Goal: Transaction & Acquisition: Purchase product/service

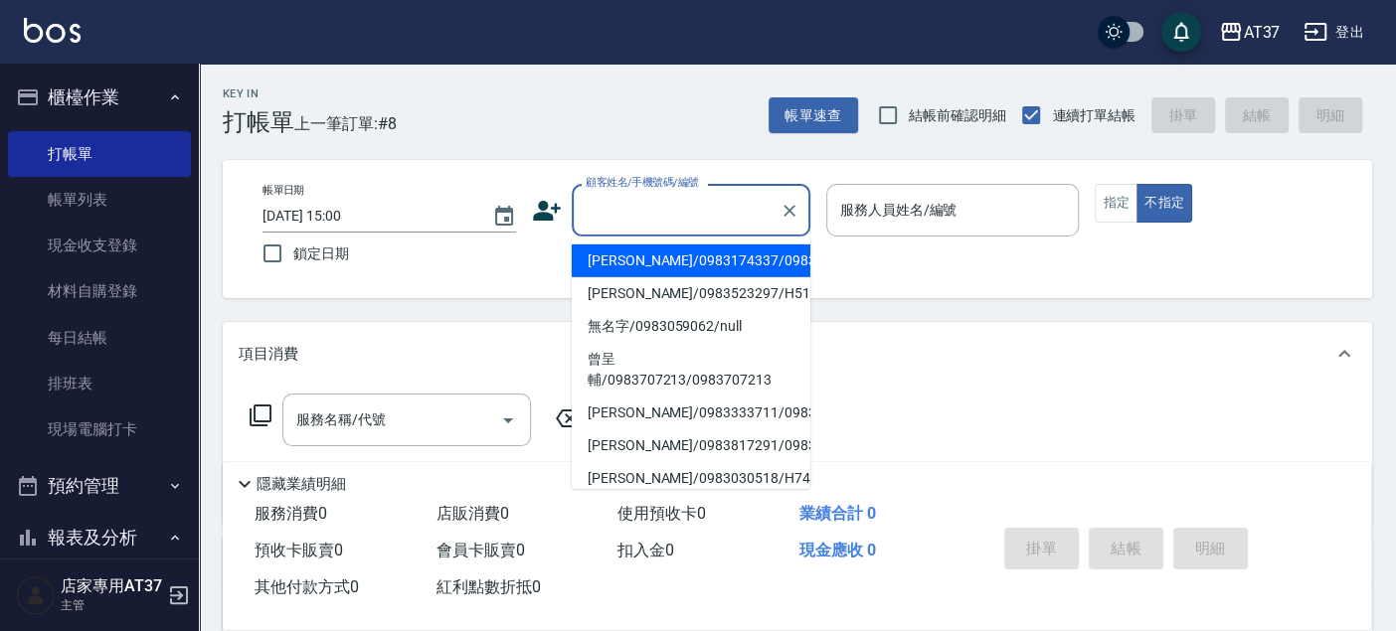
drag, startPoint x: 704, startPoint y: 200, endPoint x: 701, endPoint y: 210, distance: 10.4
click at [701, 202] on input "顧客姓名/手機號碼/編號" at bounding box center [676, 210] width 191 height 35
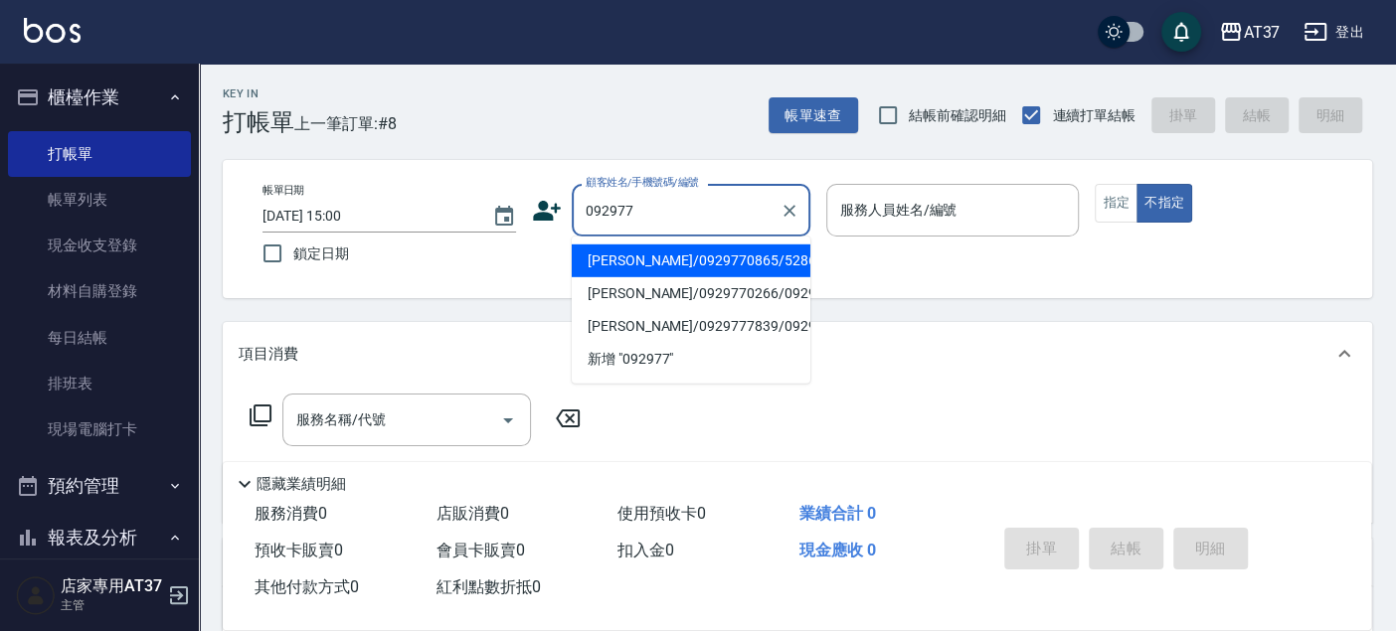
type input "0929770"
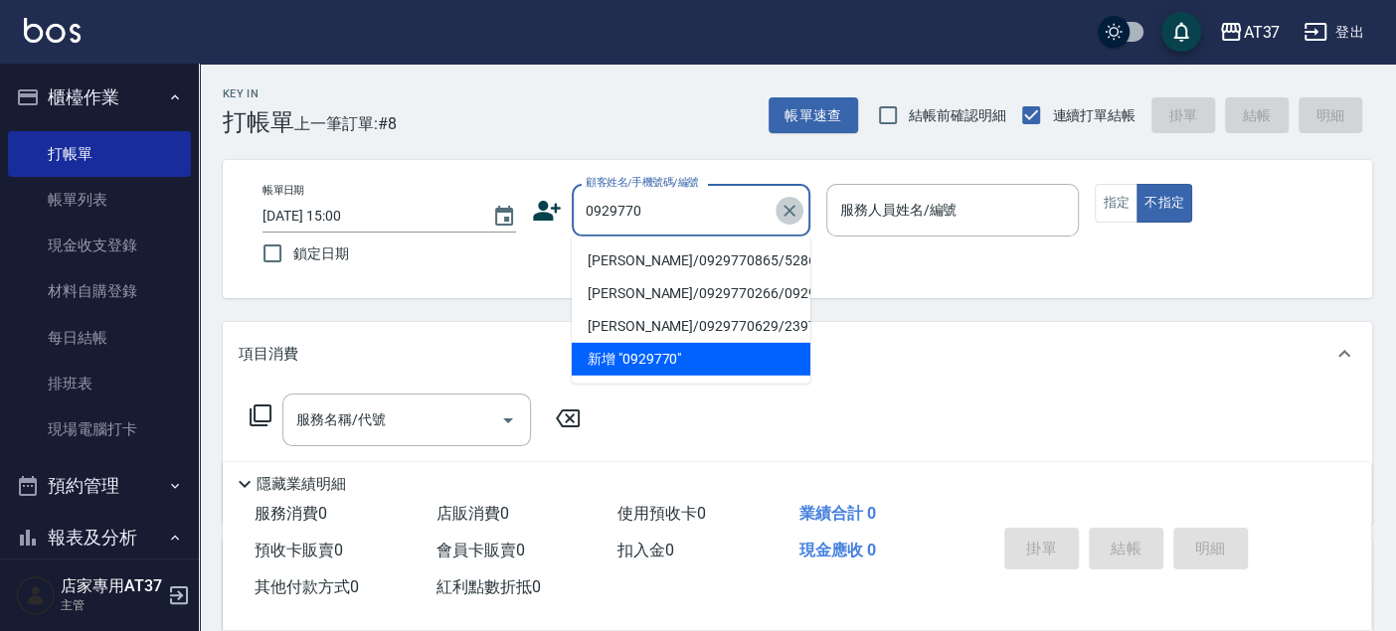
click at [792, 204] on icon "Clear" at bounding box center [789, 211] width 20 height 20
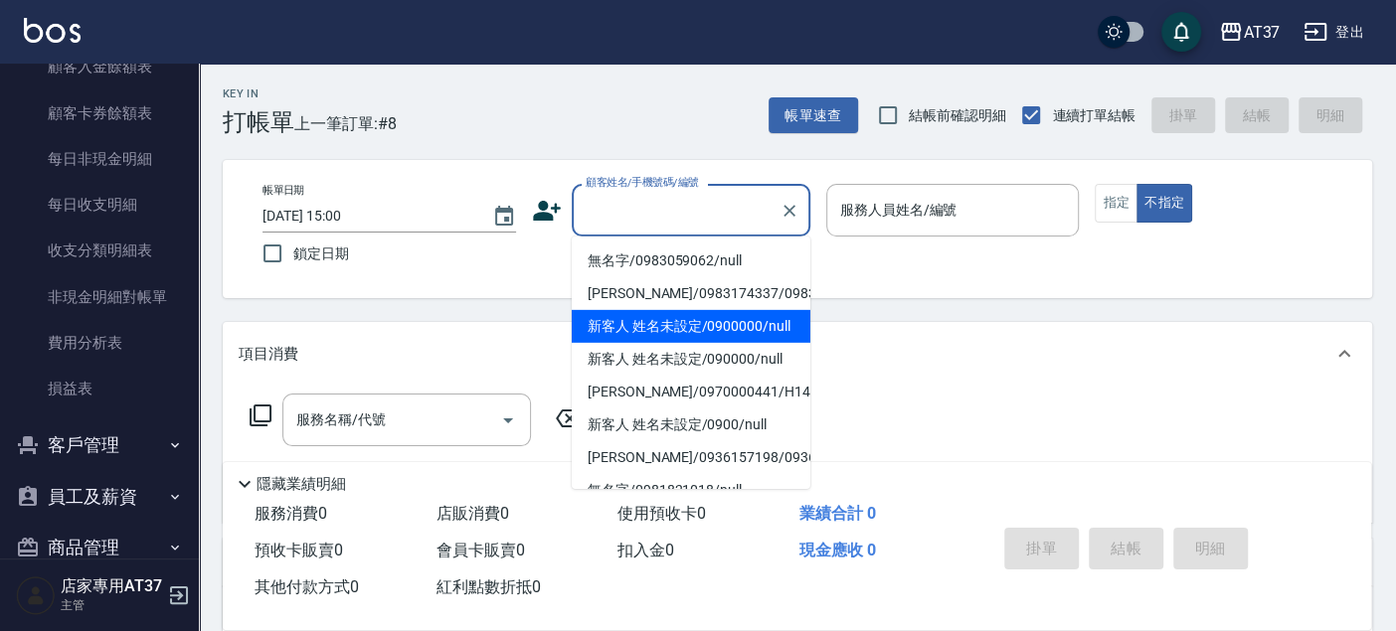
scroll to position [1718, 0]
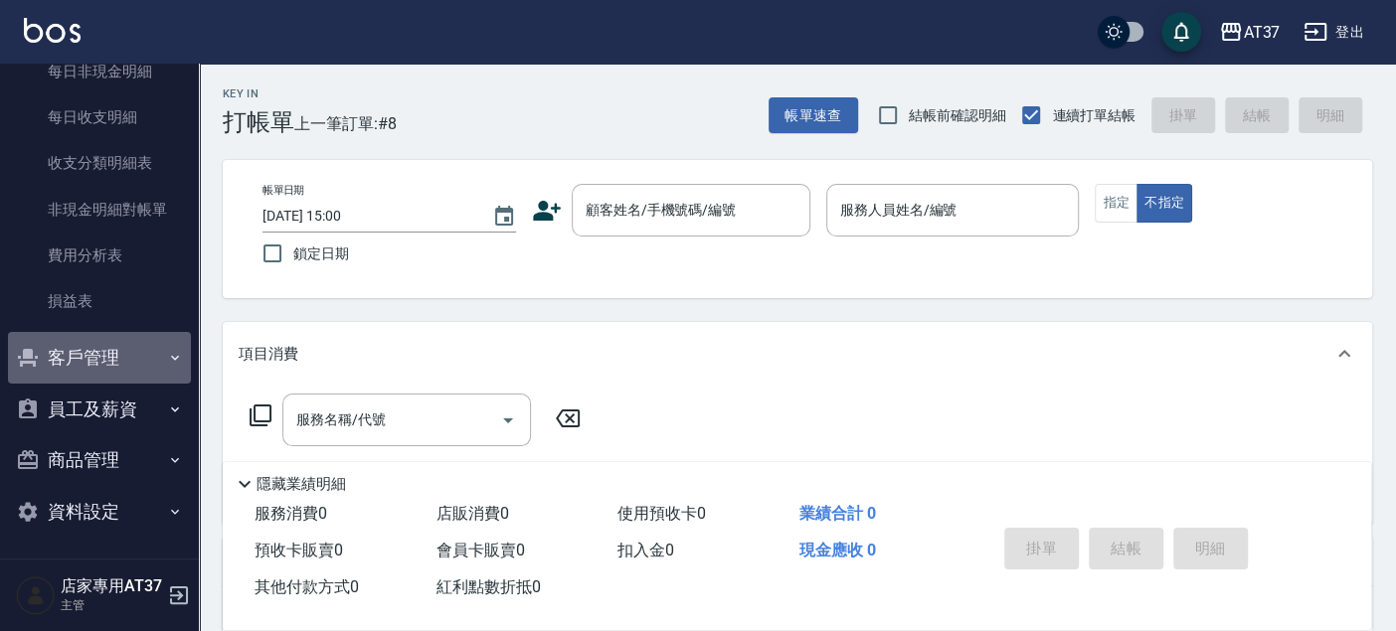
click at [111, 364] on button "客戶管理" at bounding box center [99, 358] width 183 height 52
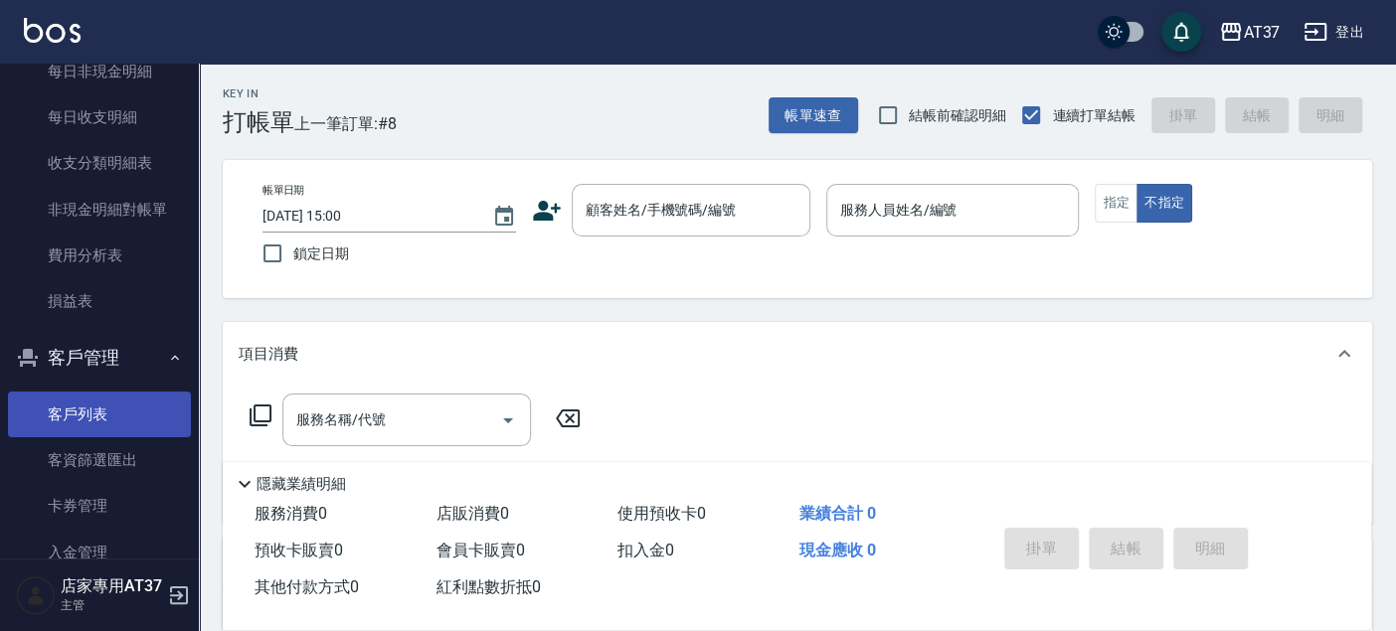
click at [107, 397] on link "客戶列表" at bounding box center [99, 415] width 183 height 46
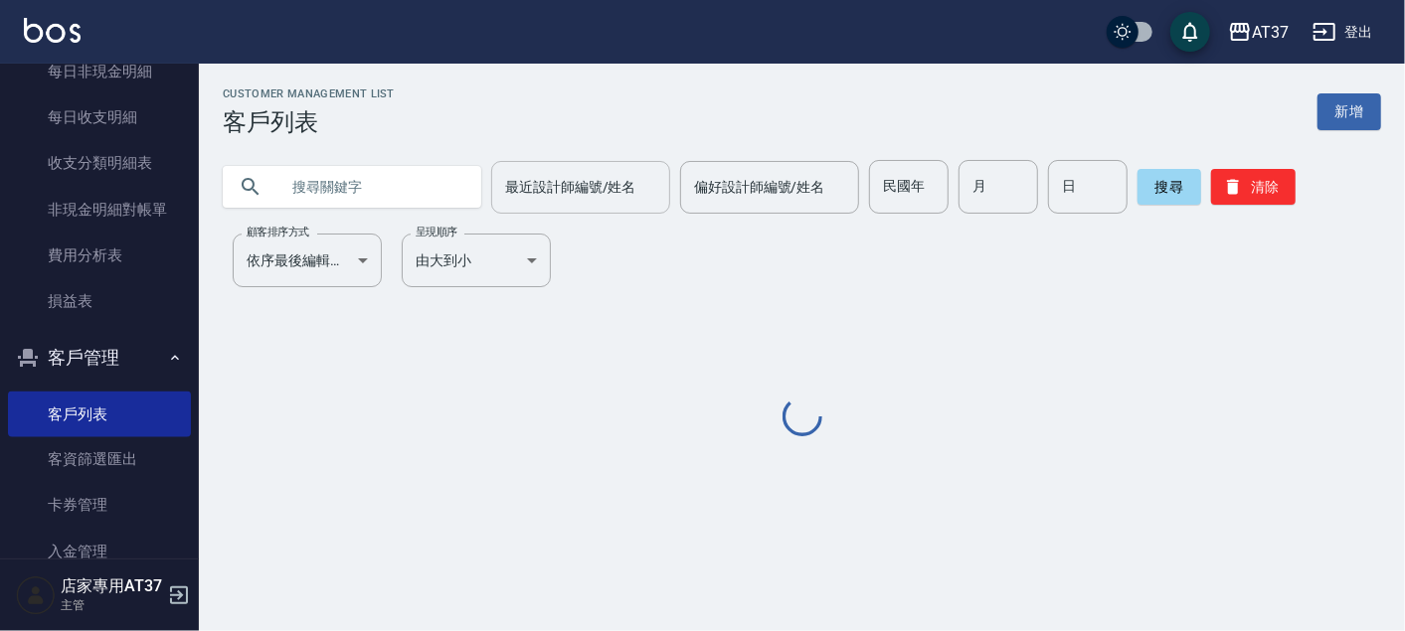
click at [539, 192] on input "最近設計師編號/姓名" at bounding box center [580, 187] width 161 height 35
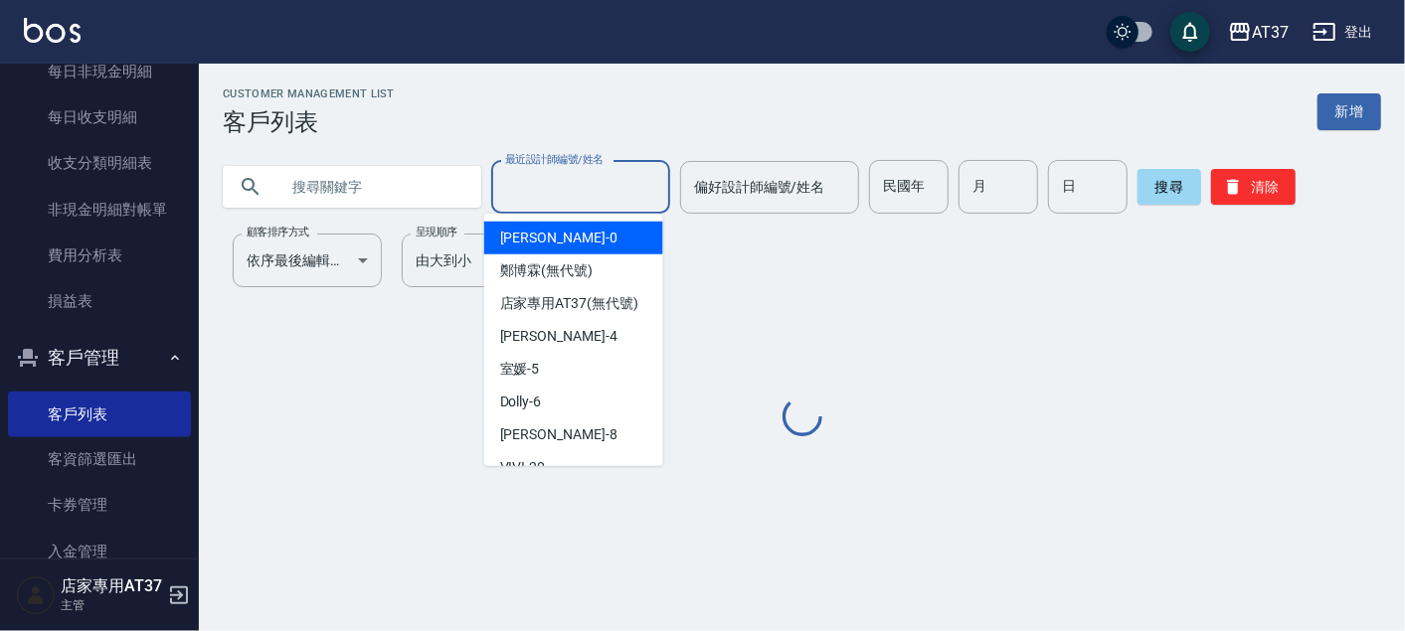
click at [520, 353] on div "[PERSON_NAME] -4" at bounding box center [573, 336] width 179 height 33
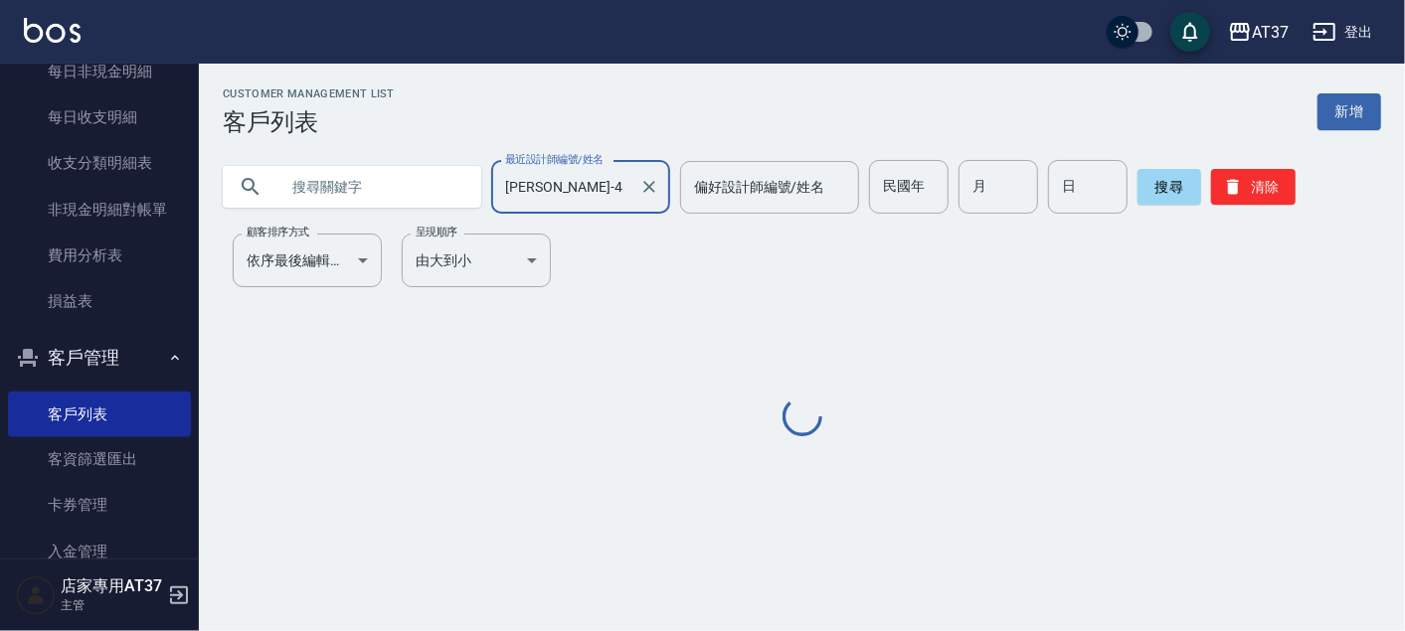
type input "[PERSON_NAME]-4"
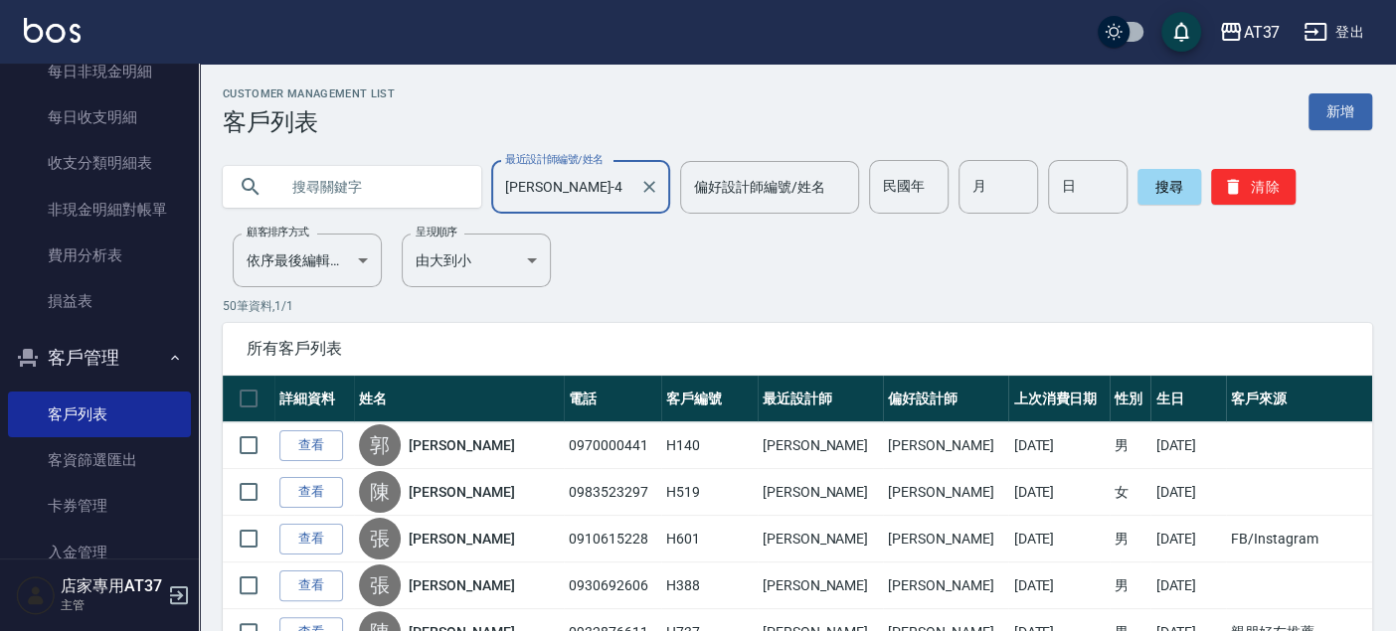
click at [341, 192] on input "text" at bounding box center [371, 187] width 187 height 54
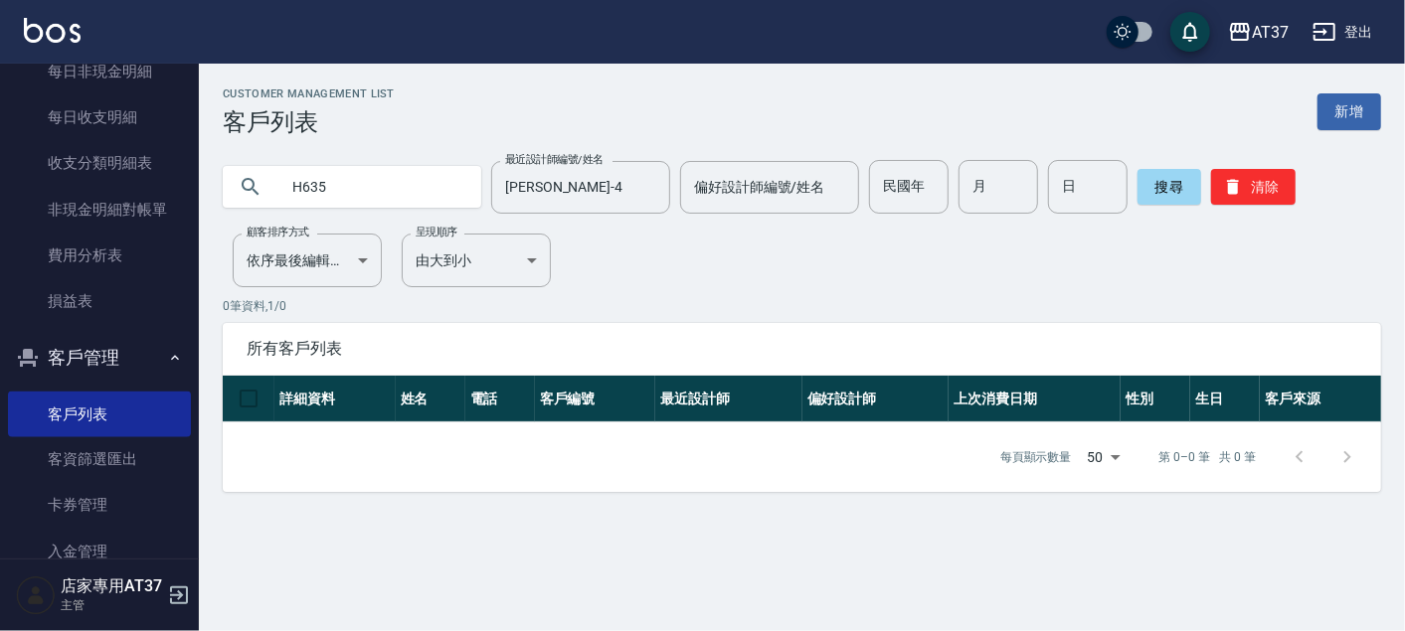
type input "H635"
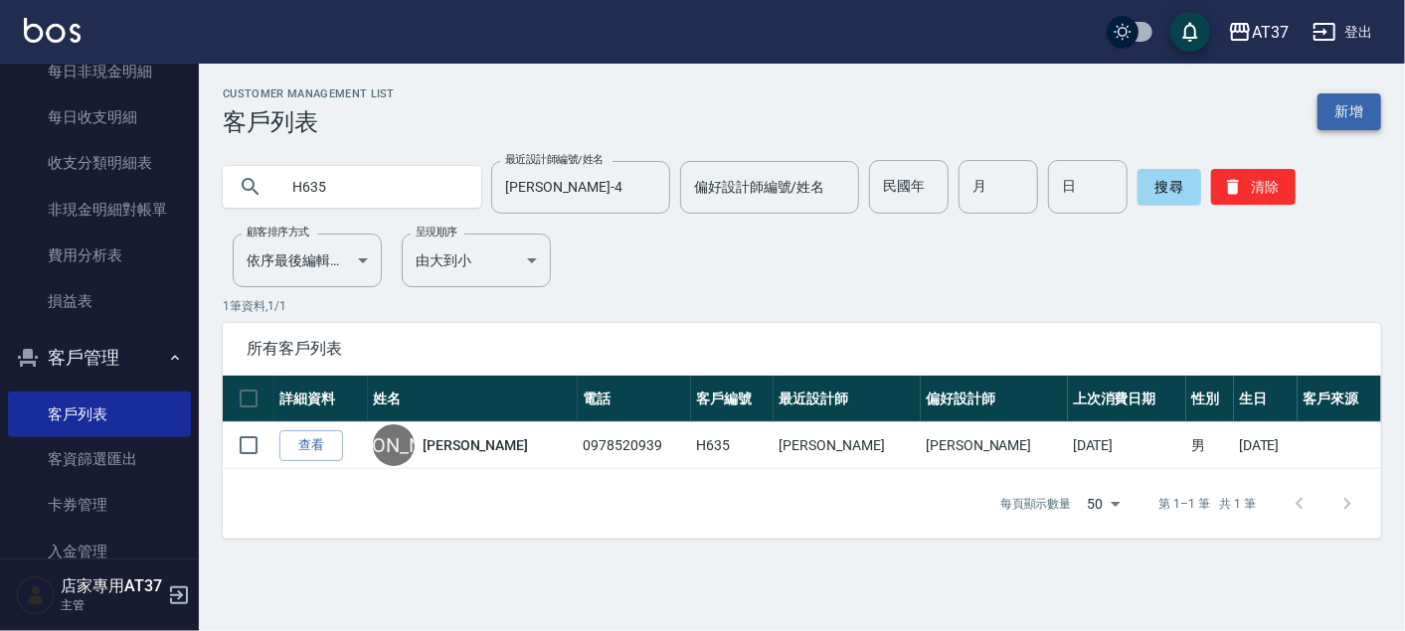
click at [1340, 124] on link "新增" at bounding box center [1349, 111] width 64 height 37
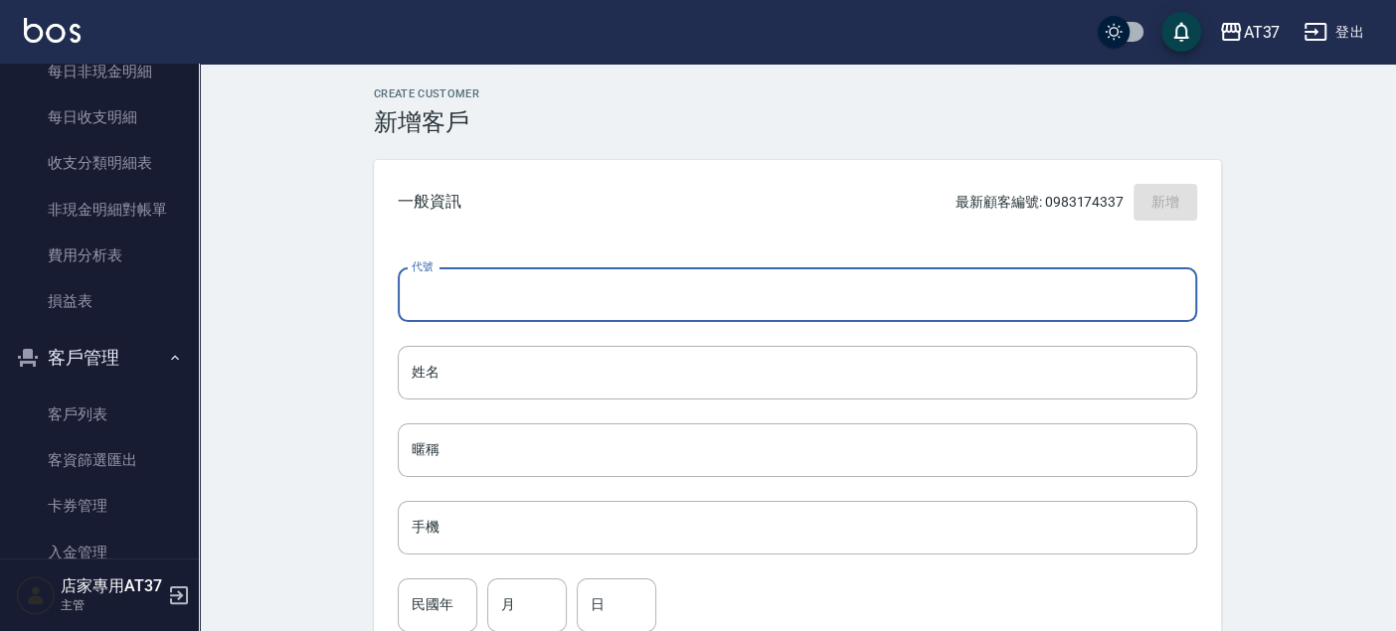
click at [459, 315] on input "代號" at bounding box center [797, 295] width 799 height 54
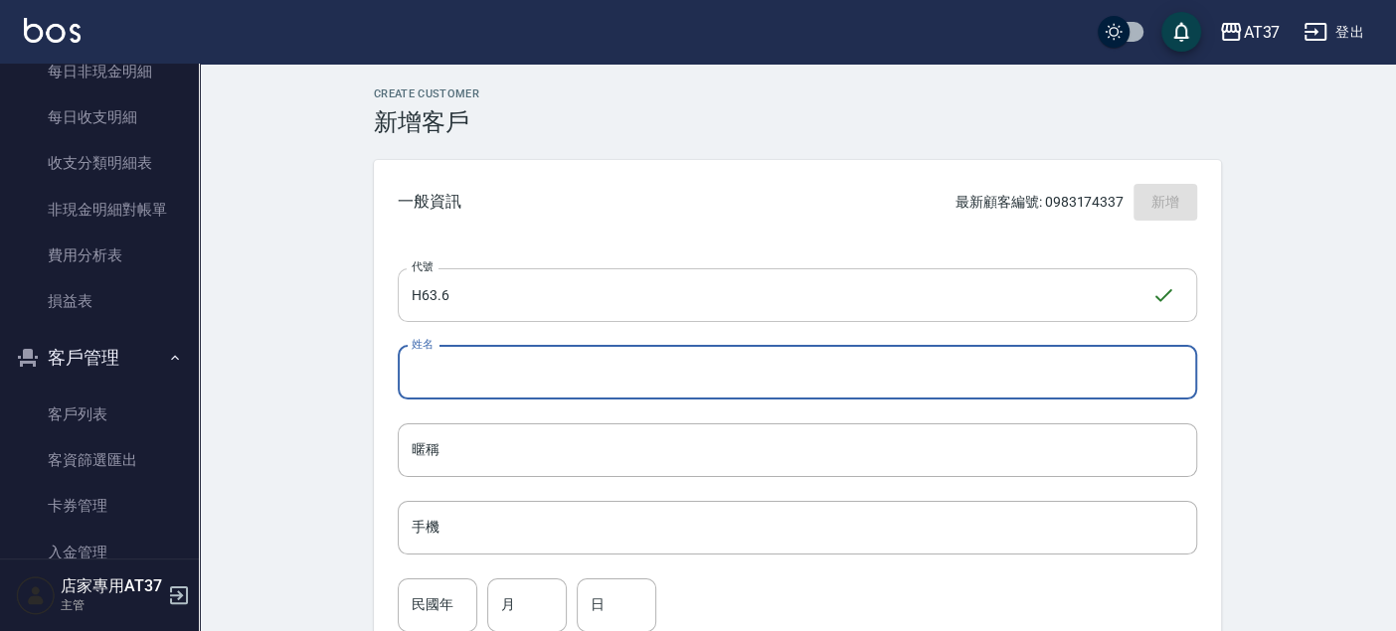
click at [442, 296] on input "H63.6" at bounding box center [775, 295] width 754 height 54
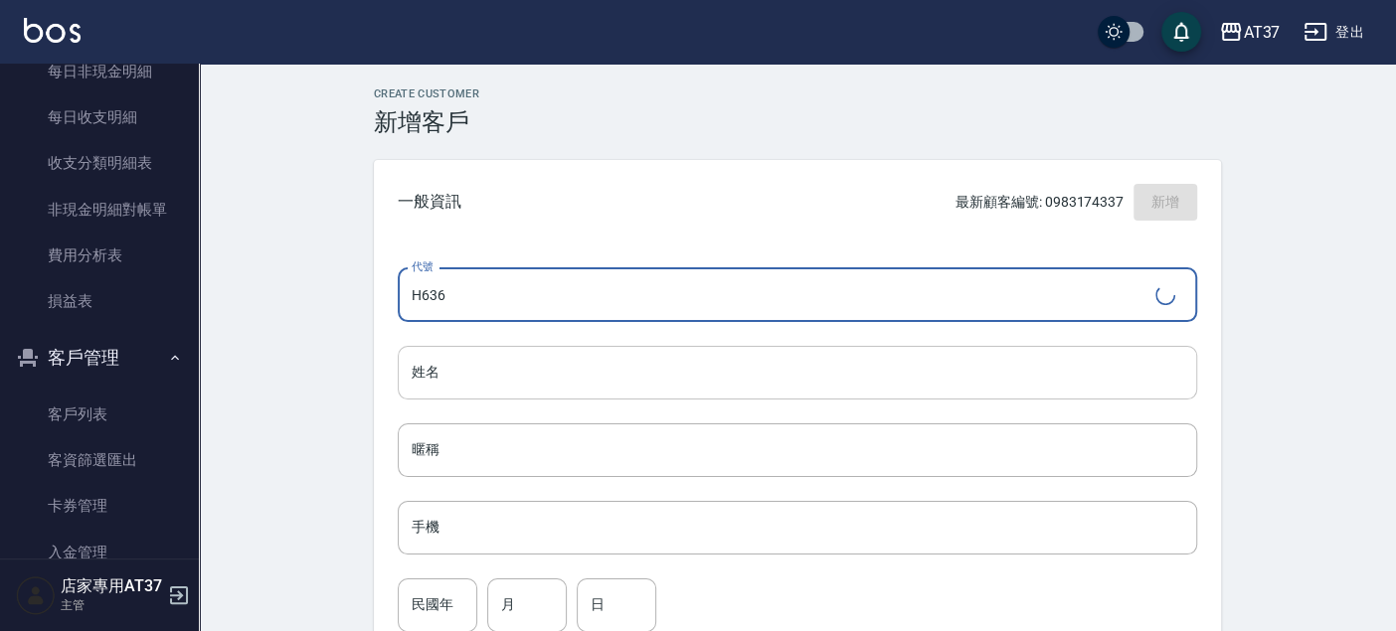
type input "H636"
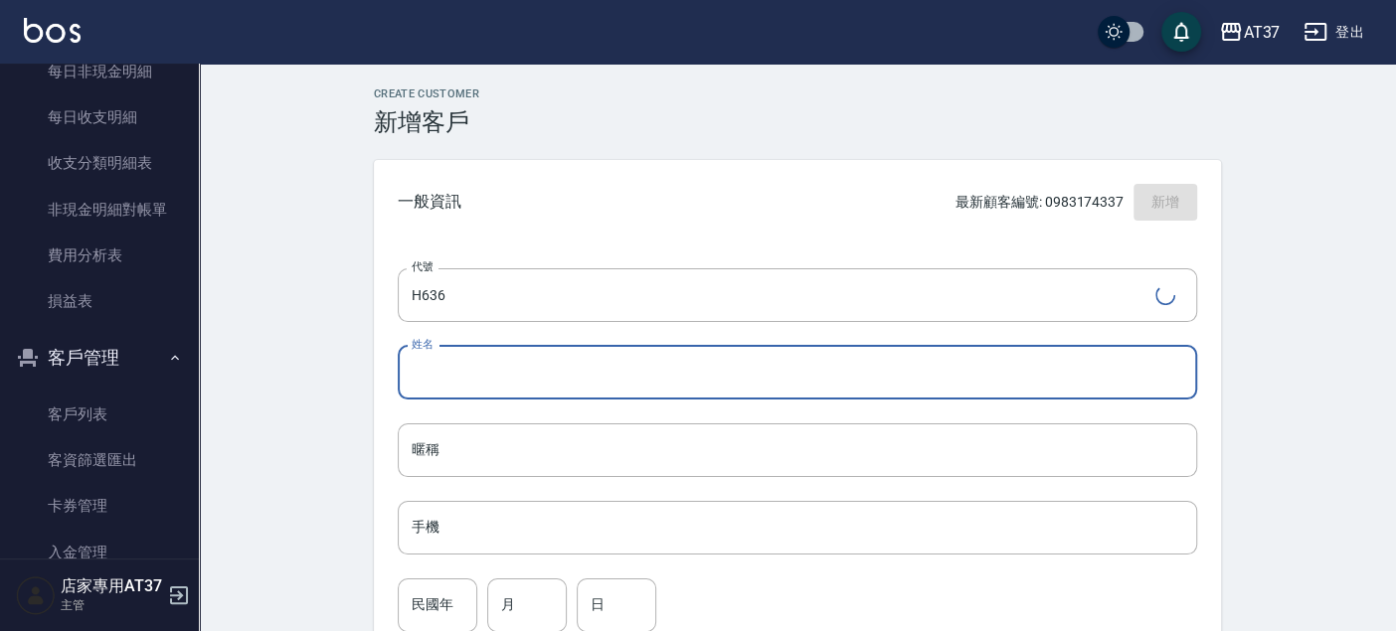
click at [478, 380] on input "姓名" at bounding box center [797, 373] width 799 height 54
type input "陳彥樺"
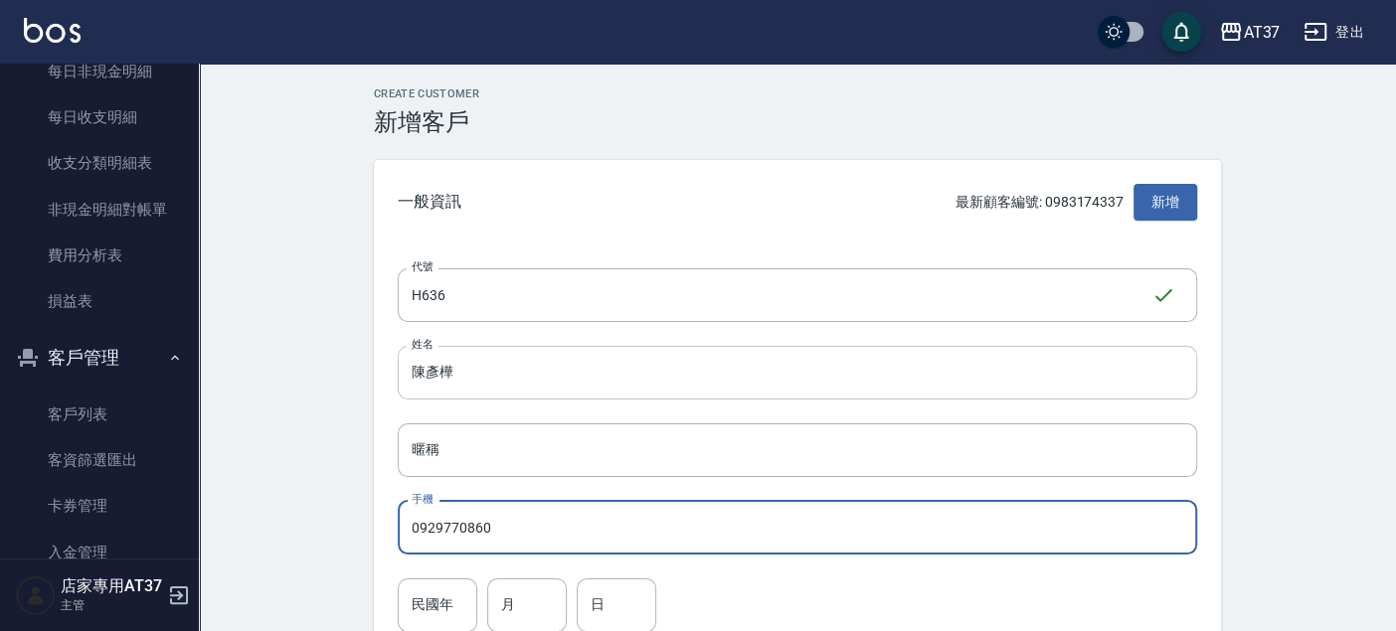
type input "0929770860"
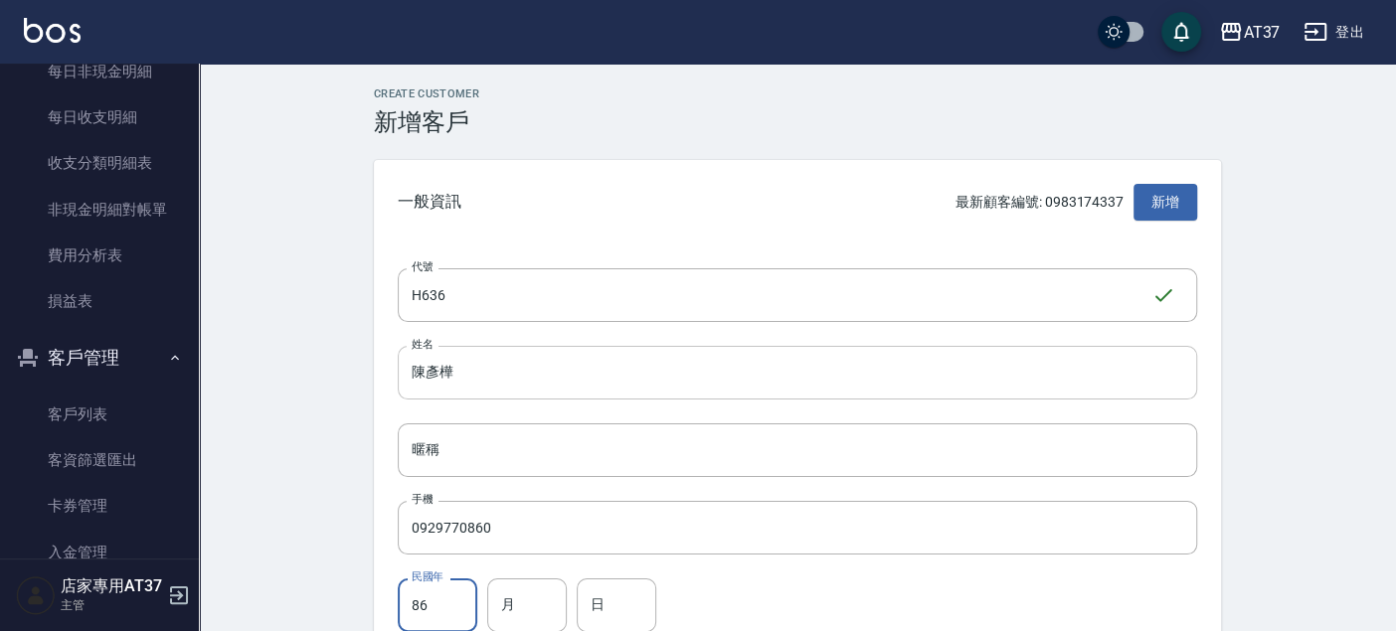
type input "86"
type input "8"
type input "4"
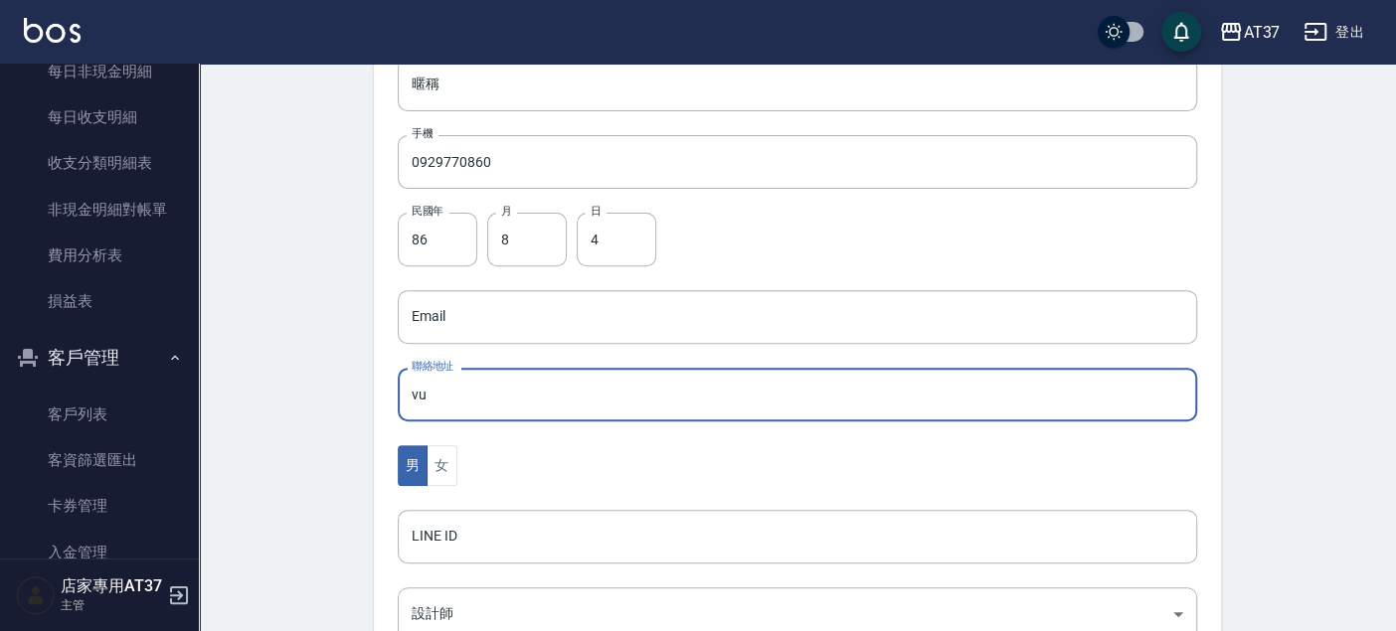
type input "v"
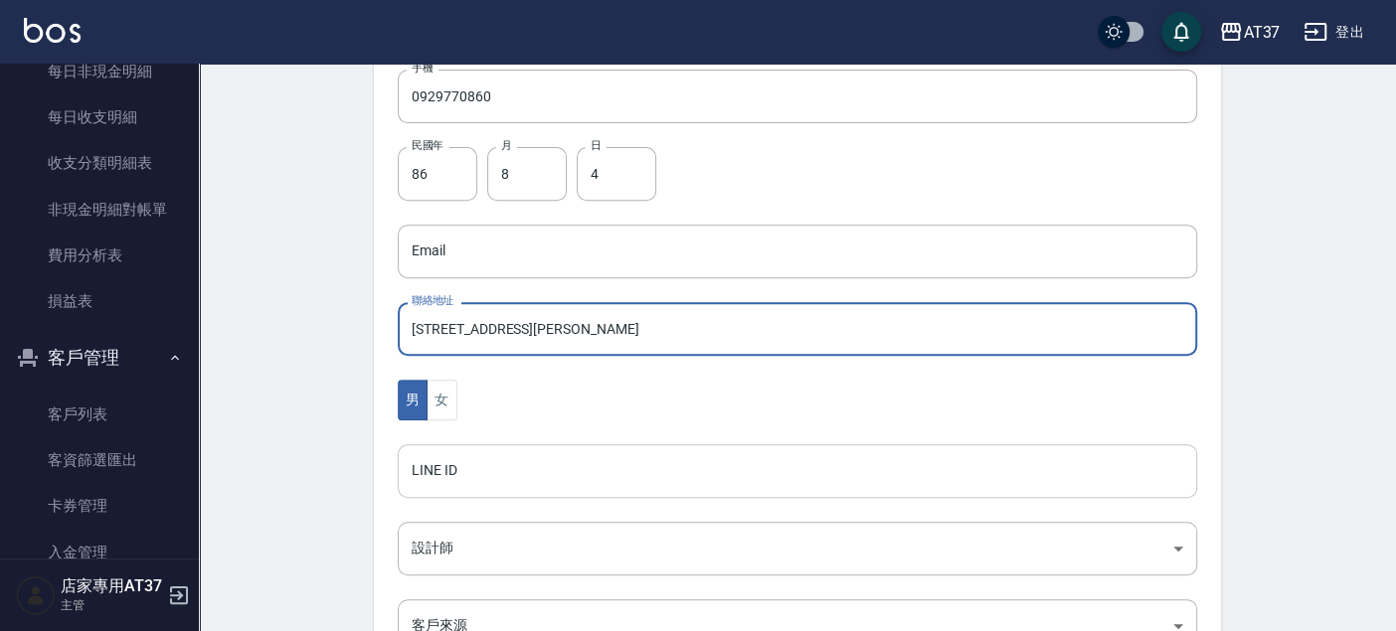
scroll to position [477, 0]
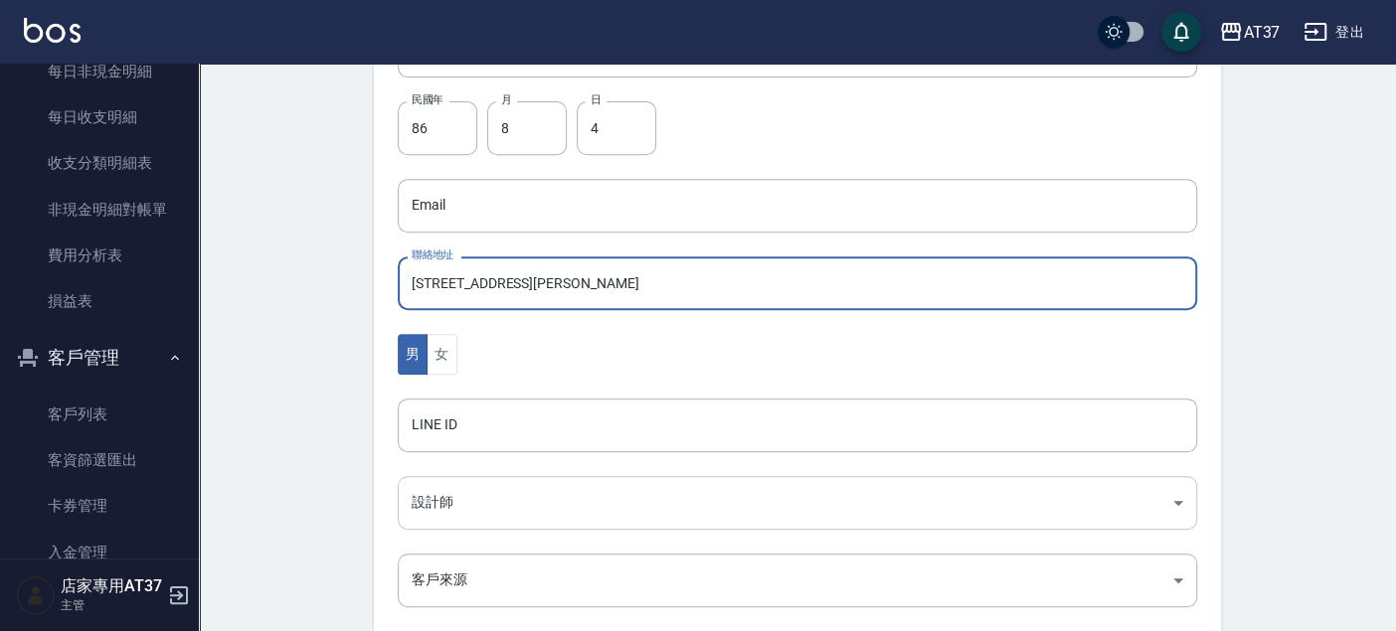
type input "[STREET_ADDRESS][PERSON_NAME]"
click at [477, 505] on body "AT37 登出 櫃檯作業 打帳單 帳單列表 現金收支登錄 材料自購登錄 每日結帳 排班表 現場電腦打卡 預約管理 預約管理 單日預約紀錄 單週預約紀錄 報表及…" at bounding box center [698, 170] width 1396 height 1294
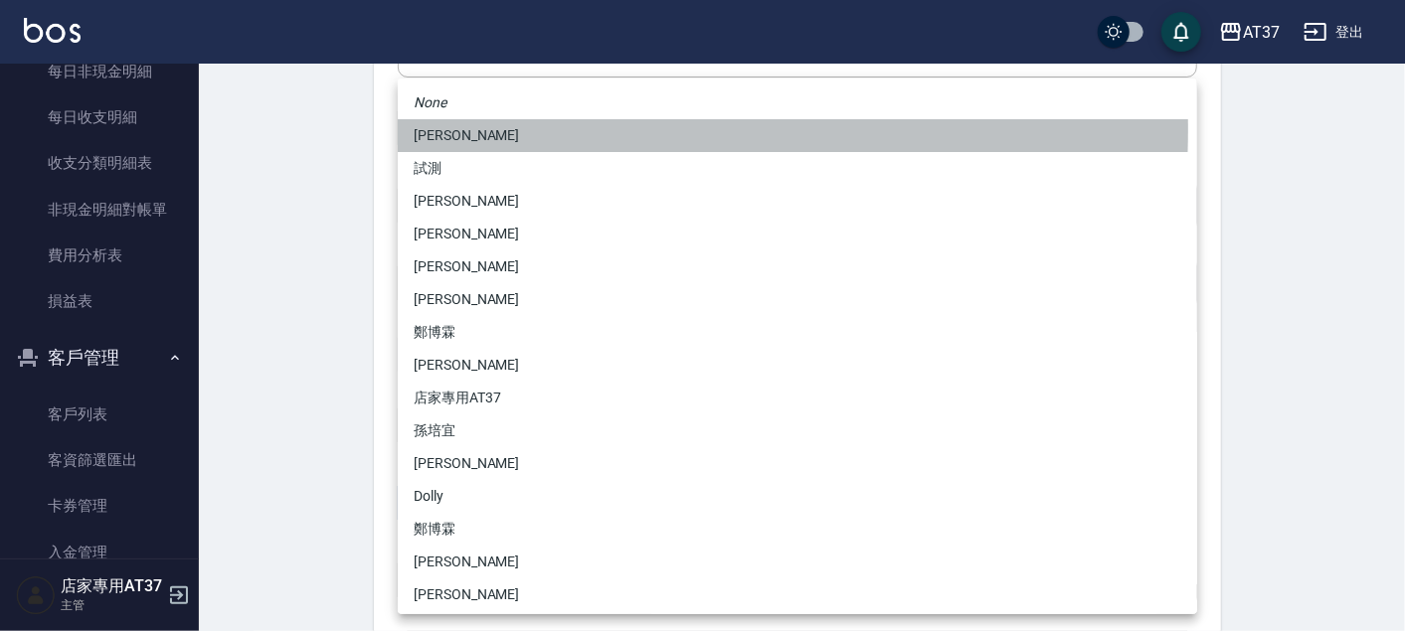
click at [467, 130] on li "[PERSON_NAME]" at bounding box center [797, 135] width 799 height 33
type input "d1f85335-6912-48b7-9a0c-af6889e63979"
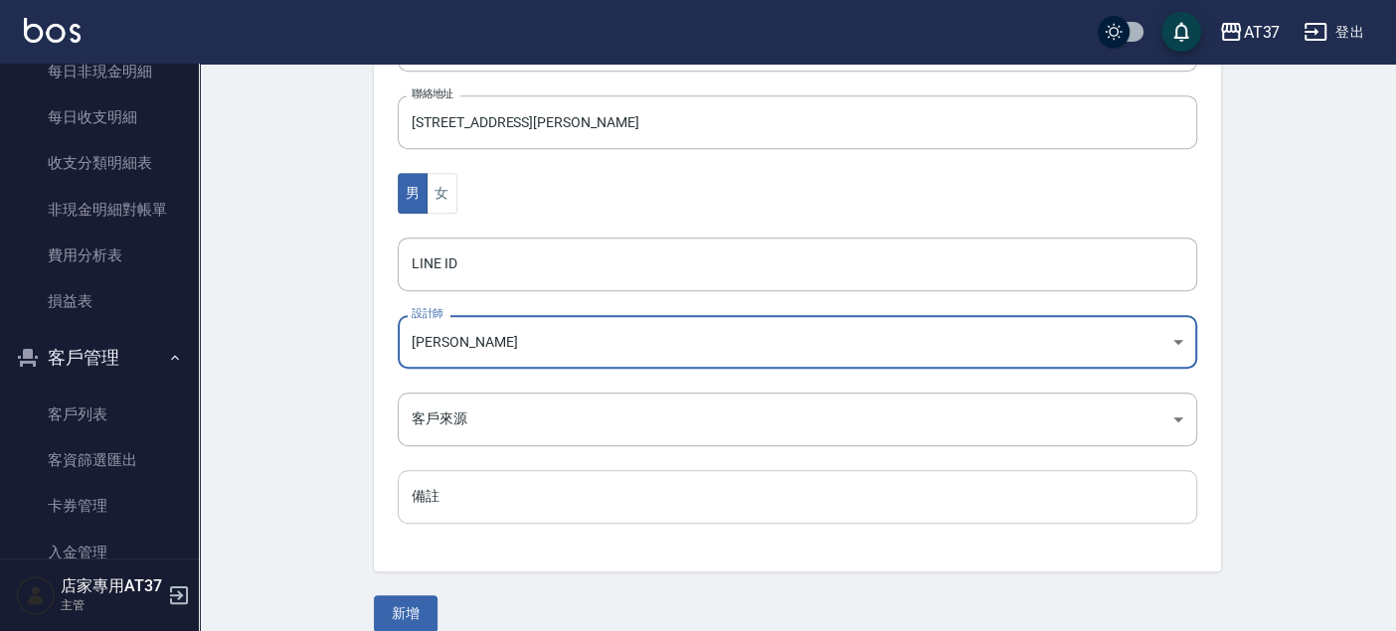
scroll to position [661, 0]
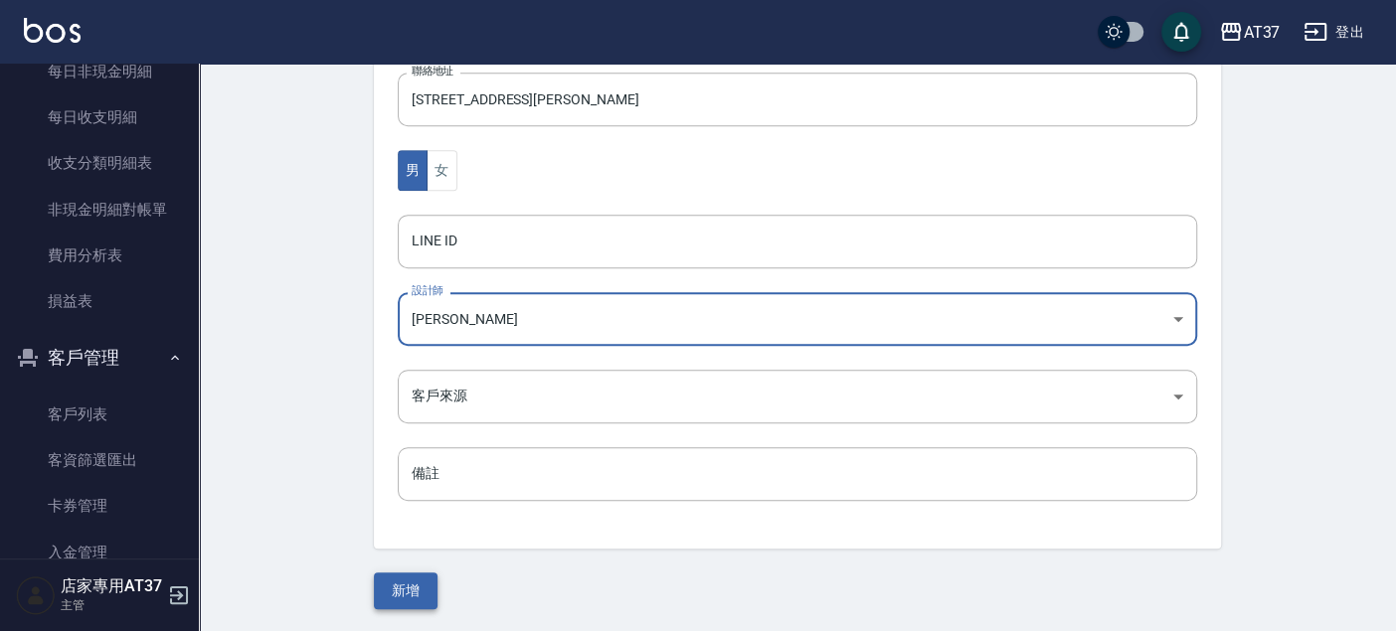
click at [422, 594] on button "新增" at bounding box center [406, 591] width 64 height 37
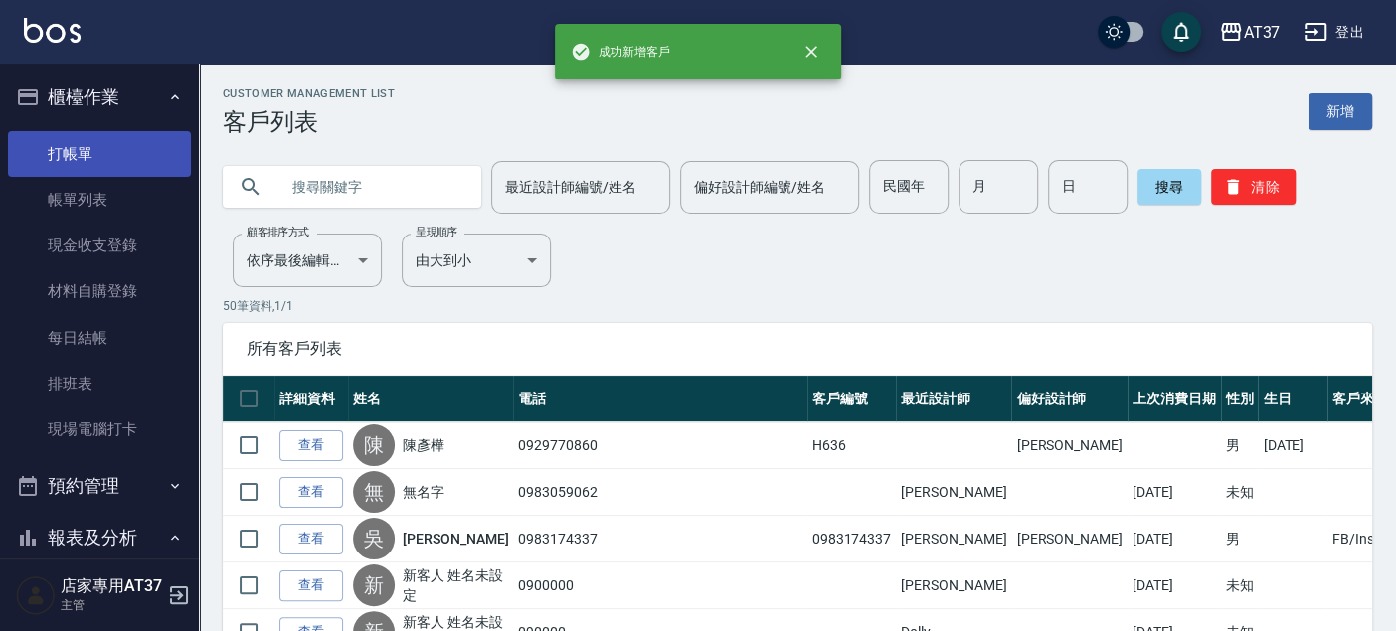
click at [106, 156] on link "打帳單" at bounding box center [99, 154] width 183 height 46
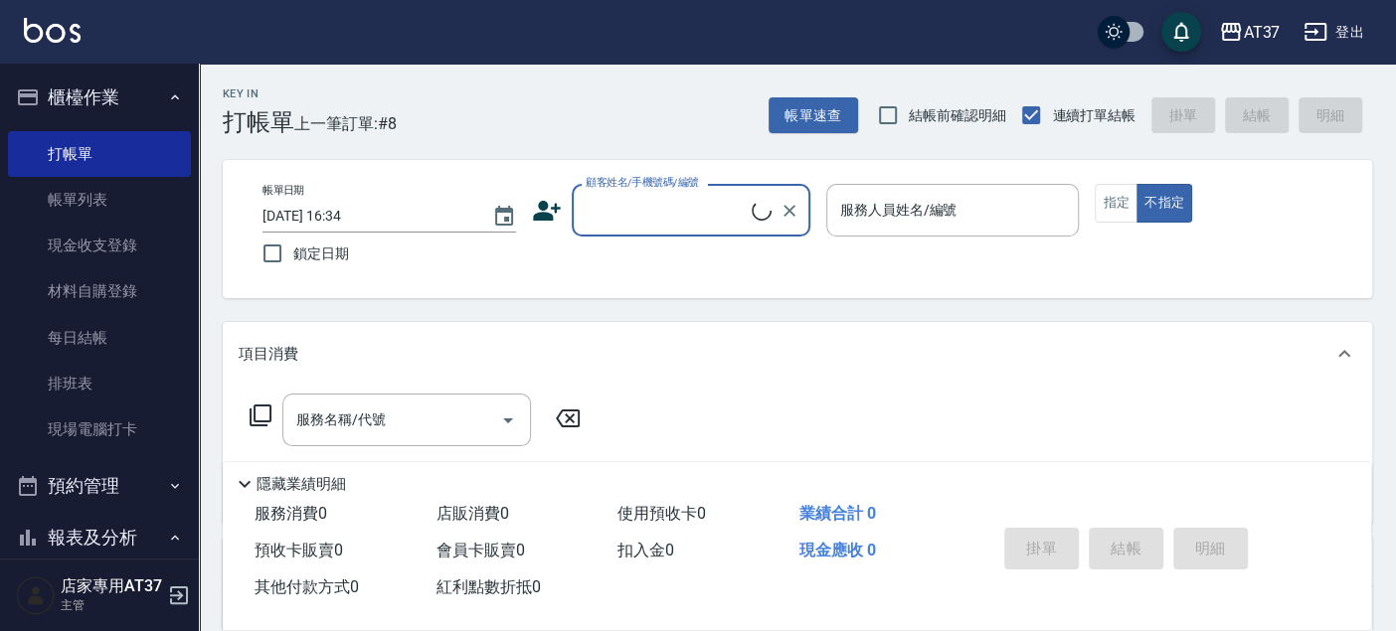
click at [663, 210] on input "顧客姓名/手機號碼/編號" at bounding box center [666, 210] width 171 height 35
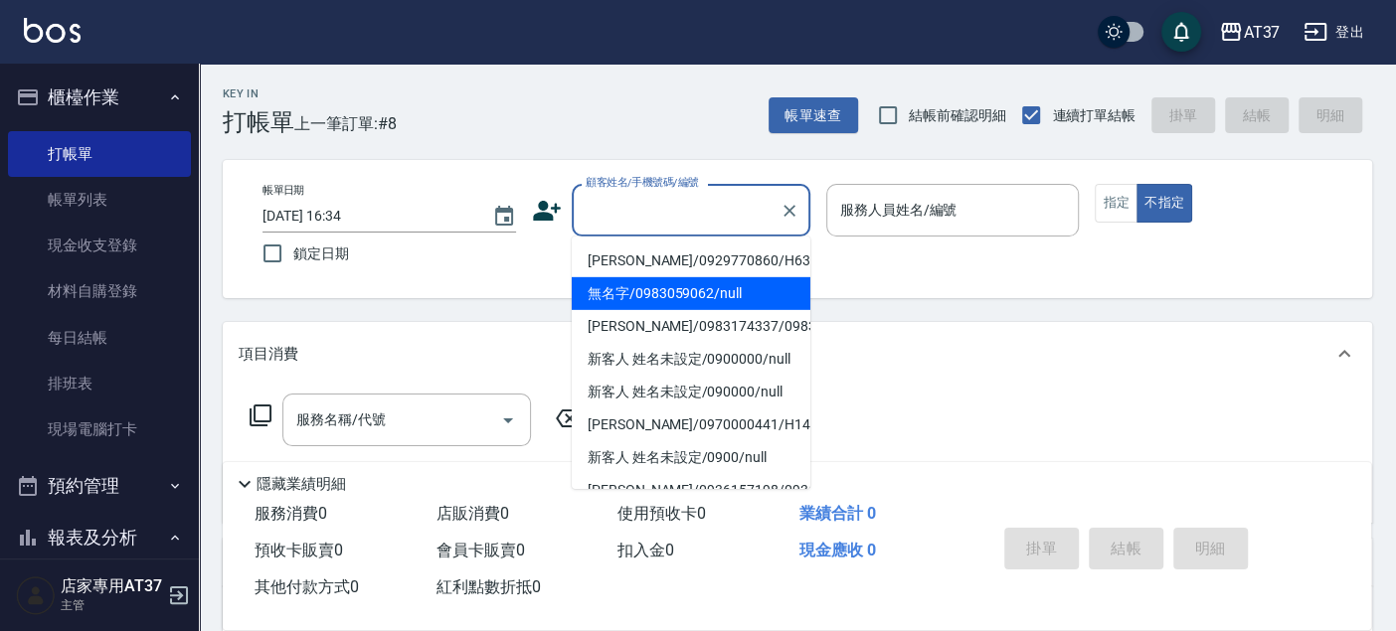
click at [663, 257] on li "[PERSON_NAME]/0929770860/H636" at bounding box center [691, 261] width 239 height 33
type input "[PERSON_NAME]/0929770860/H636"
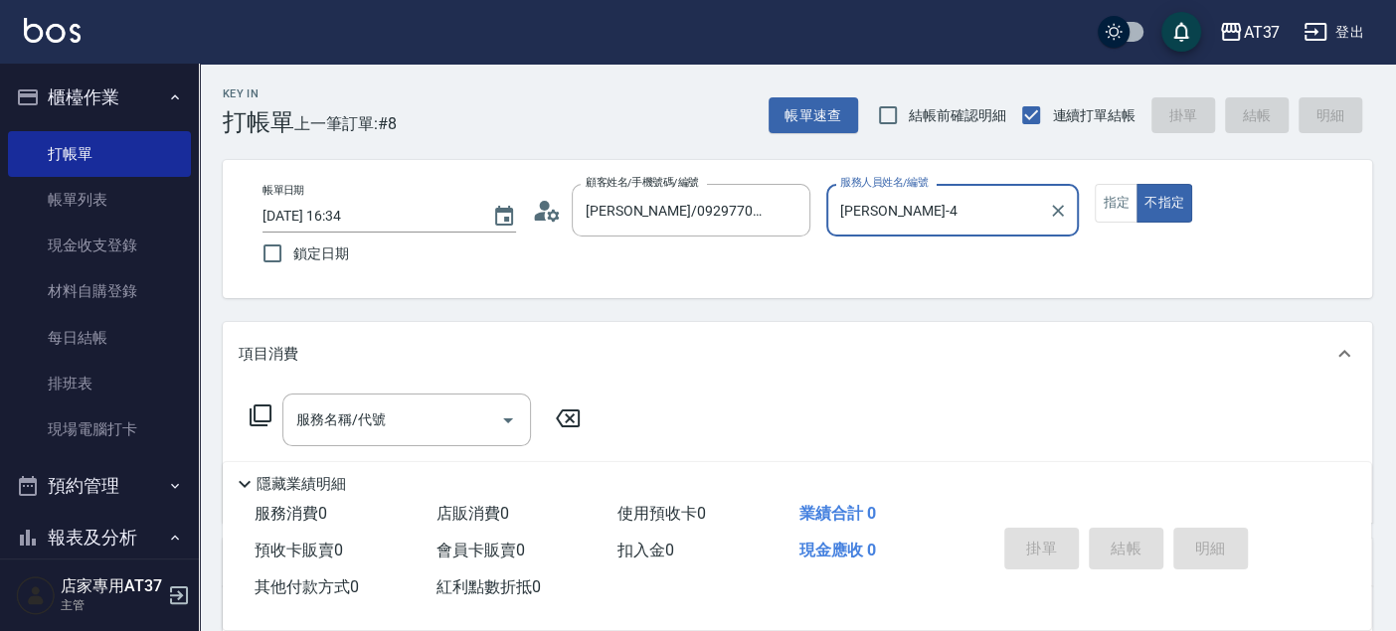
type input "[PERSON_NAME]-4"
click at [1124, 202] on button "指定" at bounding box center [1116, 203] width 43 height 39
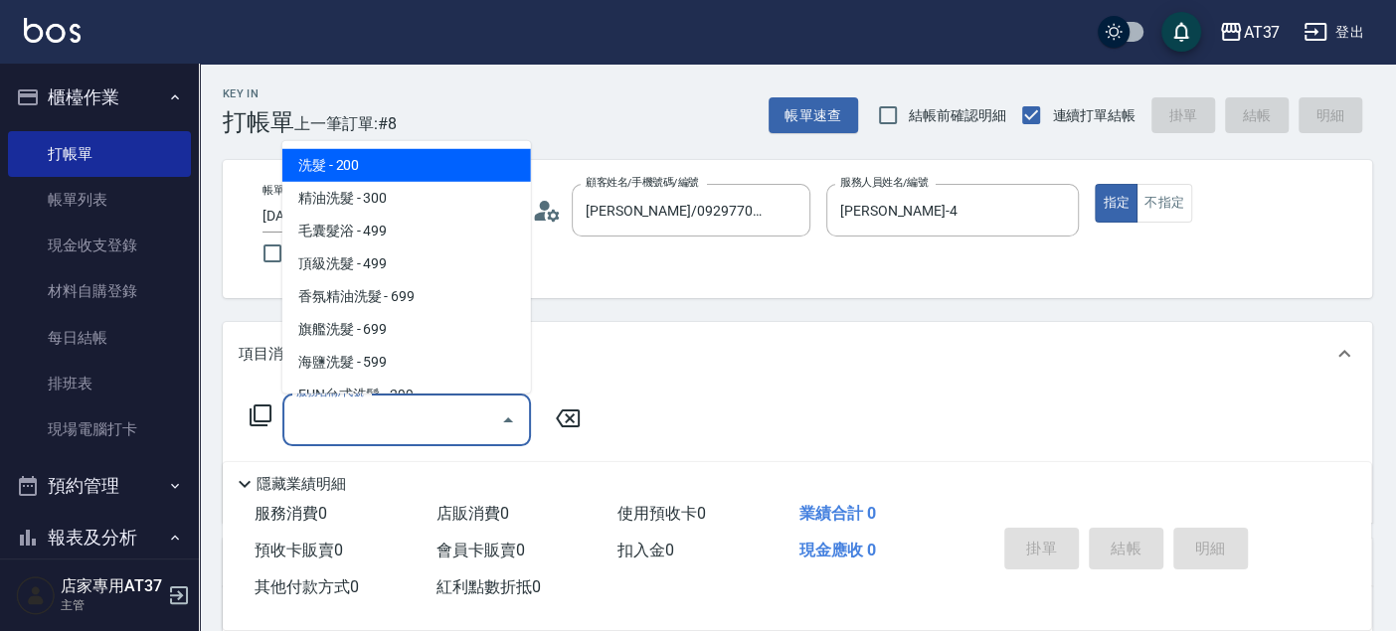
click at [330, 407] on div "服務名稱/代號 服務名稱/代號" at bounding box center [406, 420] width 249 height 53
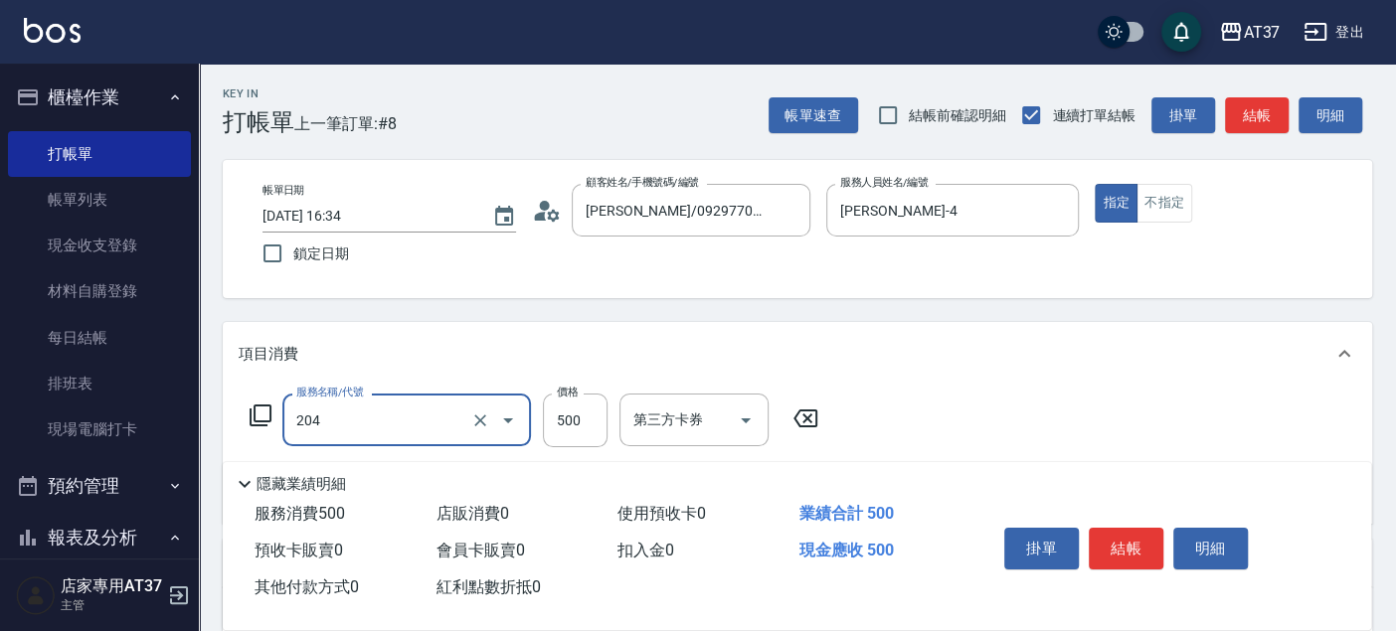
type input "A級洗+剪(204)"
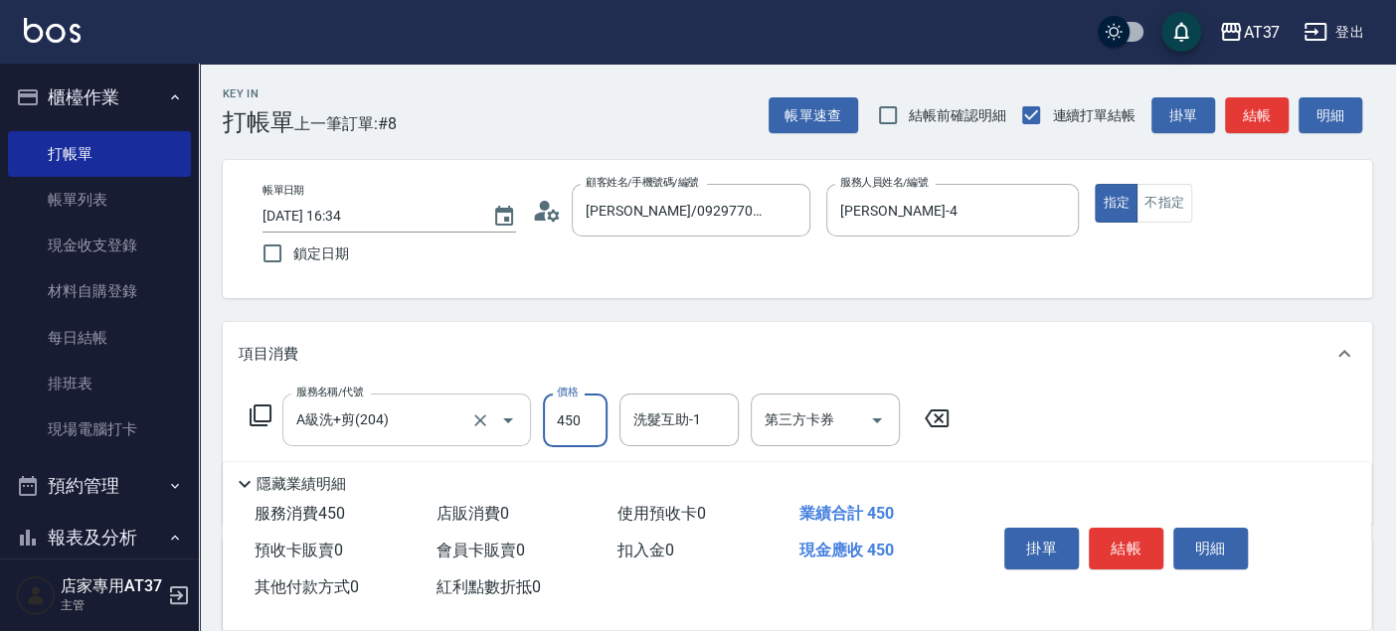
type input "450"
click at [1141, 537] on button "結帳" at bounding box center [1126, 549] width 75 height 42
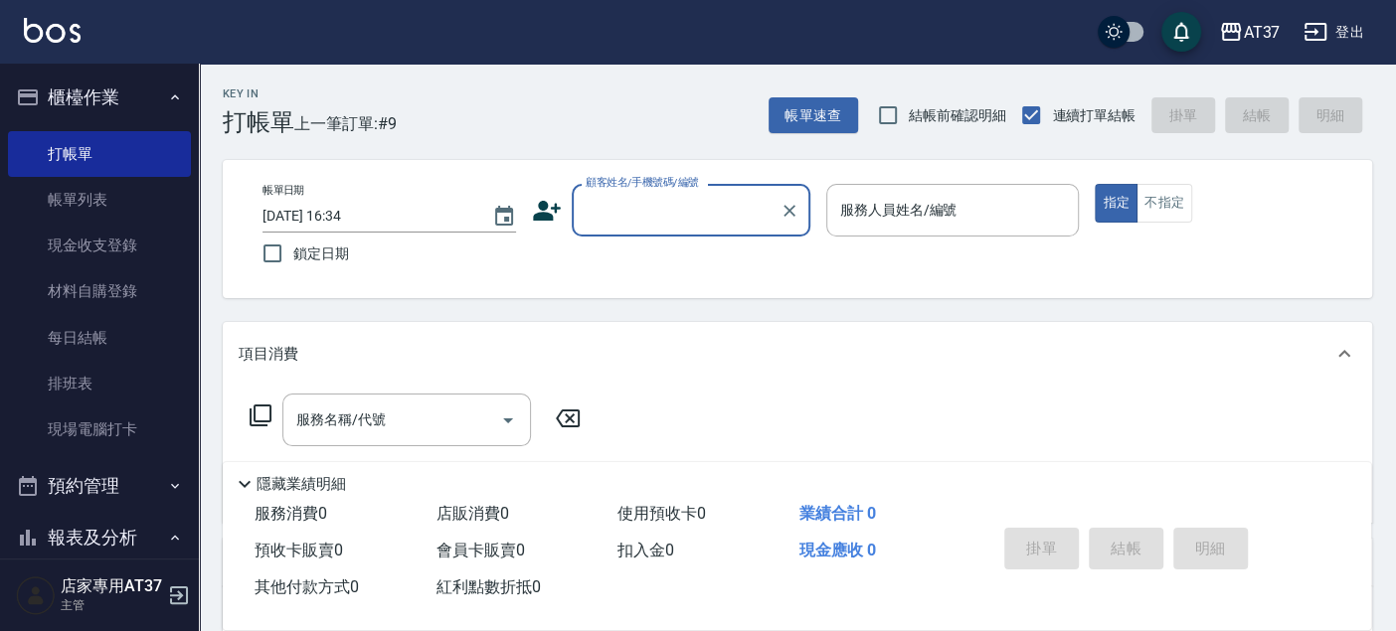
click at [636, 222] on input "顧客姓名/手機號碼/編號" at bounding box center [676, 210] width 191 height 35
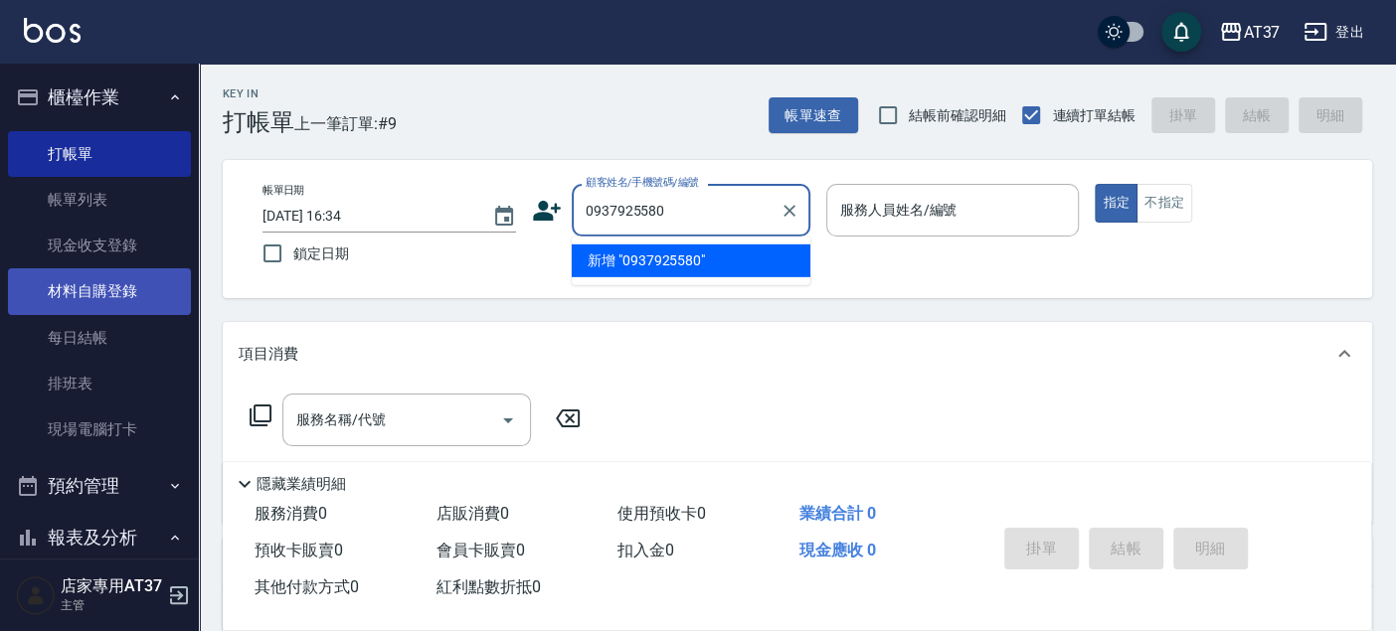
drag, startPoint x: 704, startPoint y: 205, endPoint x: 119, endPoint y: 271, distance: 588.4
click at [119, 271] on div "AT37 登出 櫃檯作業 打帳單 帳單列表 現金收支登錄 材料自購登錄 每日結帳 排班表 現場電腦打卡 預約管理 預約管理 單日預約紀錄 單週預約紀錄 報表及…" at bounding box center [698, 482] width 1396 height 965
drag, startPoint x: 618, startPoint y: 262, endPoint x: 633, endPoint y: 280, distance: 23.3
click at [618, 261] on li "新增 "0937925580"" at bounding box center [691, 261] width 239 height 33
type input "0937925580"
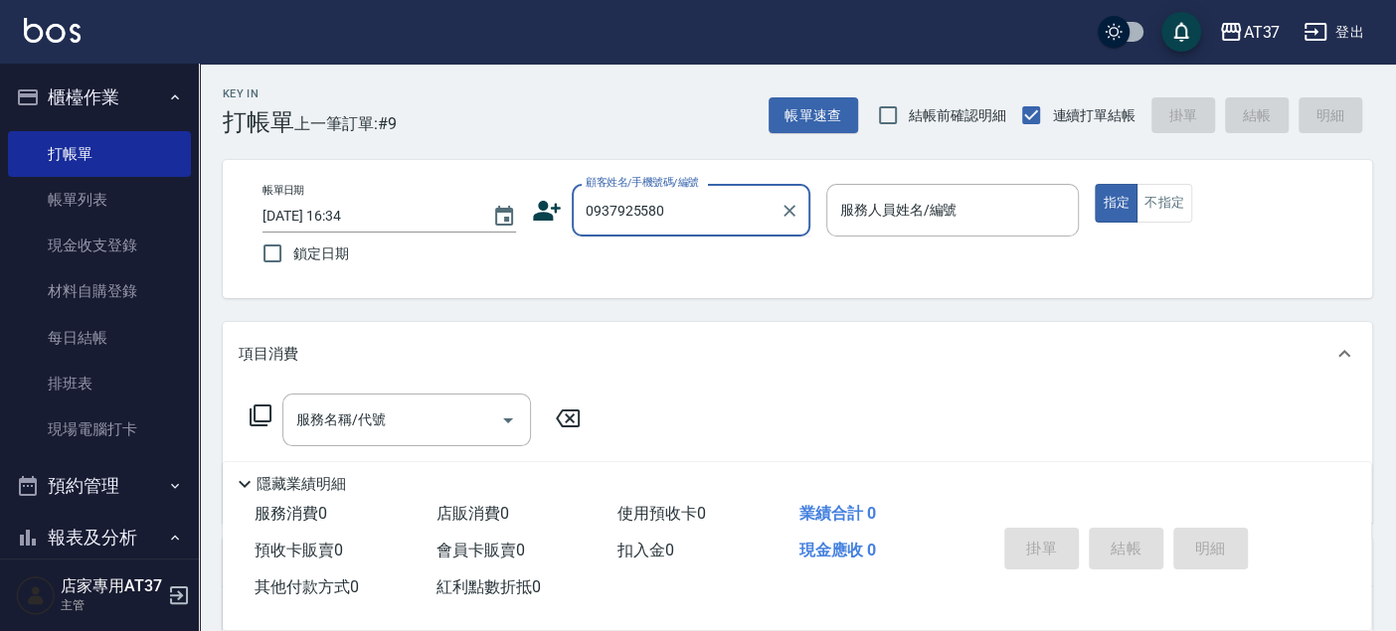
drag, startPoint x: 225, startPoint y: 291, endPoint x: 201, endPoint y: 295, distance: 24.2
click at [201, 295] on div "Key In 打帳單 上一筆訂單:#9 帳單速查 結帳前確認明細 連續打單結帳 掛單 結帳 明細 帳單日期 [DATE] 16:34 鎖定日期 顧客姓名/手機…" at bounding box center [797, 515] width 1197 height 902
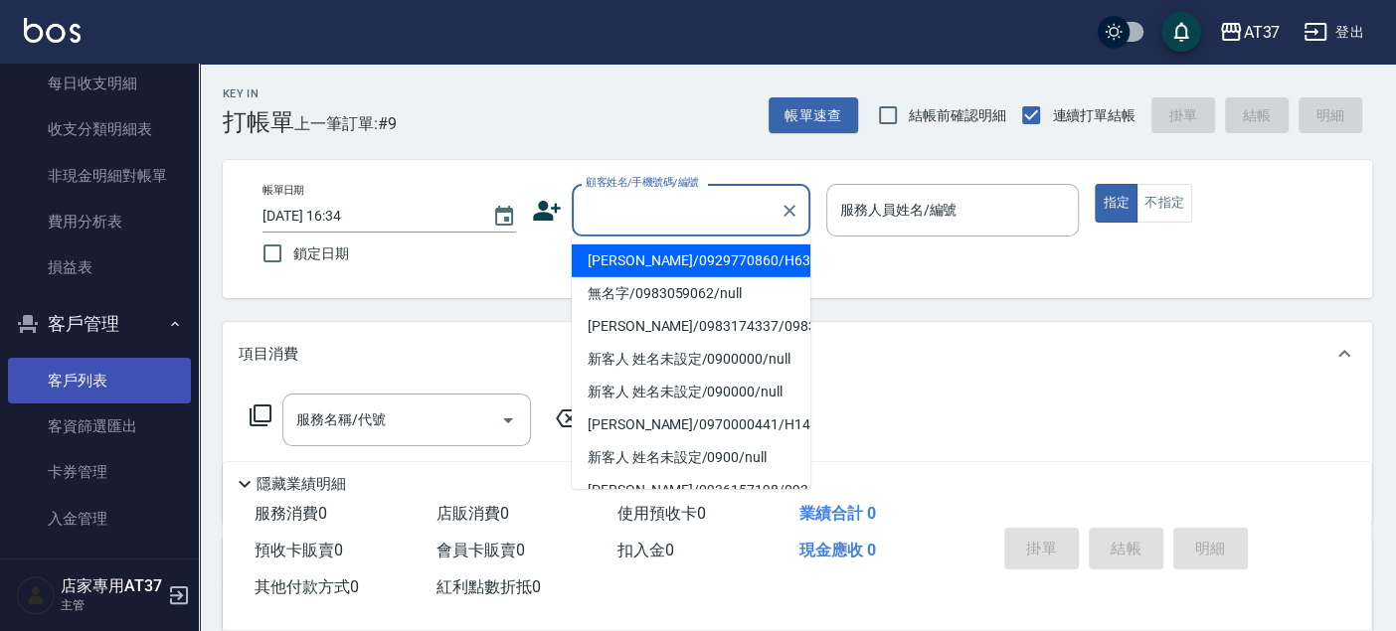
scroll to position [1767, 0]
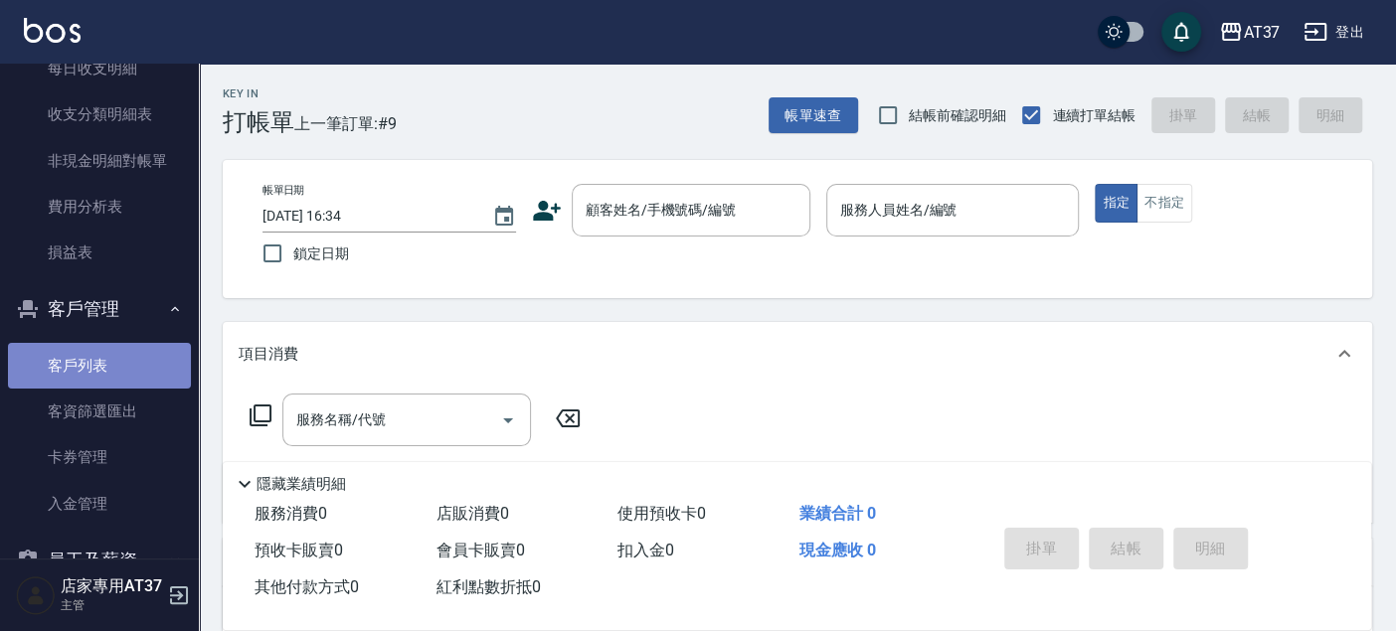
click at [102, 380] on link "客戶列表" at bounding box center [99, 366] width 183 height 46
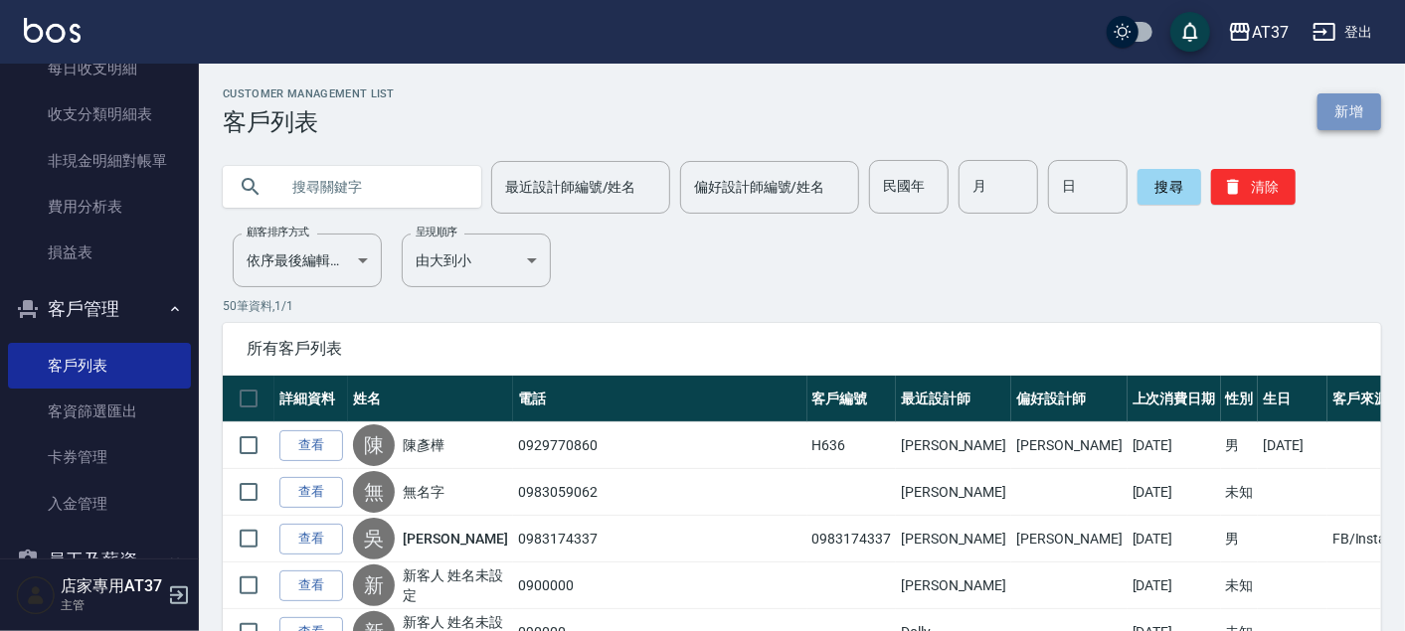
click at [1329, 110] on link "新增" at bounding box center [1349, 111] width 64 height 37
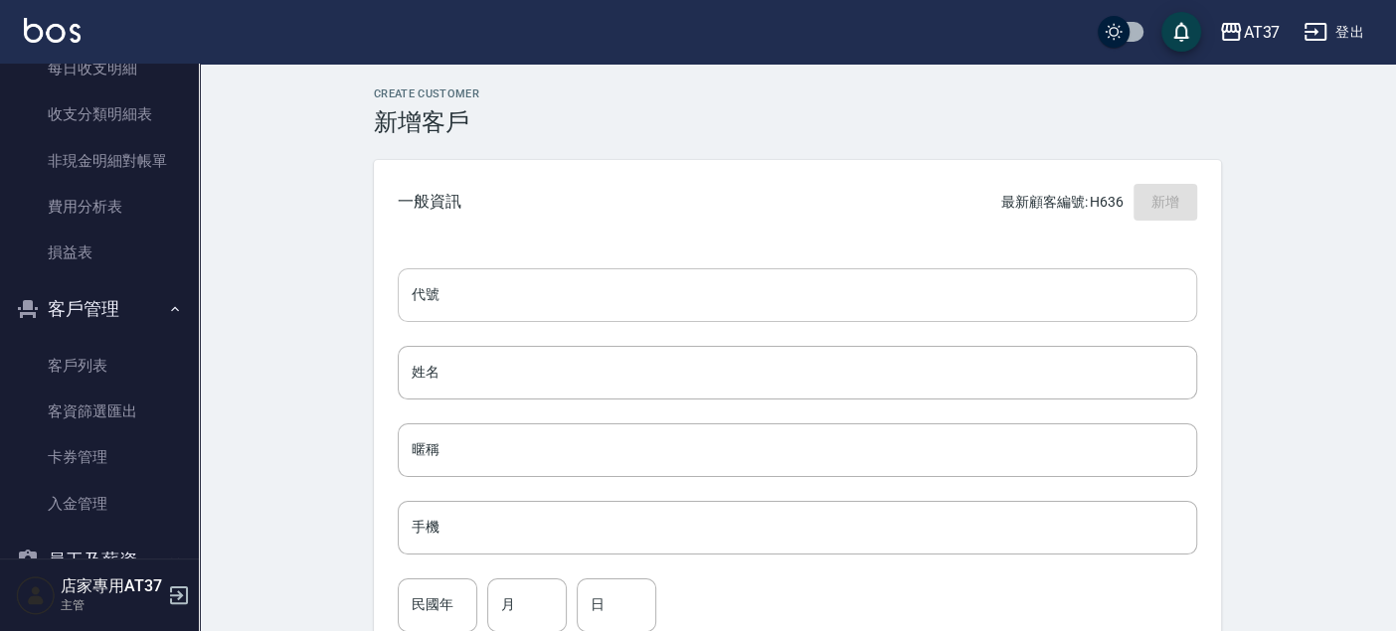
click at [499, 276] on input "代號" at bounding box center [797, 295] width 799 height 54
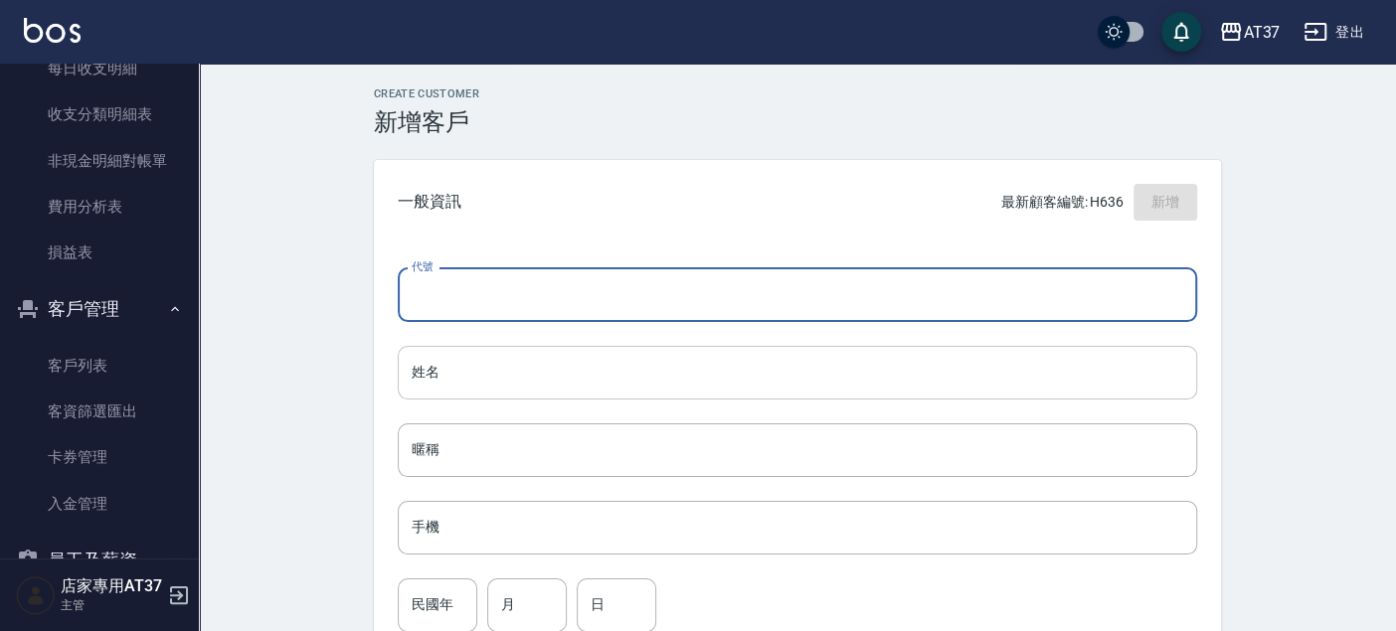
paste input "0937925580"
type input "0937925580"
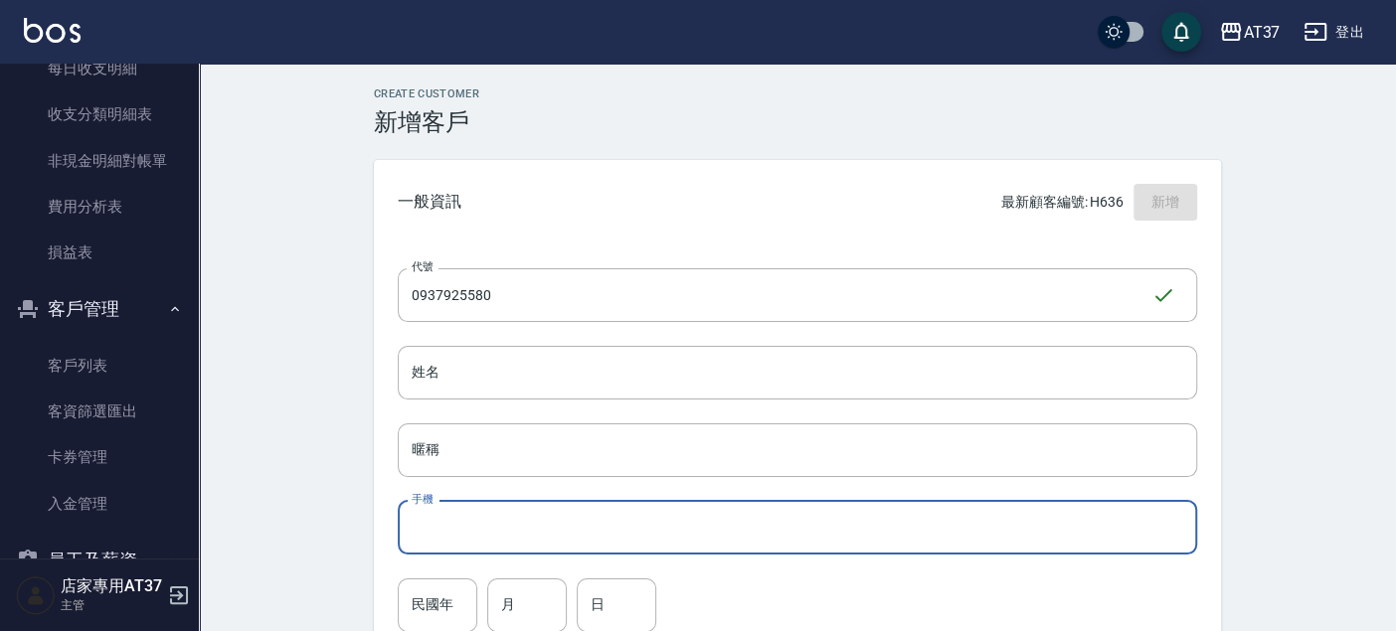
paste input "0937925580"
drag, startPoint x: 468, startPoint y: 521, endPoint x: 464, endPoint y: 510, distance: 11.6
click at [467, 522] on input "手機" at bounding box center [797, 528] width 799 height 54
type input "0937925580"
click at [483, 369] on input "姓名" at bounding box center [797, 373] width 799 height 54
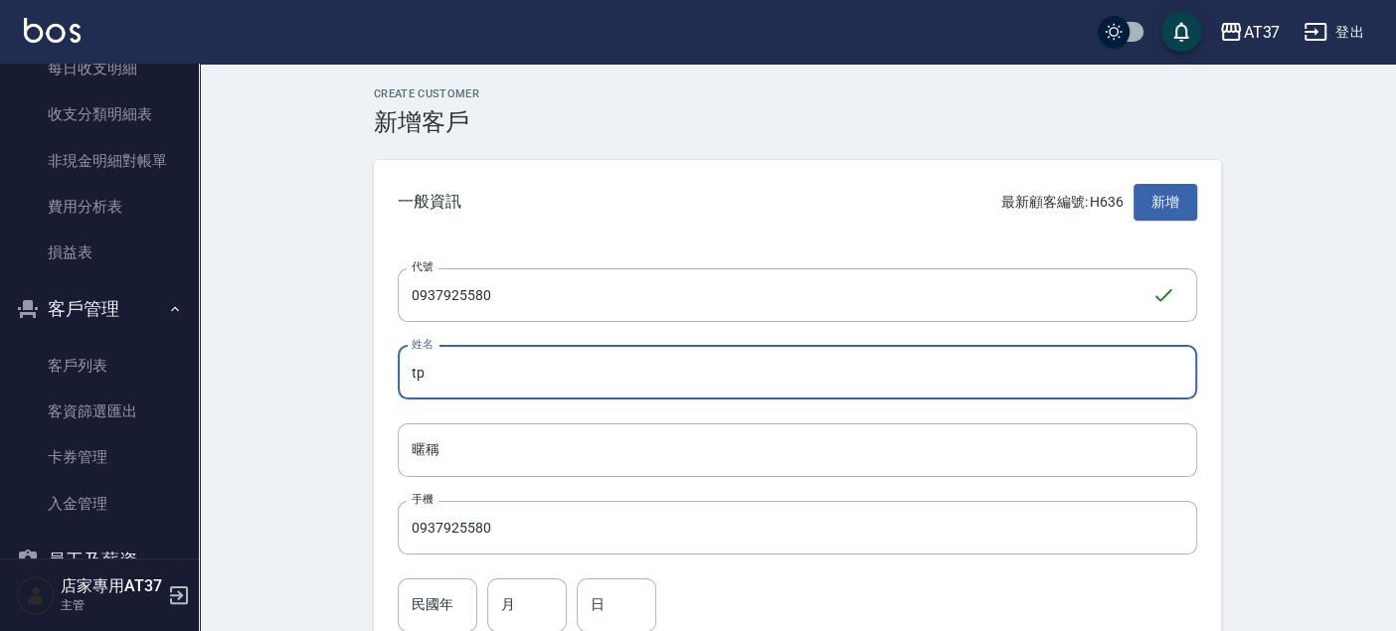
type input "t"
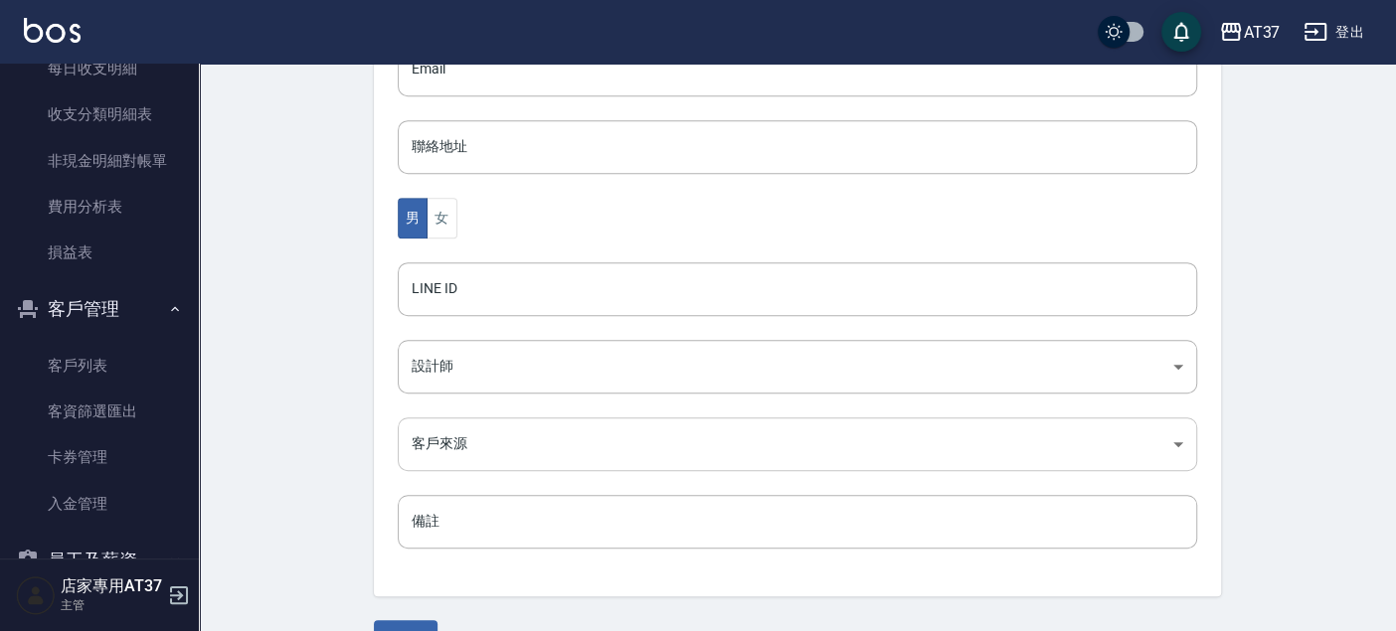
scroll to position [661, 0]
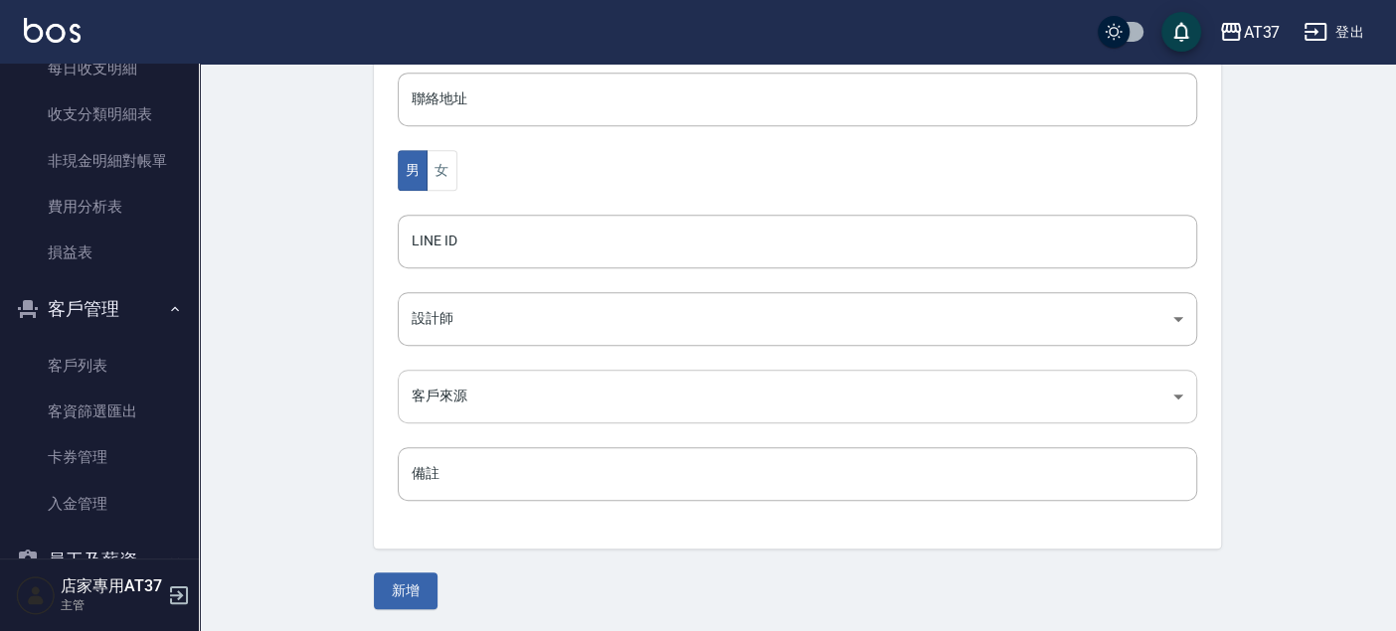
type input "[PERSON_NAME]"
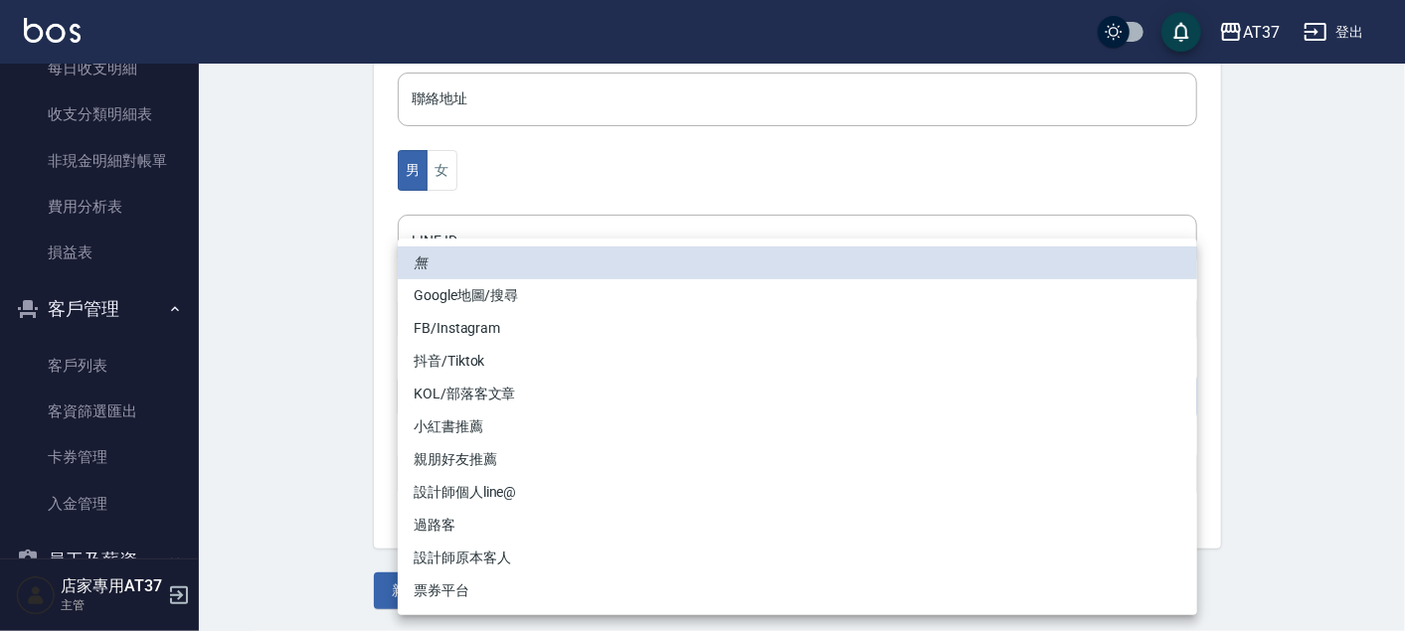
click at [510, 329] on li "FB/Instagram" at bounding box center [797, 328] width 799 height 33
type input "FB/Instagram"
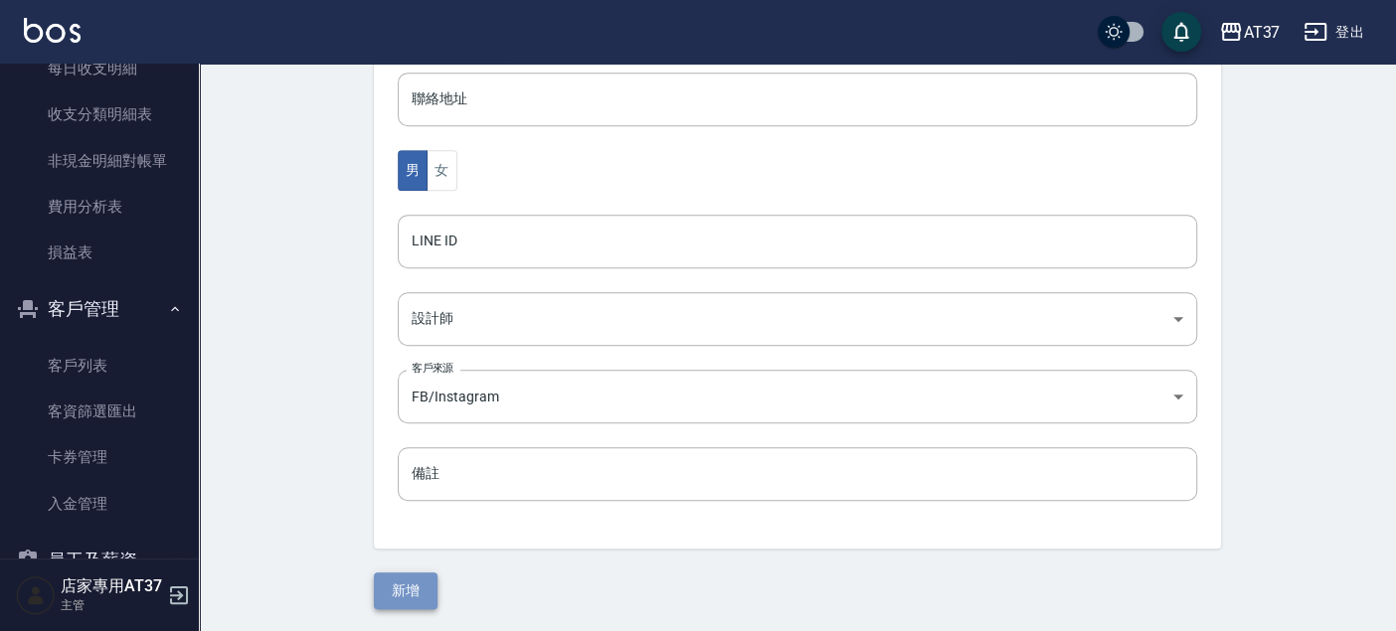
click at [419, 585] on button "新增" at bounding box center [406, 591] width 64 height 37
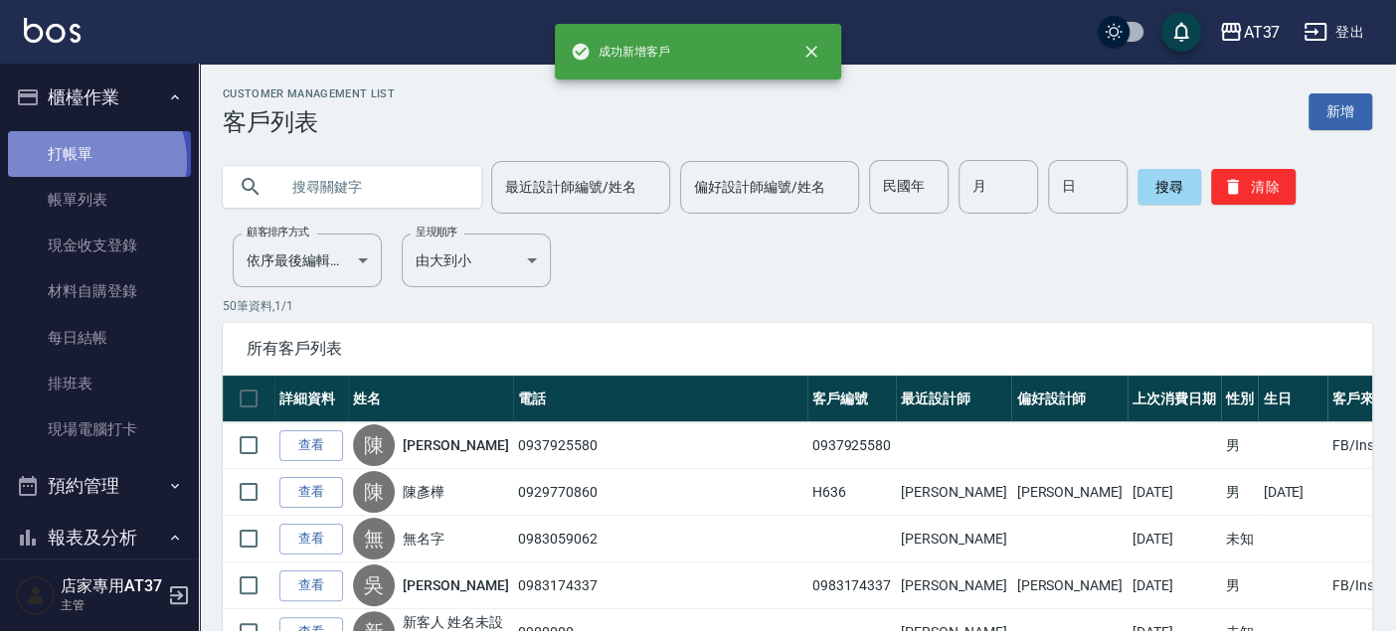
click at [87, 161] on link "打帳單" at bounding box center [99, 154] width 183 height 46
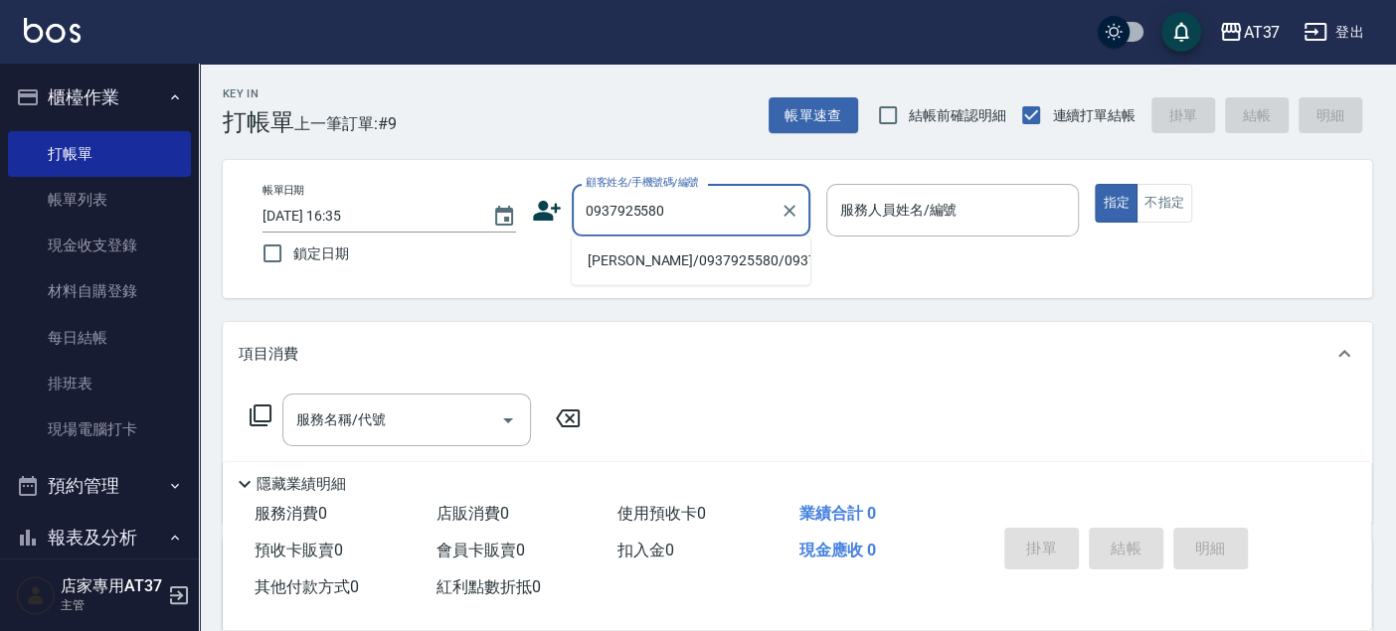
click at [730, 260] on li "[PERSON_NAME]/0937925580/0937925580" at bounding box center [691, 261] width 239 height 33
type input "[PERSON_NAME]/0937925580/0937925580"
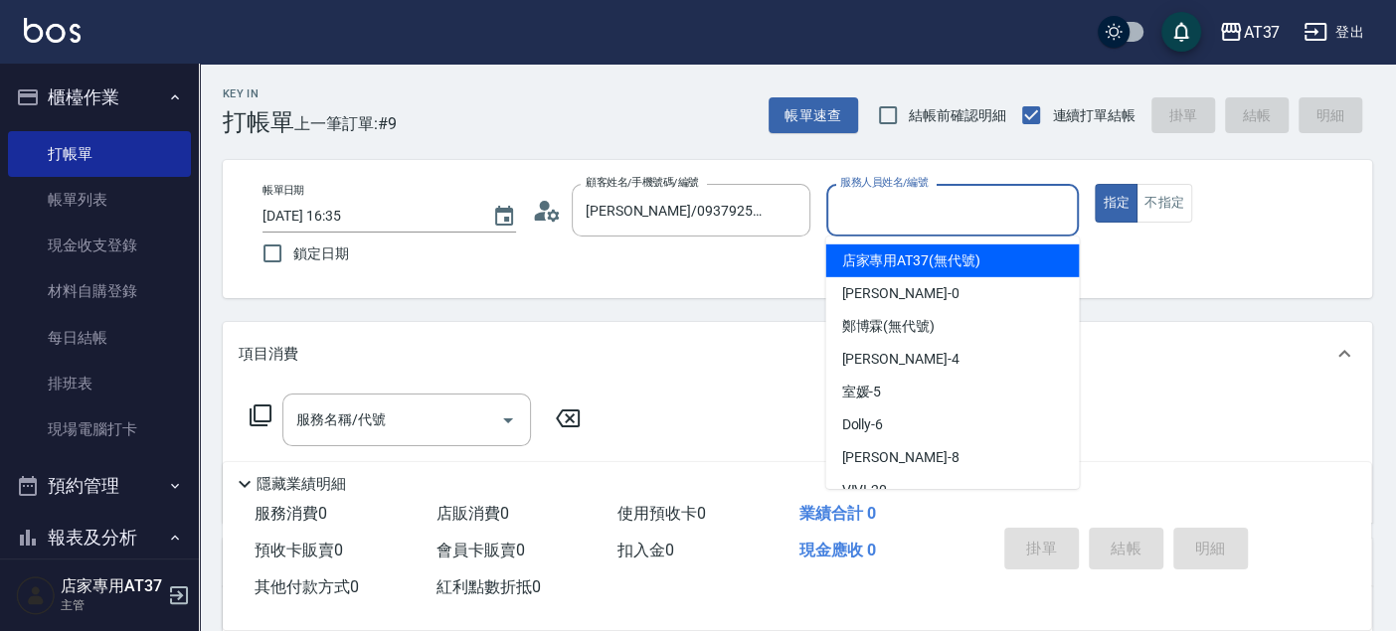
click at [876, 195] on input "服務人員姓名/編號" at bounding box center [953, 210] width 236 height 35
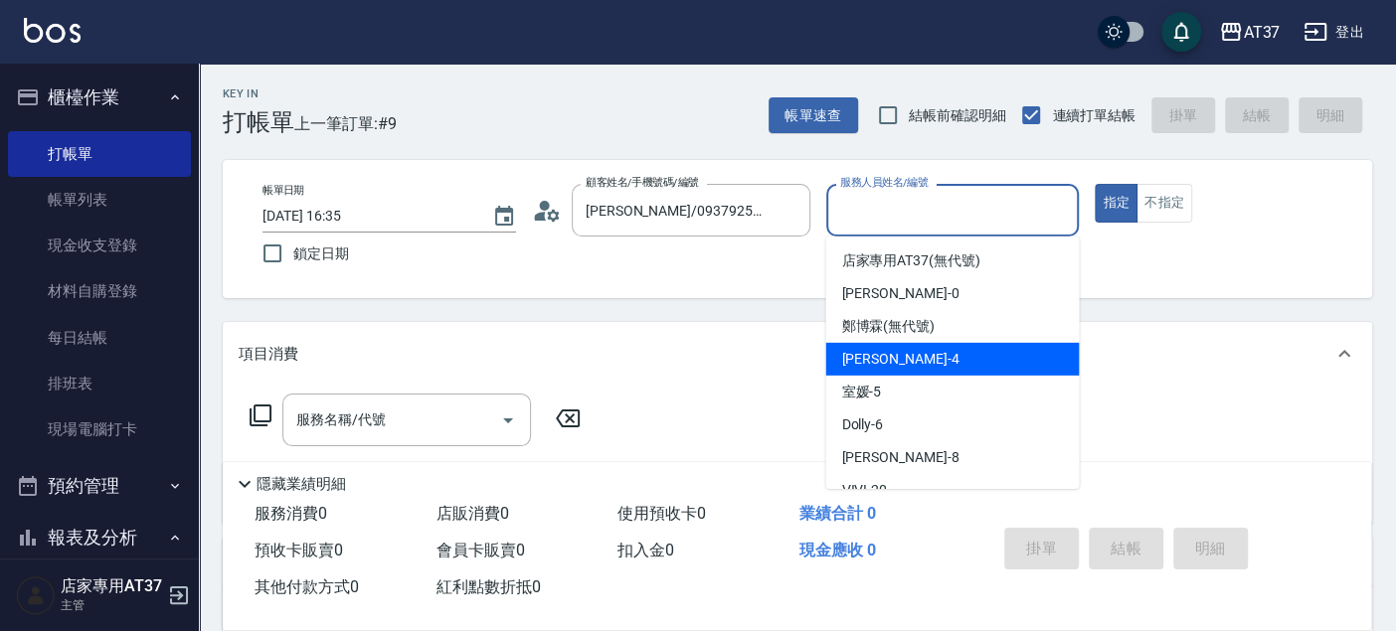
click at [909, 347] on div "[PERSON_NAME] -4" at bounding box center [952, 359] width 254 height 33
type input "[PERSON_NAME]-4"
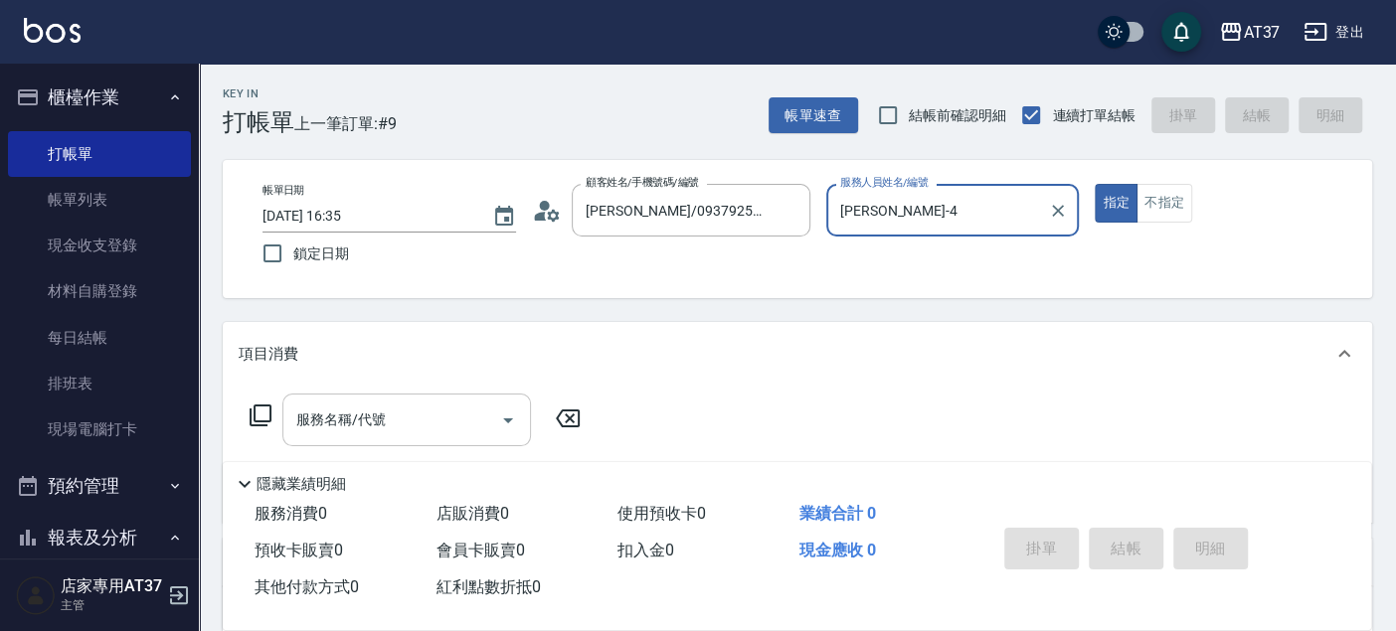
click at [323, 421] on input "服務名稱/代號" at bounding box center [391, 420] width 201 height 35
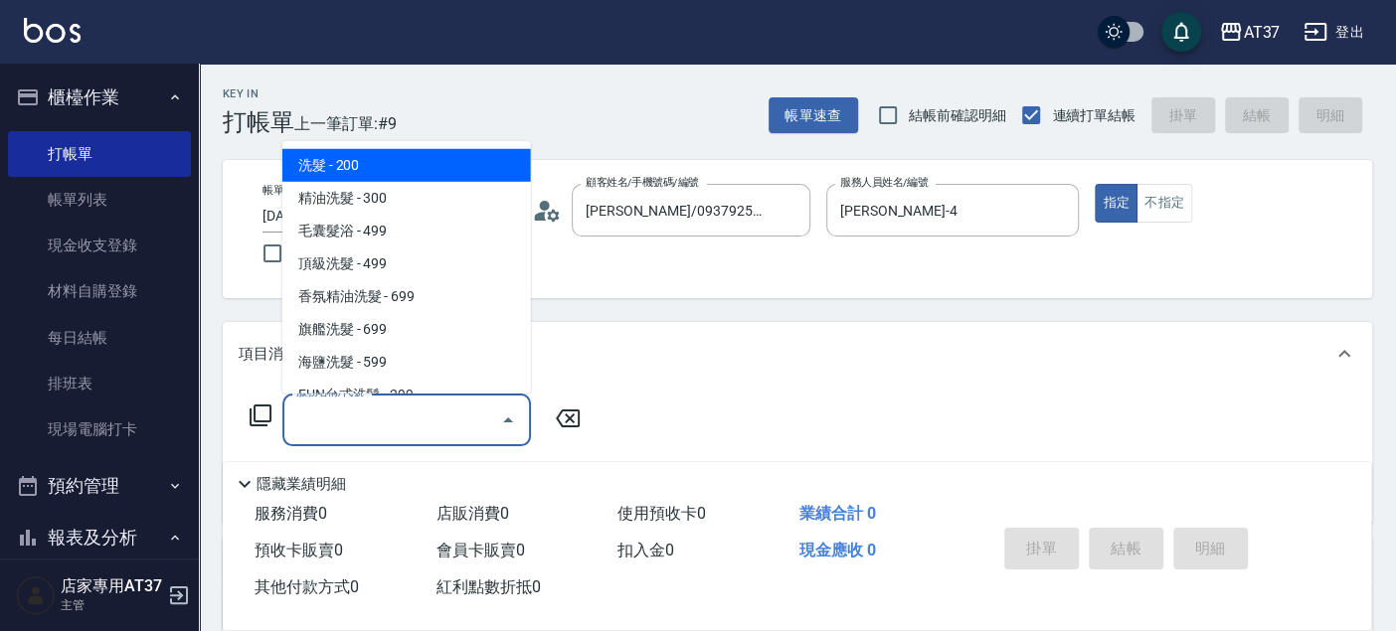
click at [255, 417] on icon at bounding box center [261, 416] width 22 height 22
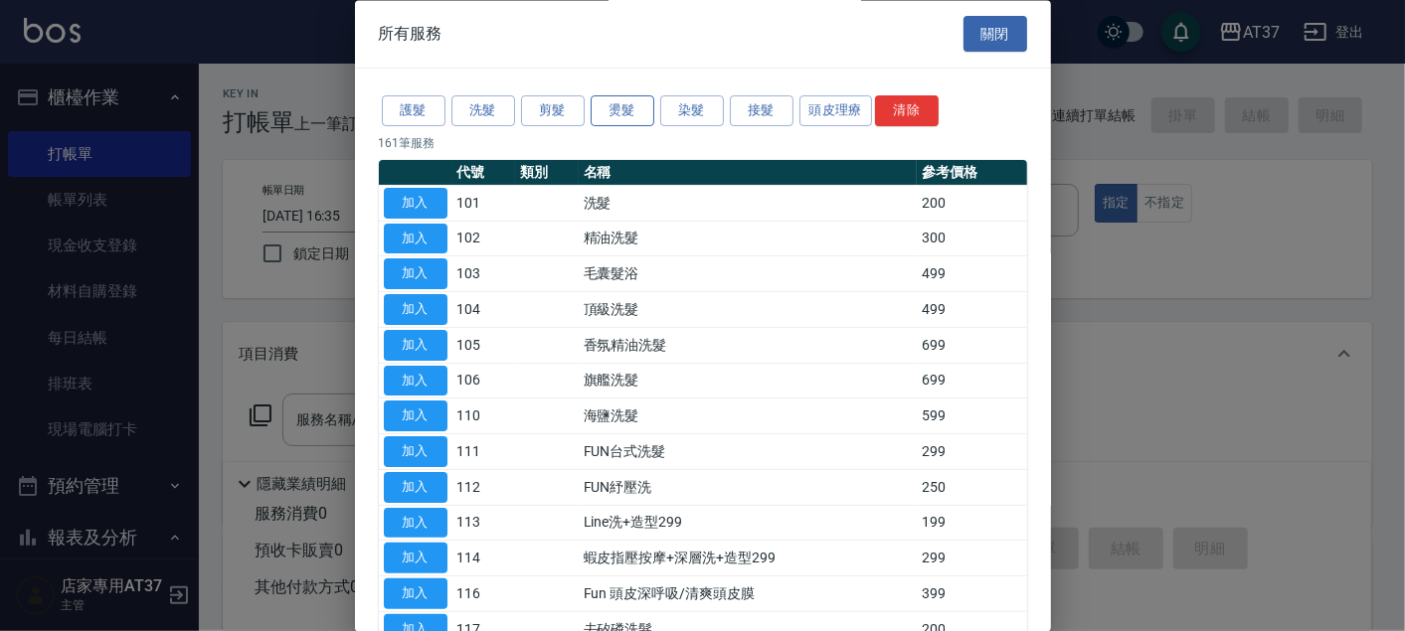
click at [623, 115] on button "燙髮" at bounding box center [623, 111] width 64 height 31
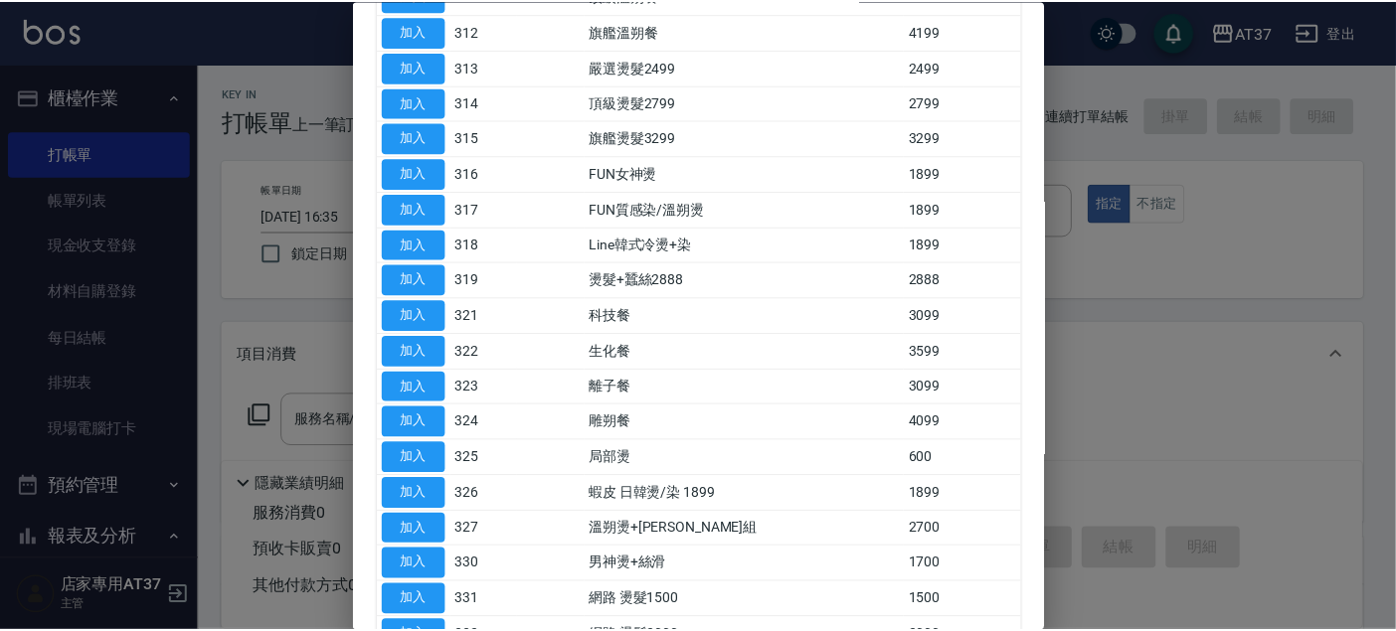
scroll to position [662, 0]
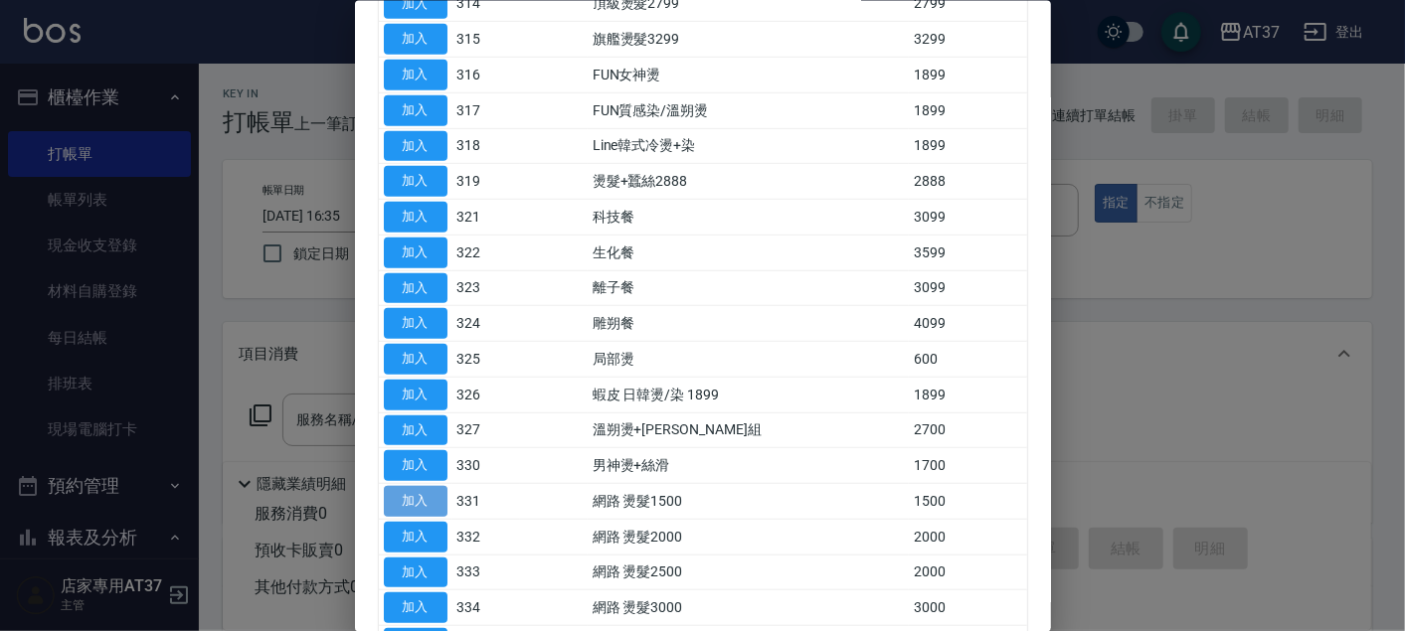
click at [434, 490] on button "加入" at bounding box center [416, 501] width 64 height 31
type input "網路 燙髮1500(331)"
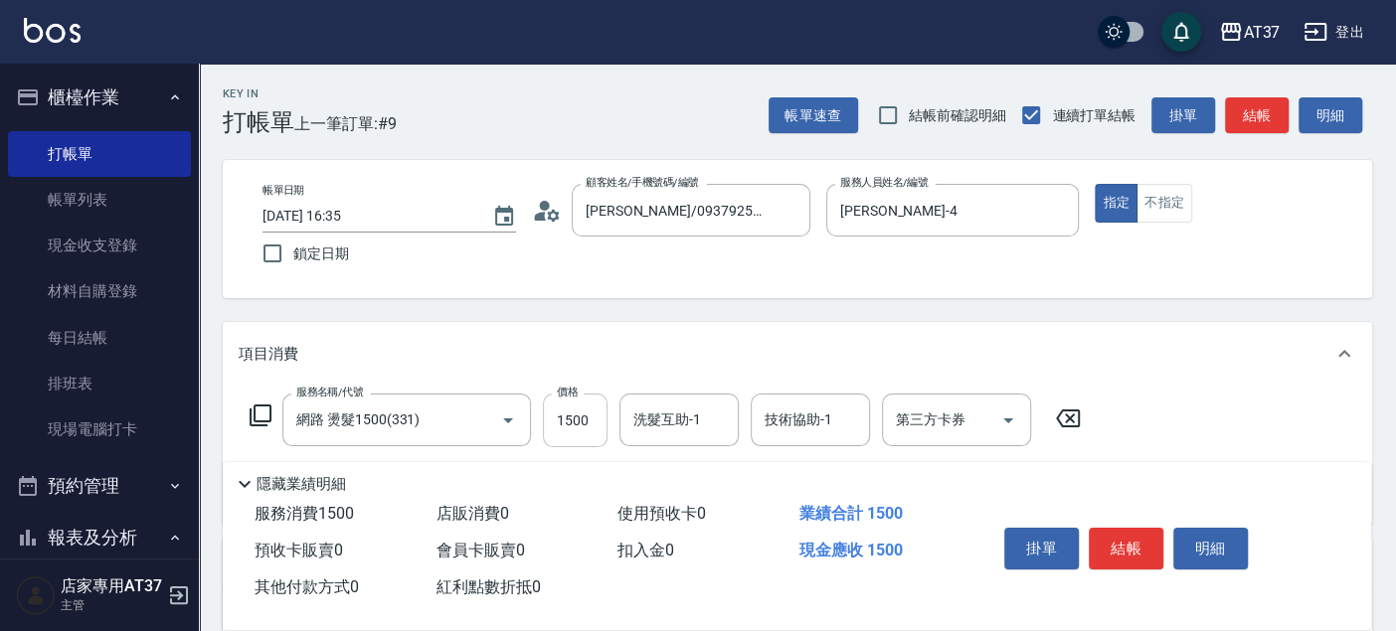
click at [575, 439] on input "1500" at bounding box center [575, 421] width 65 height 54
type input "1450"
type input "致穎-23"
click at [1130, 534] on button "結帳" at bounding box center [1126, 549] width 75 height 42
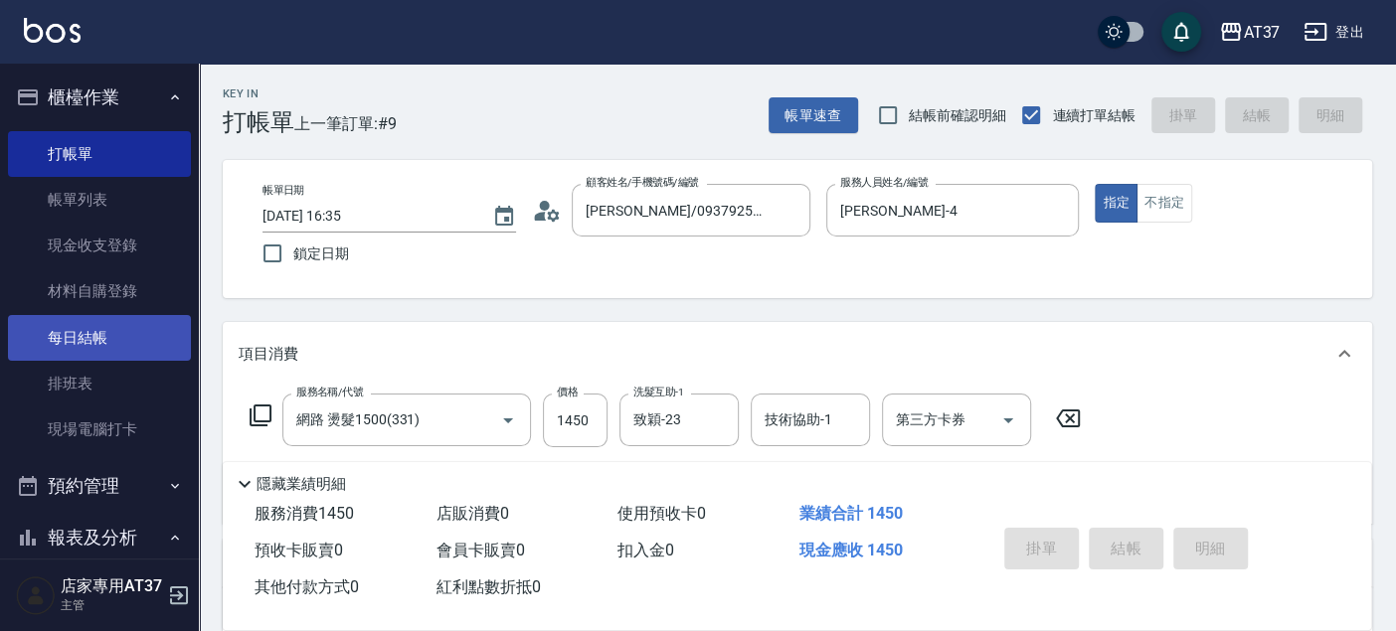
type input "[DATE] 16:36"
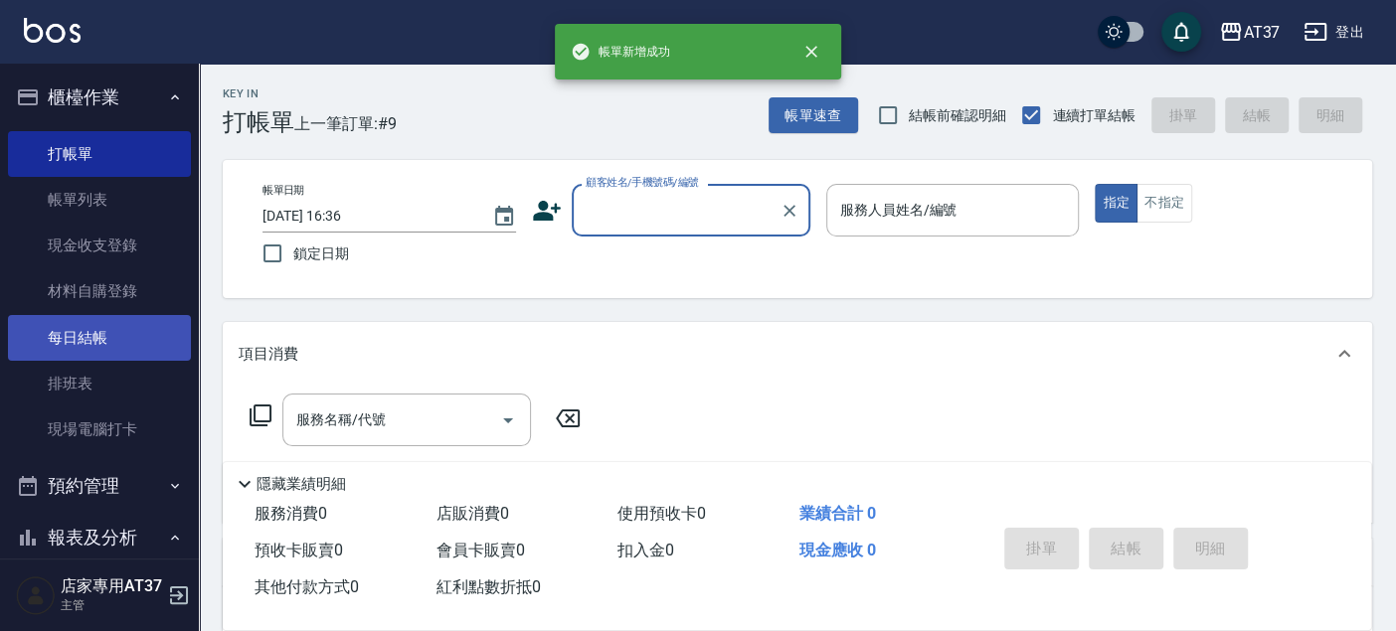
scroll to position [0, 0]
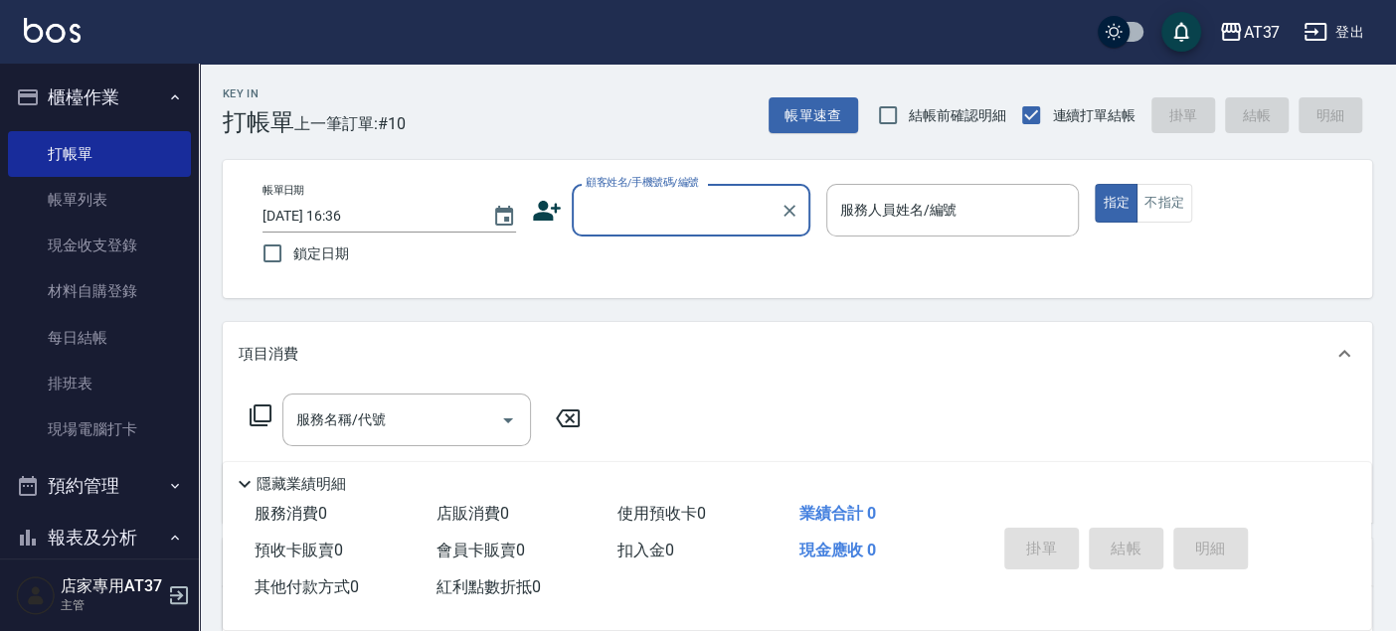
click at [635, 213] on input "顧客姓名/手機號碼/編號" at bounding box center [676, 210] width 191 height 35
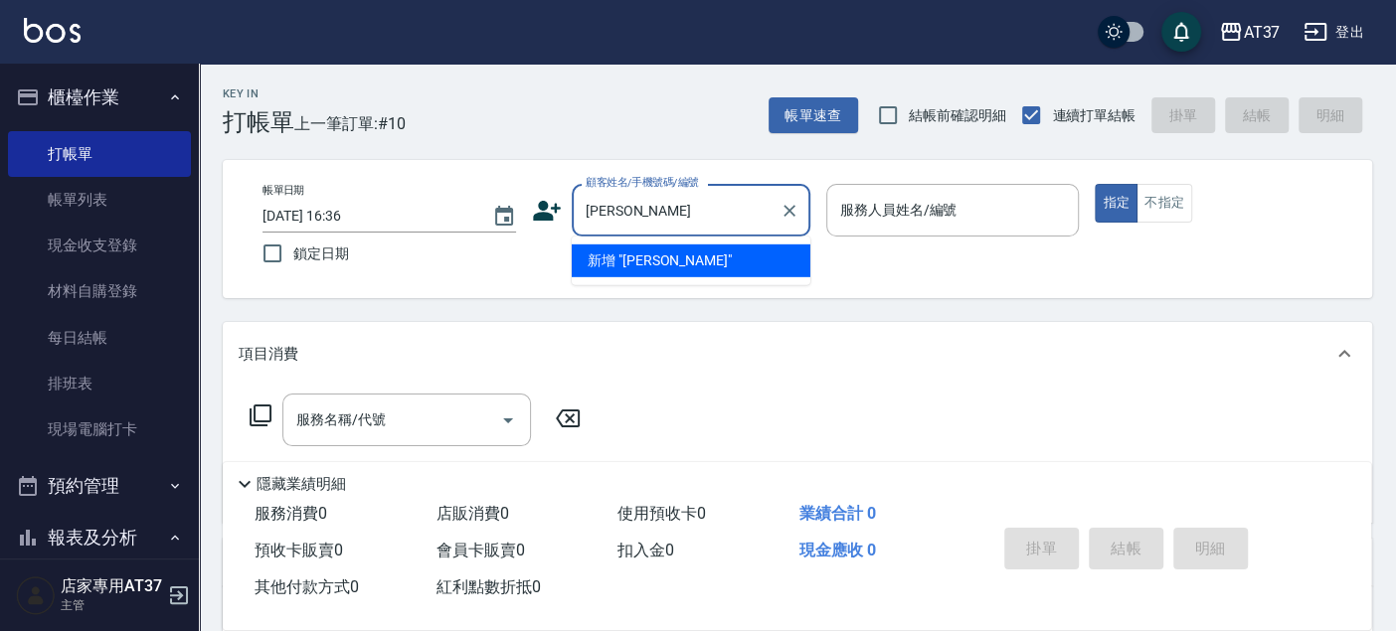
click at [699, 211] on input "[PERSON_NAME]" at bounding box center [676, 210] width 191 height 35
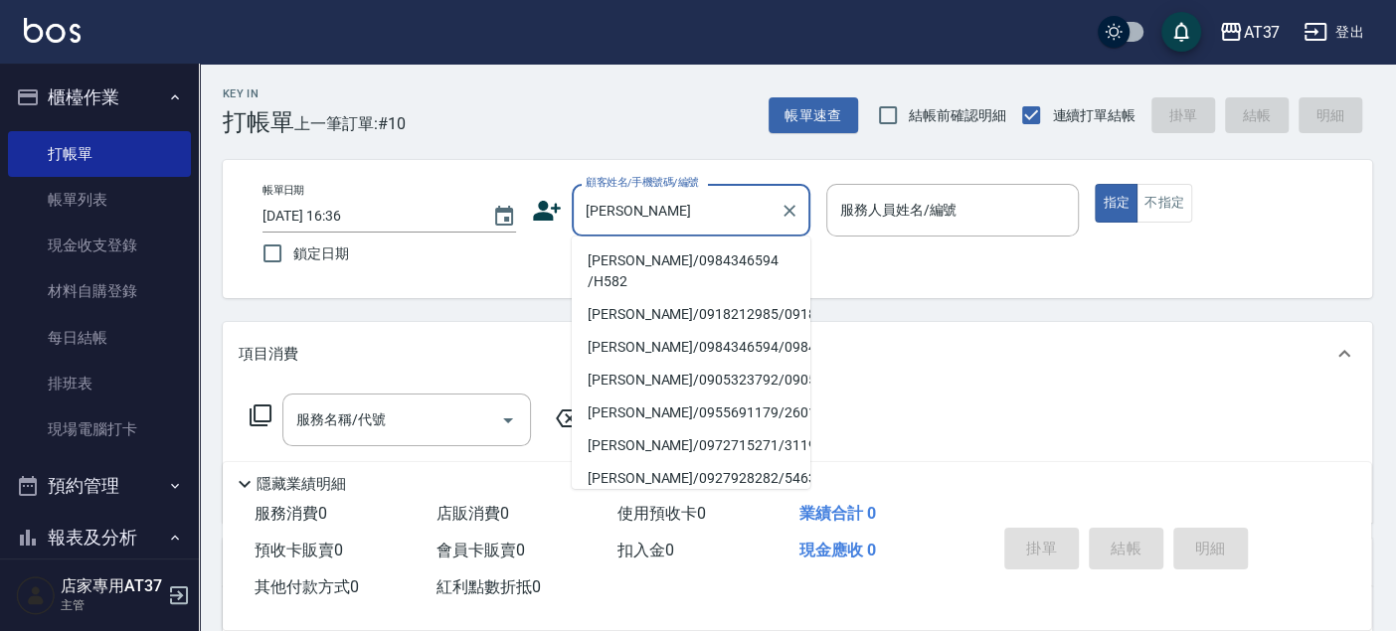
click at [663, 256] on li "[PERSON_NAME]/0984346594 /H582" at bounding box center [691, 272] width 239 height 54
type input "[PERSON_NAME]/0984346594 /H582"
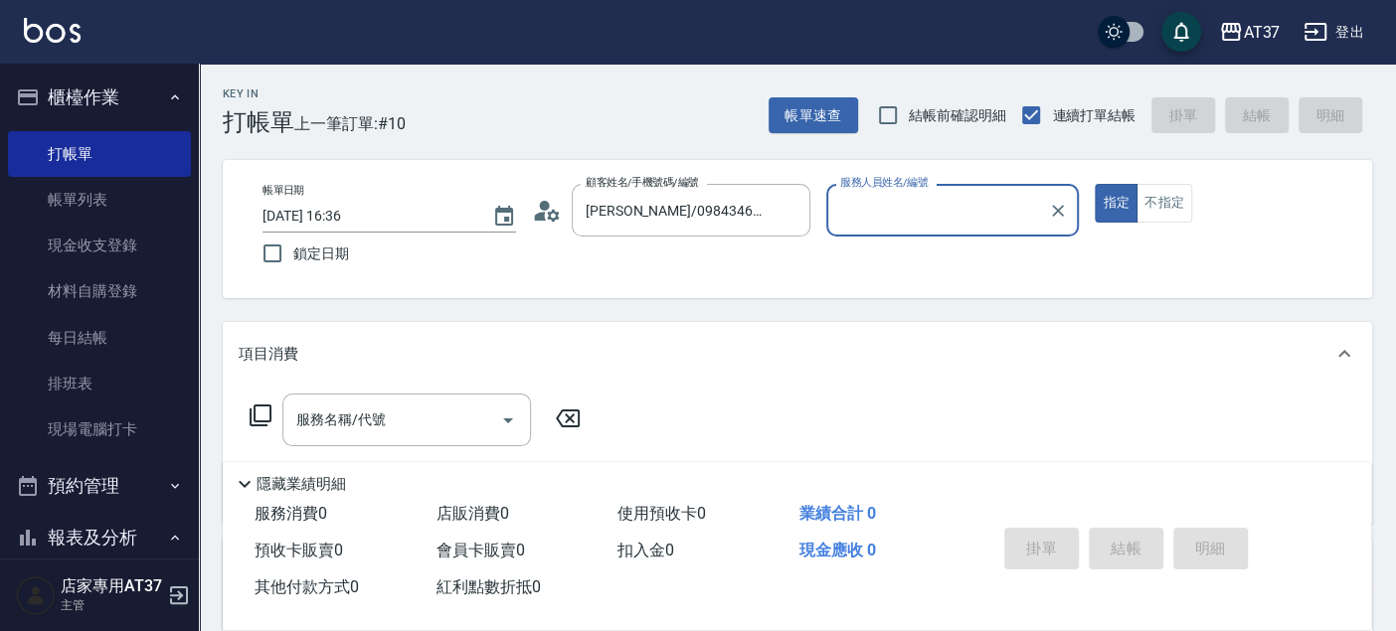
type input "[PERSON_NAME]-4"
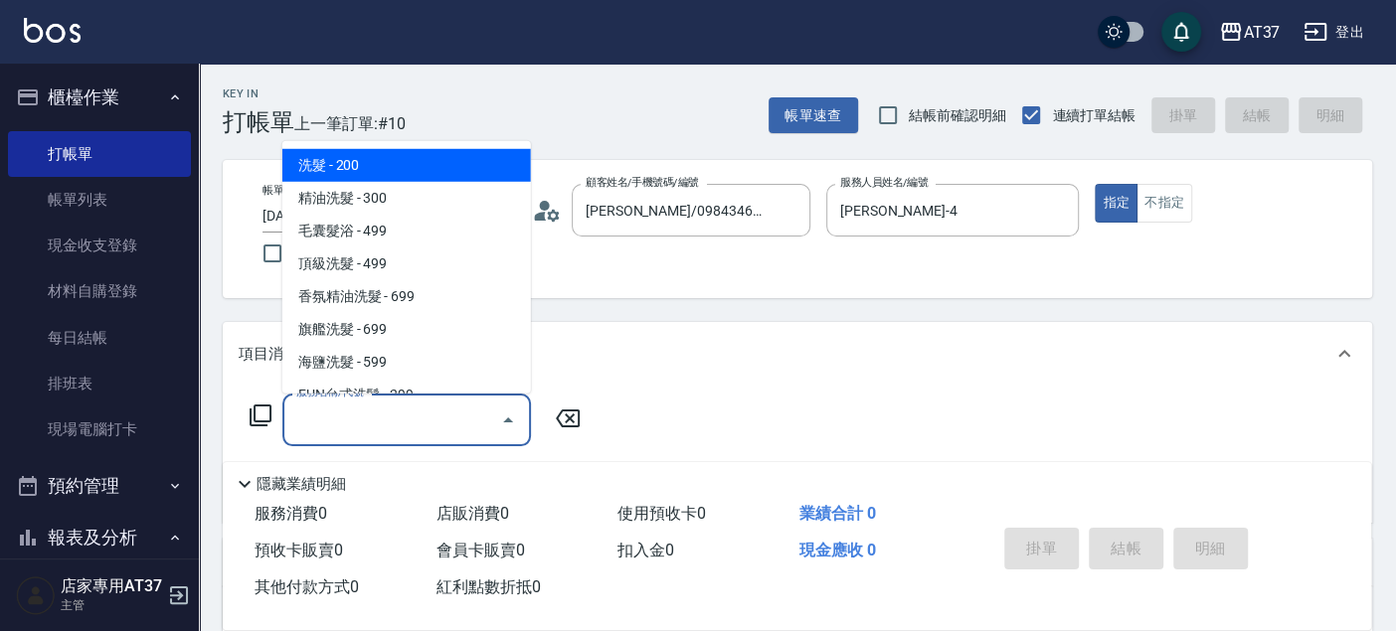
click at [316, 419] on div "服務名稱/代號 服務名稱/代號" at bounding box center [406, 420] width 249 height 53
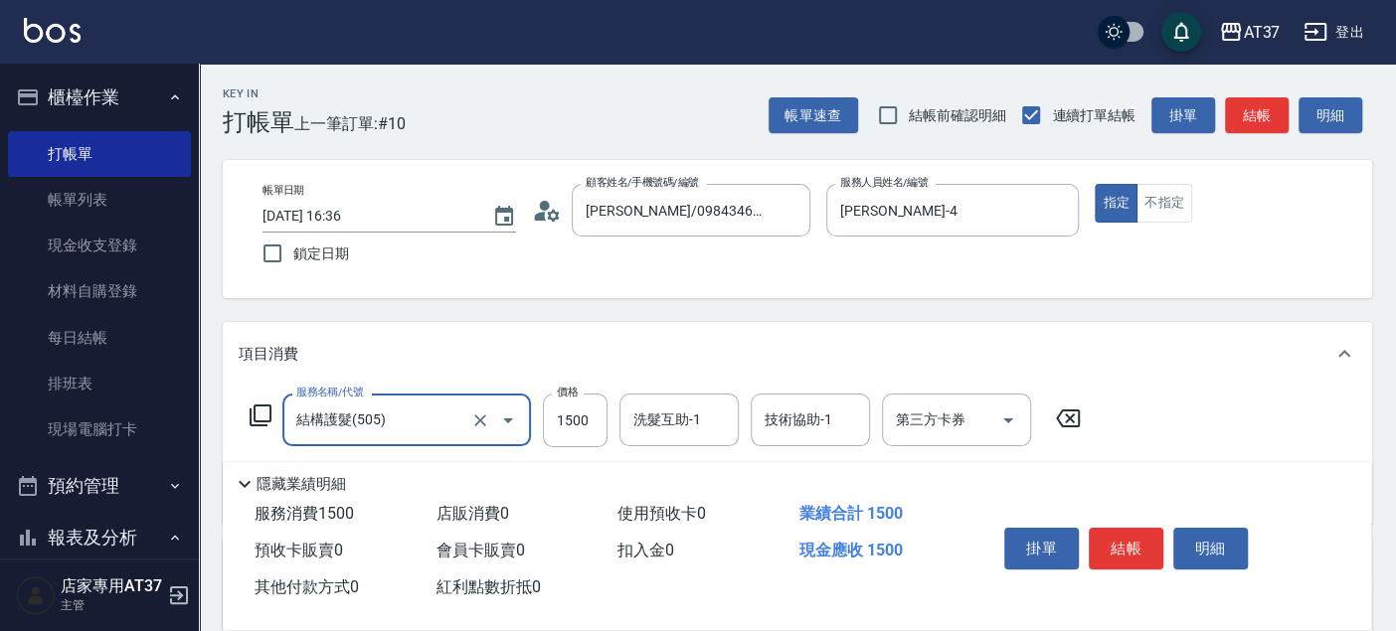
type input "結構護髮(505)"
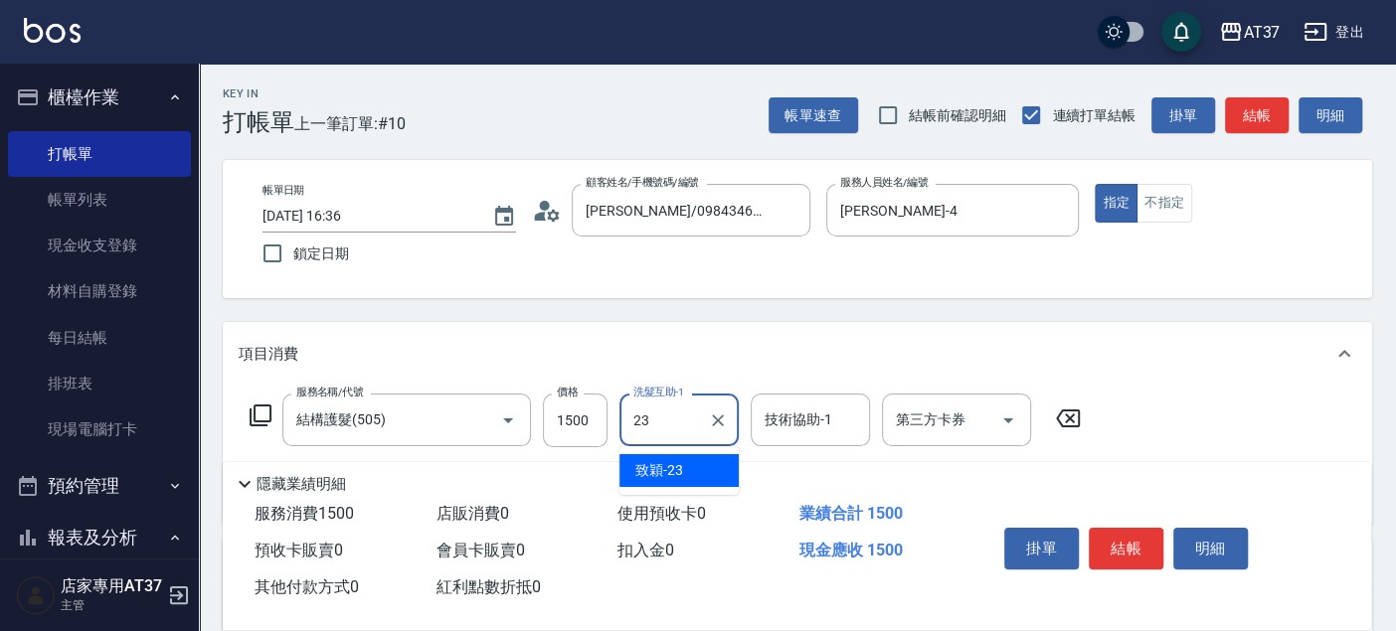
type input "致穎-23"
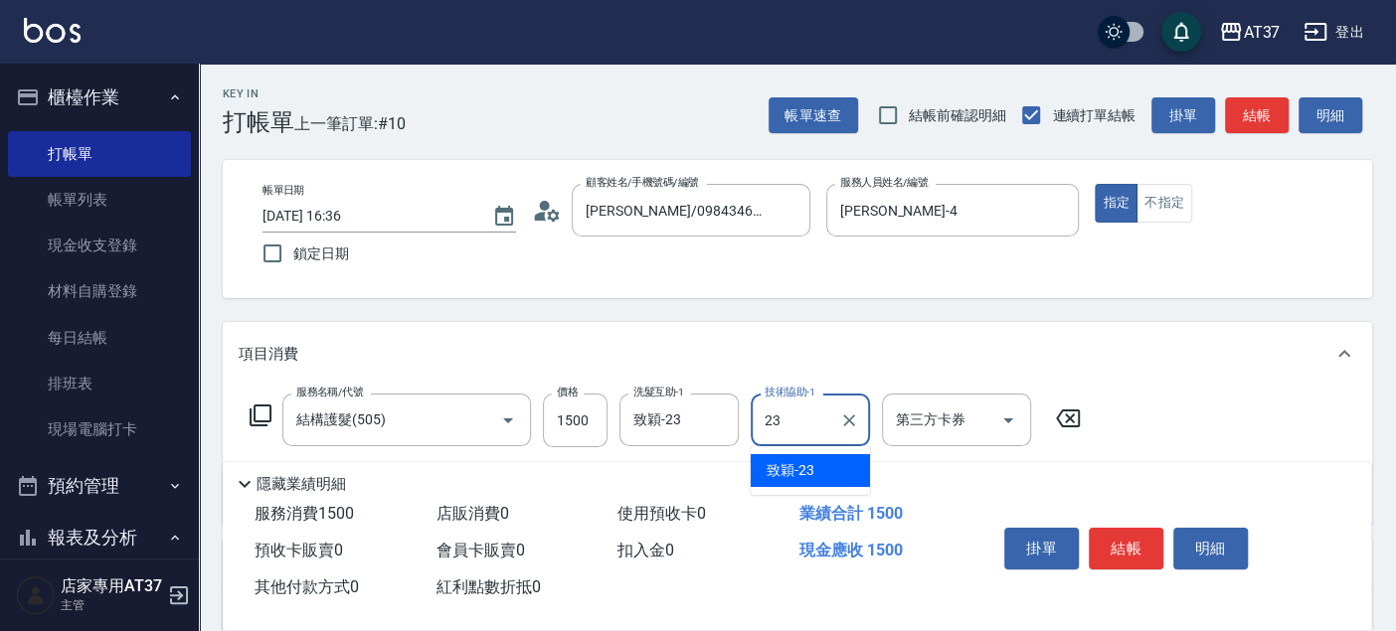
type input "致穎-23"
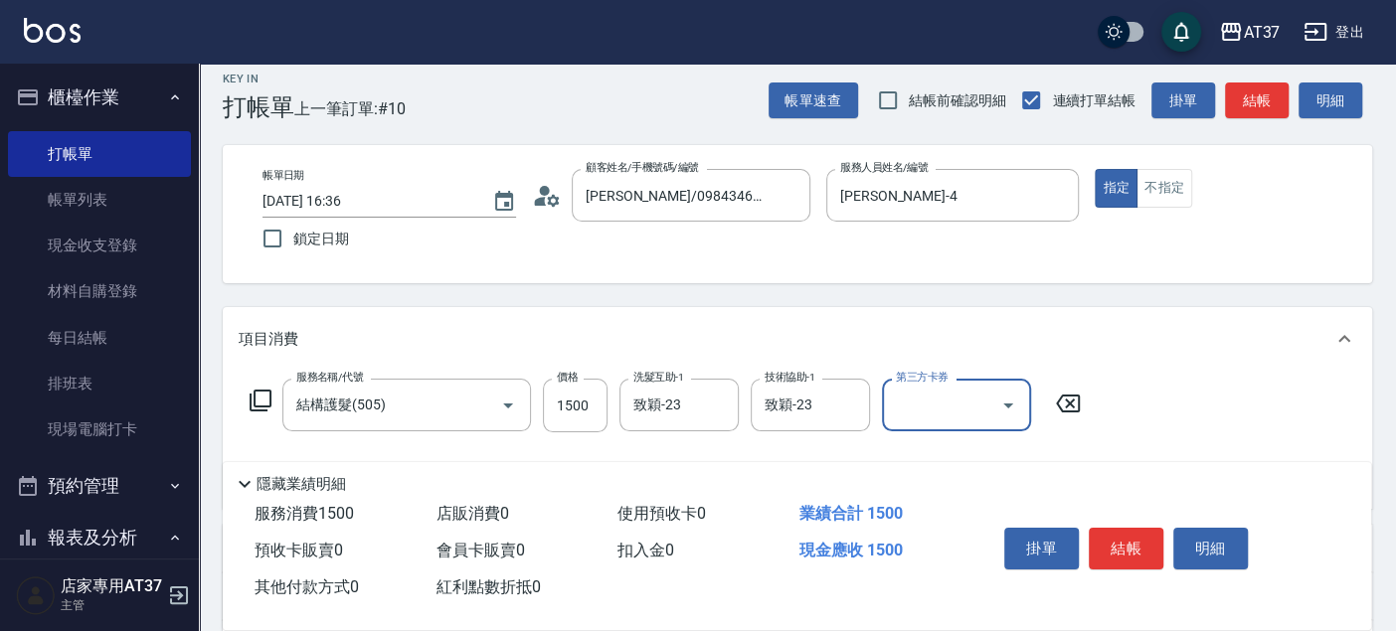
scroll to position [221, 0]
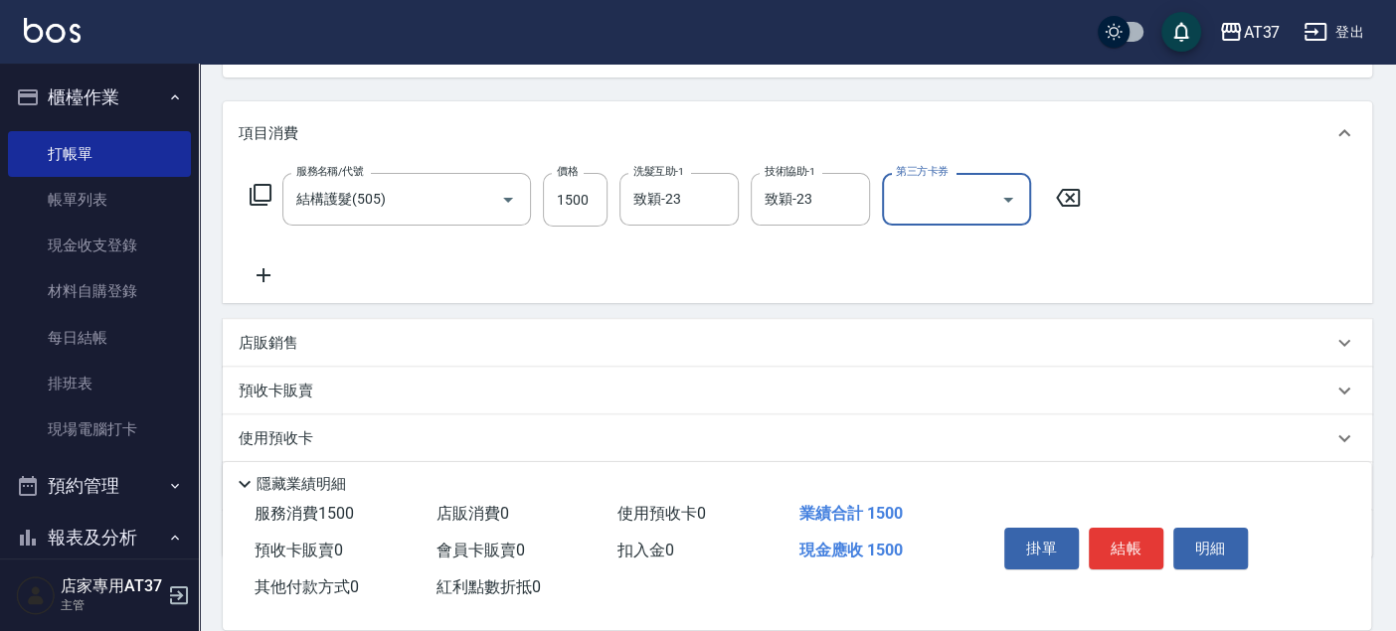
click at [258, 279] on icon at bounding box center [264, 275] width 50 height 24
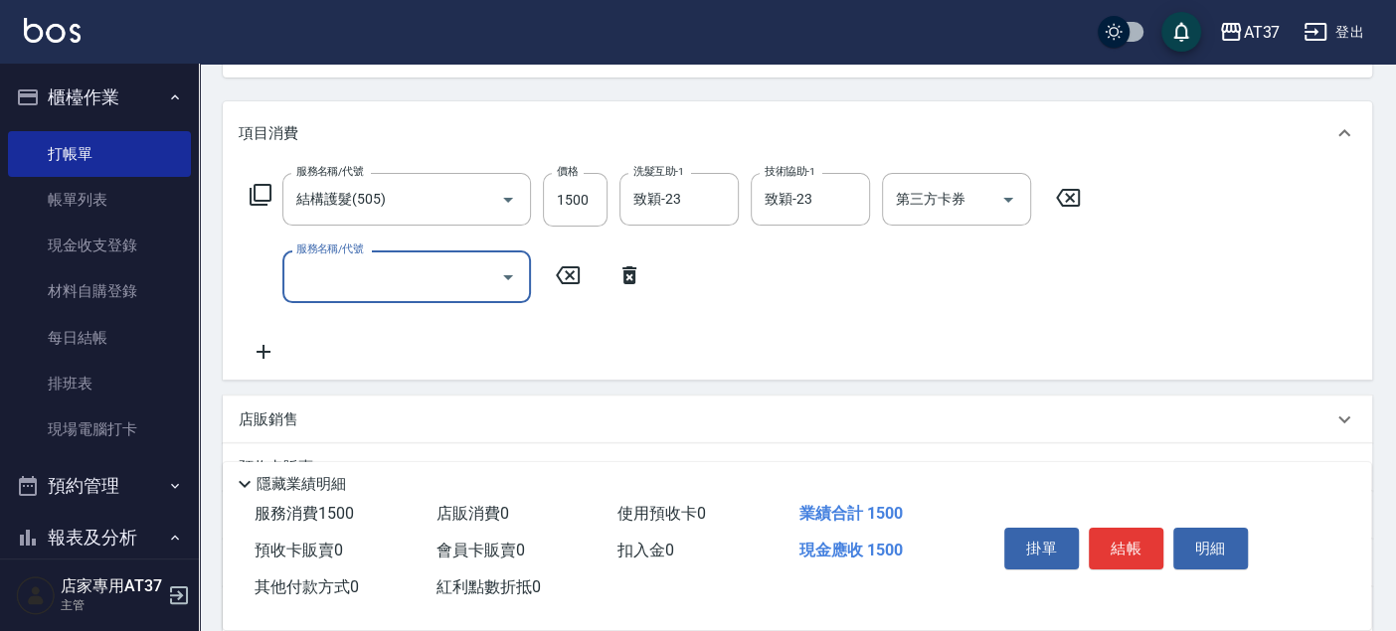
click at [336, 279] on input "服務名稱/代號" at bounding box center [391, 276] width 201 height 35
type input "A級單剪(202)"
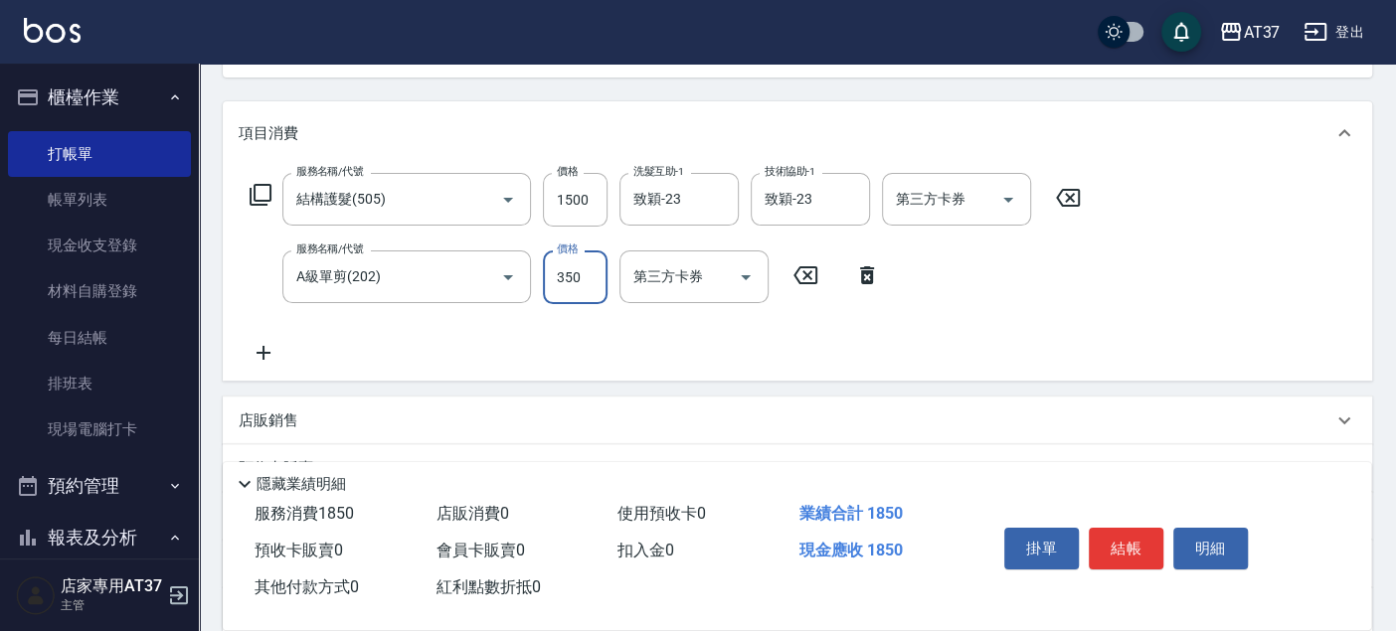
type input "350"
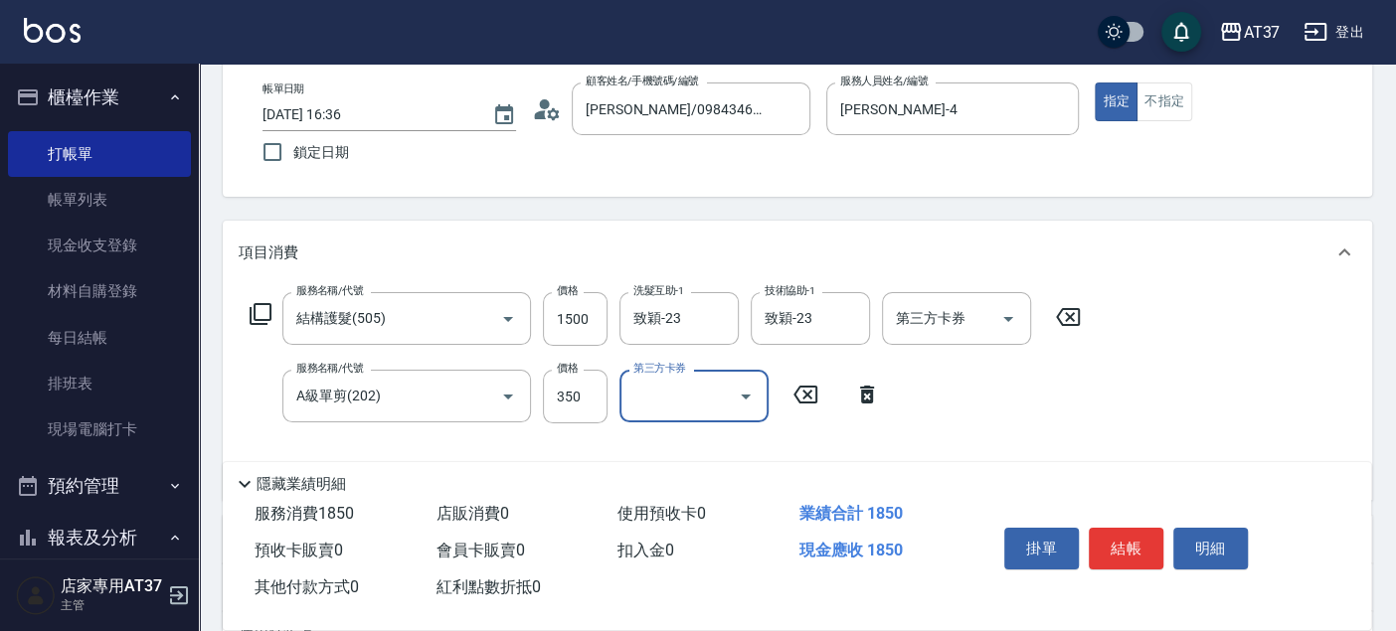
scroll to position [0, 0]
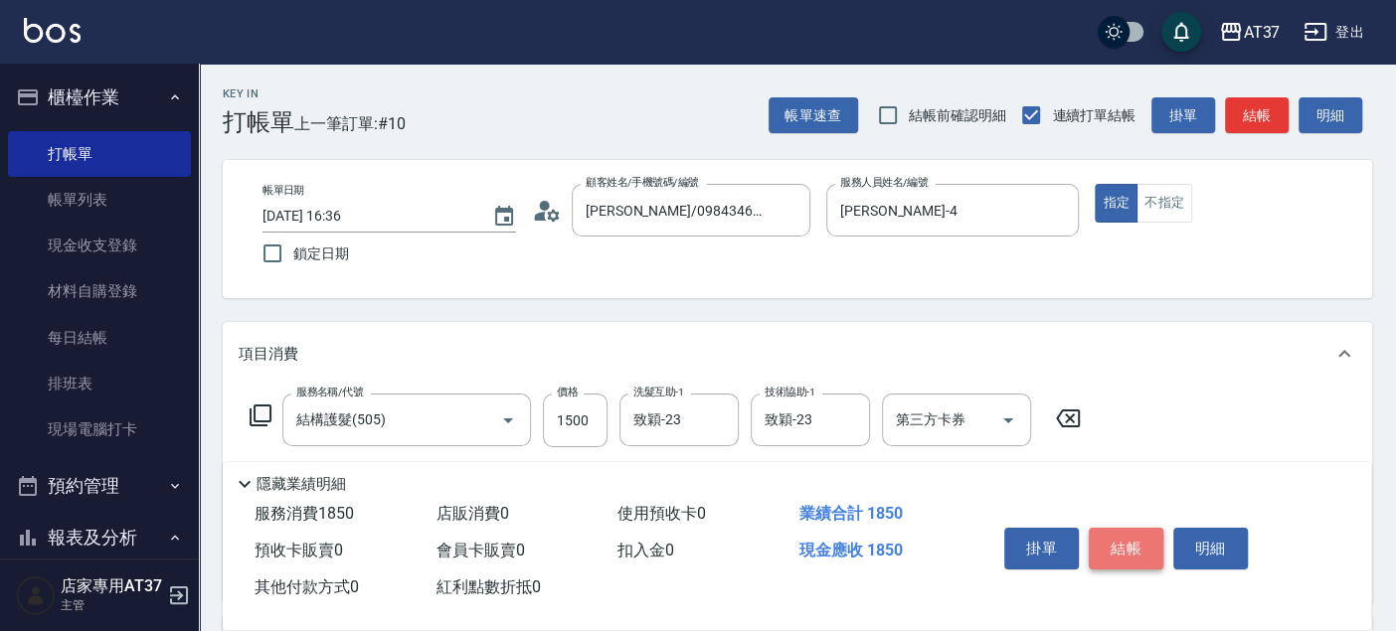
click at [1131, 534] on button "結帳" at bounding box center [1126, 549] width 75 height 42
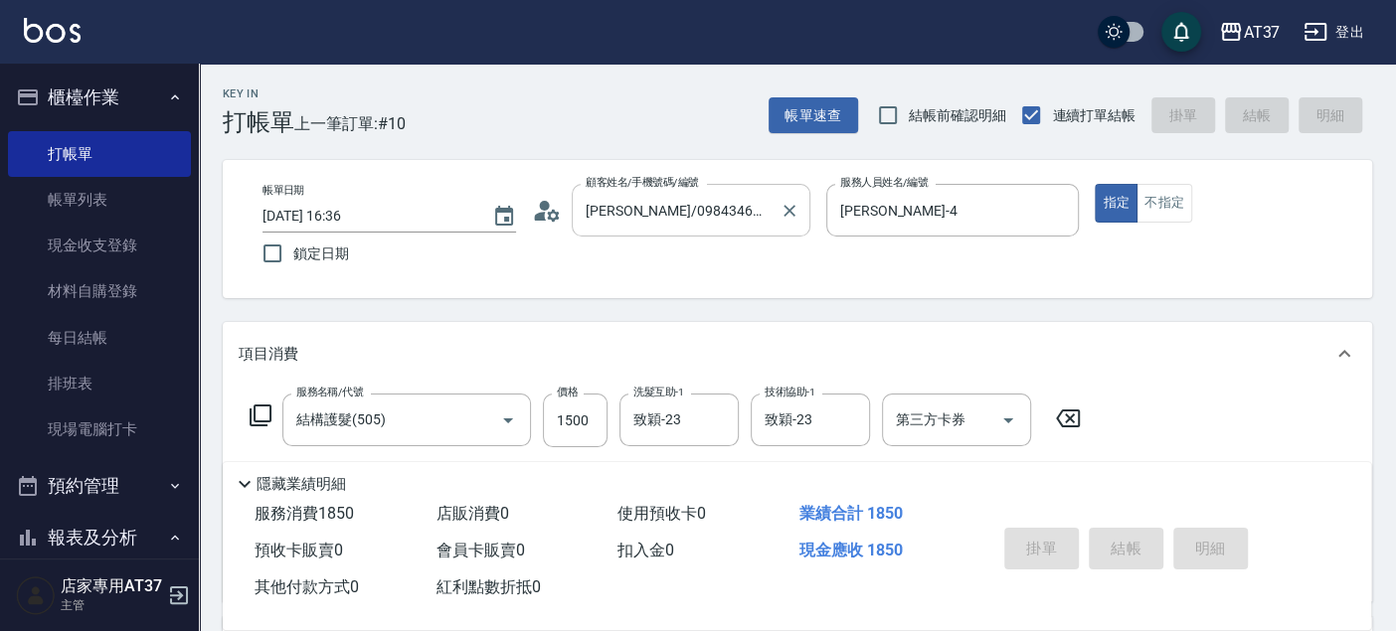
type input "[DATE] 16:38"
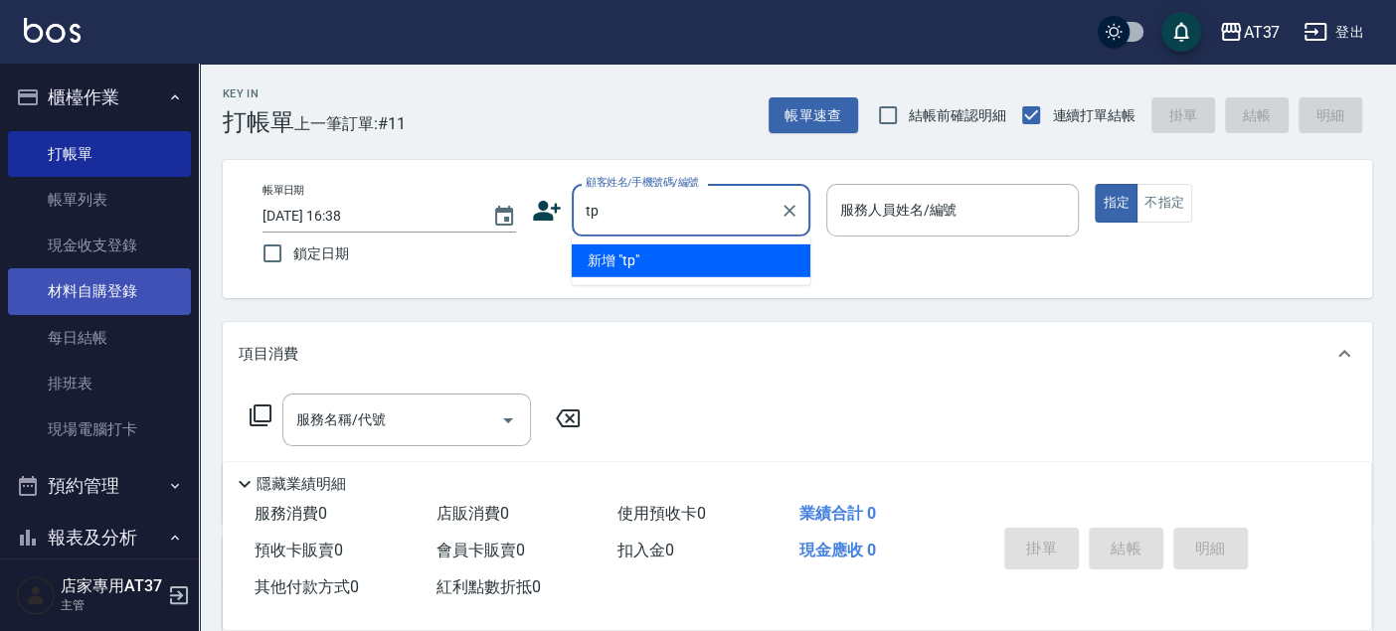
type input "t"
type input "伧"
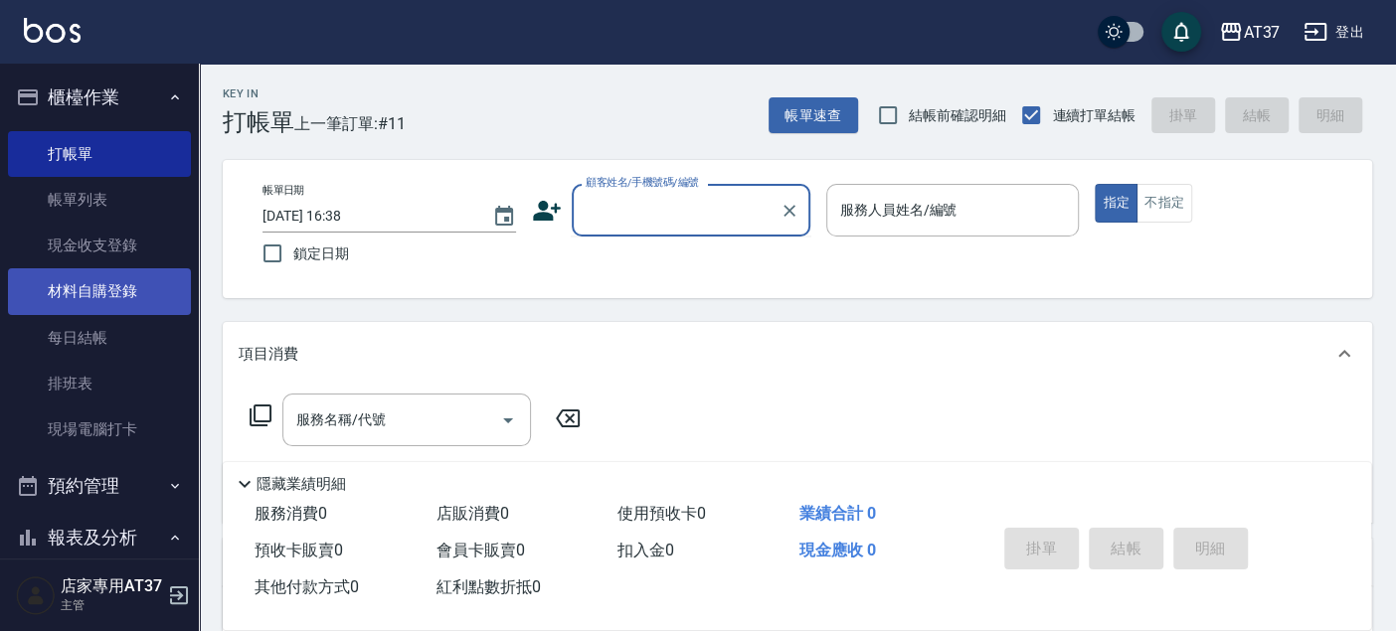
type input "ㄔ"
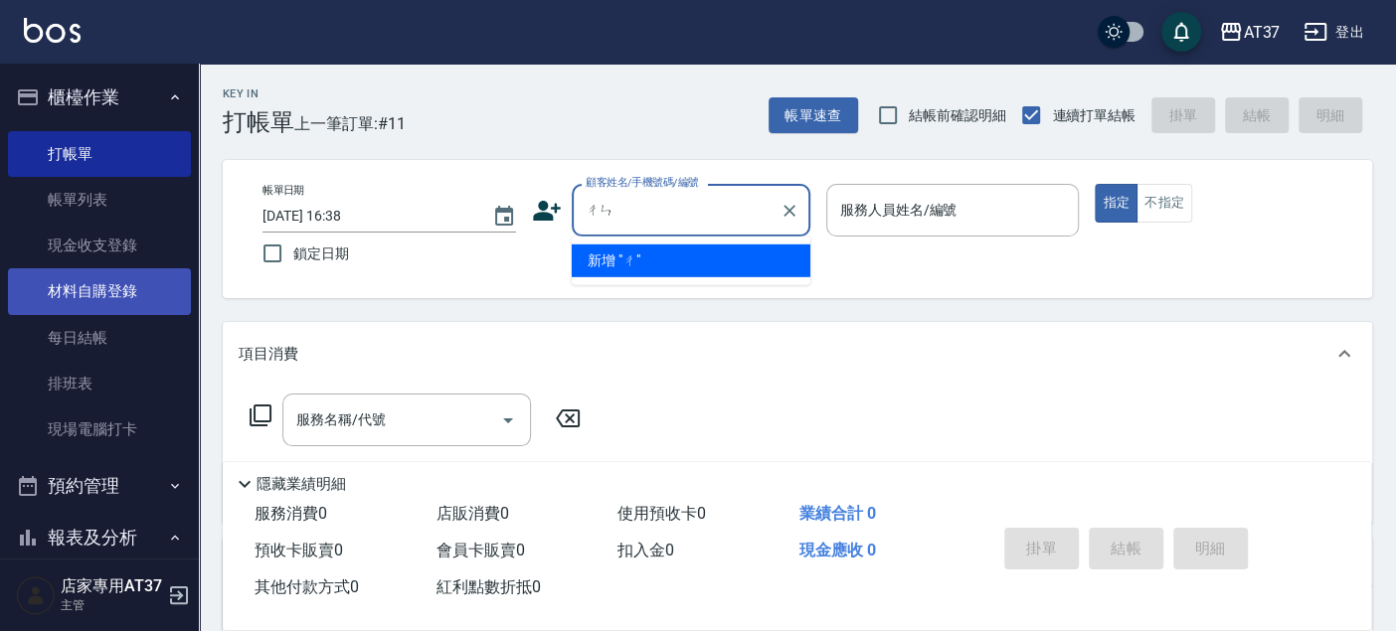
type input "陳"
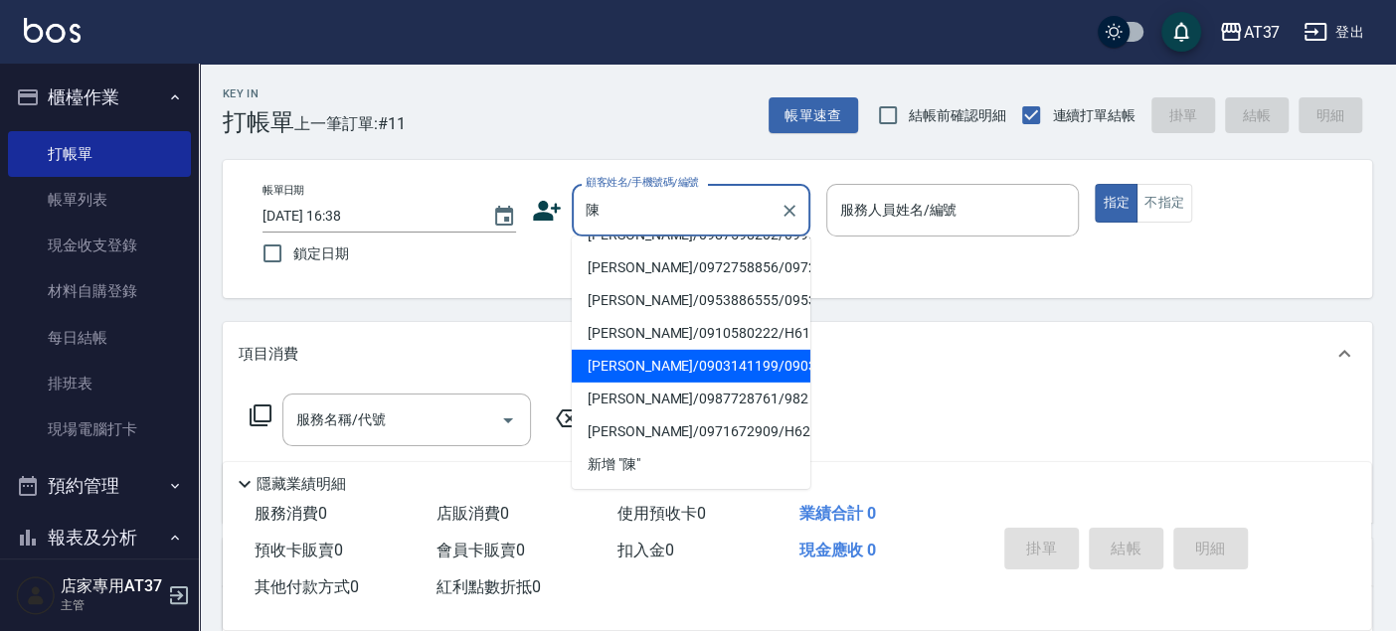
scroll to position [618, 0]
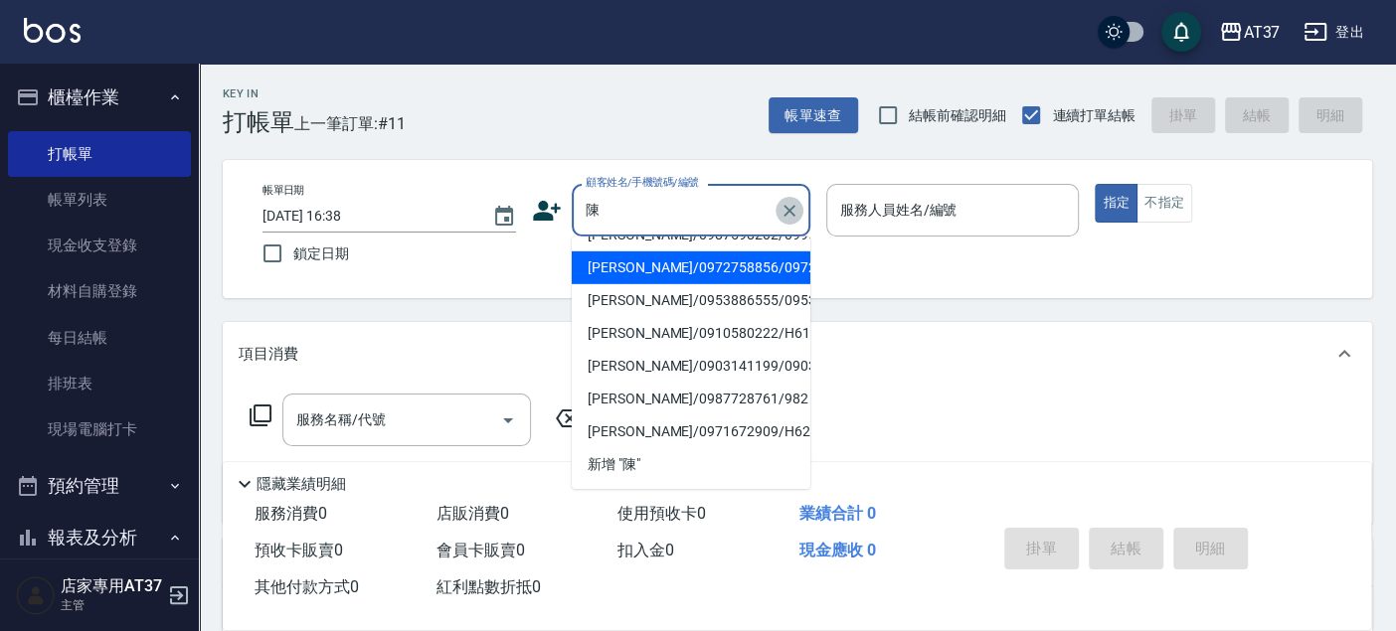
click at [784, 208] on icon "Clear" at bounding box center [789, 211] width 20 height 20
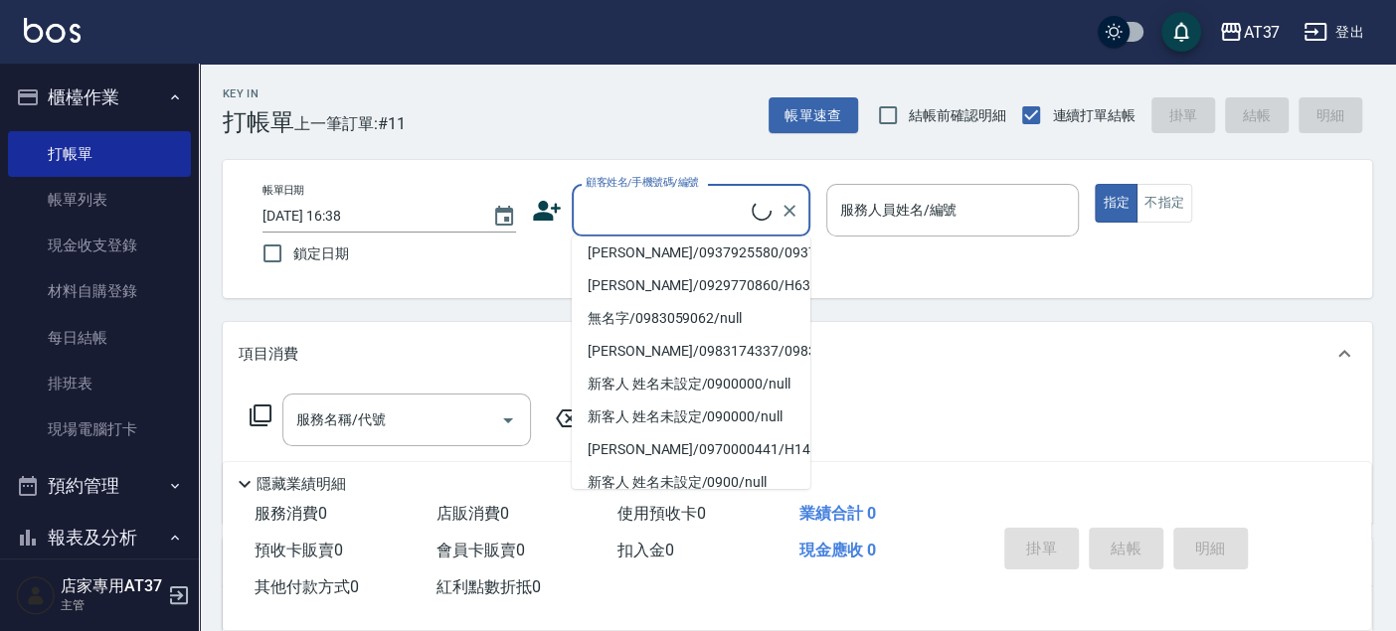
scroll to position [0, 0]
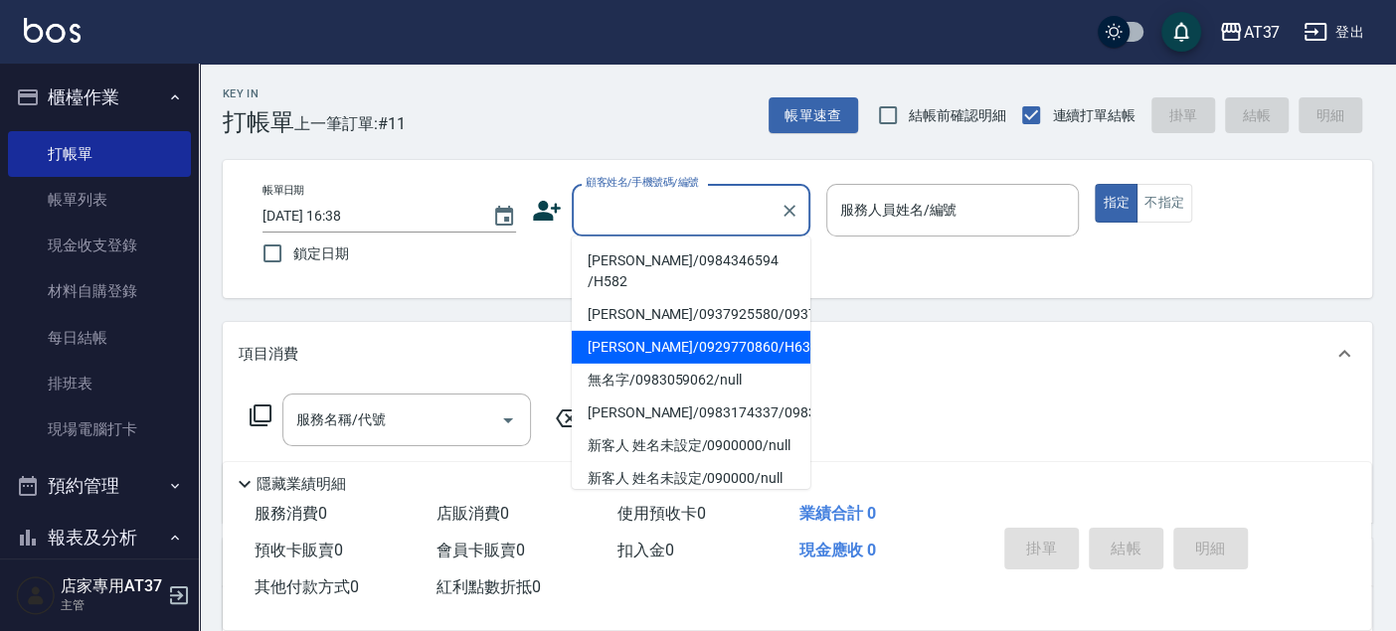
drag, startPoint x: 614, startPoint y: 203, endPoint x: 613, endPoint y: 192, distance: 11.0
click at [613, 193] on input "顧客姓名/手機號碼/編號" at bounding box center [676, 210] width 191 height 35
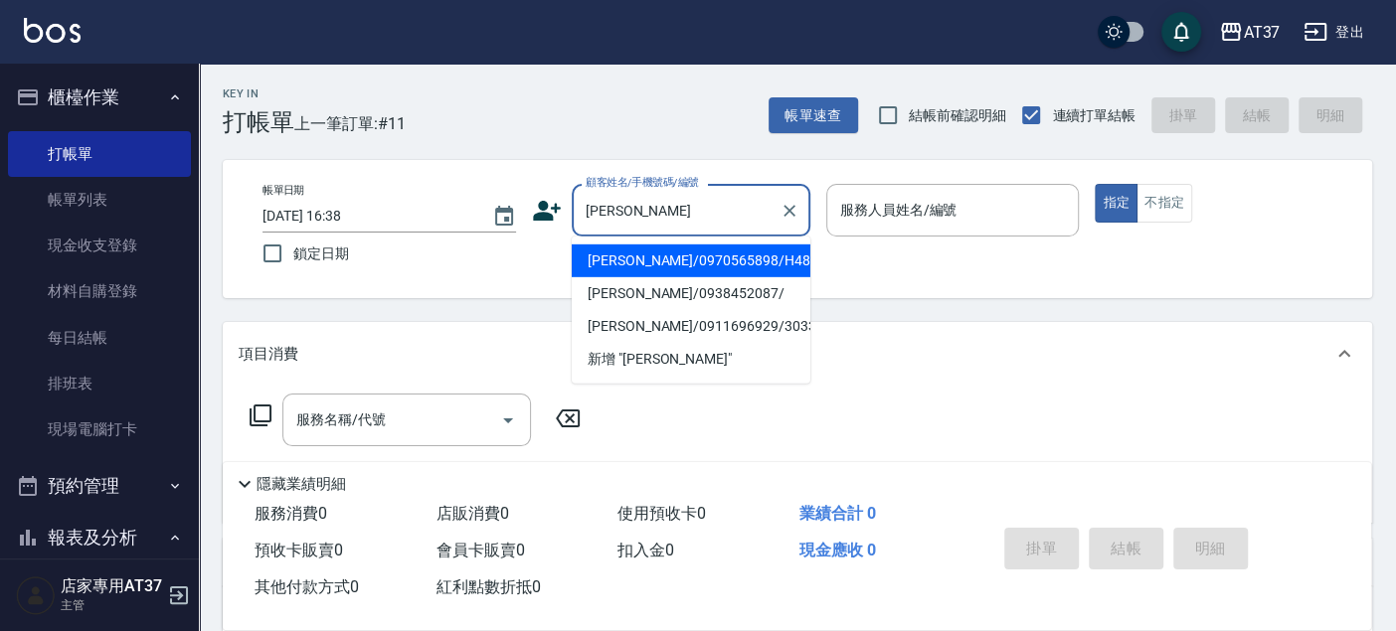
click at [728, 266] on li "[PERSON_NAME]/0970565898/H482" at bounding box center [691, 261] width 239 height 33
type input "[PERSON_NAME]/0970565898/H482"
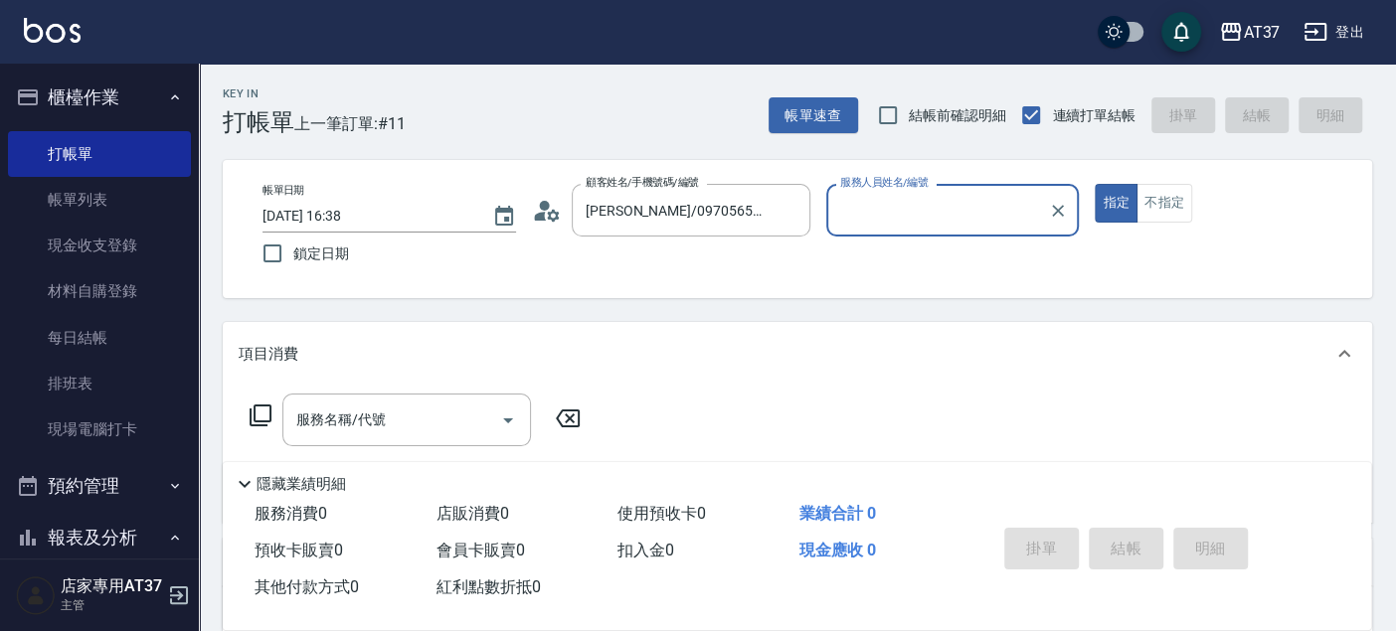
type input "[PERSON_NAME]-4"
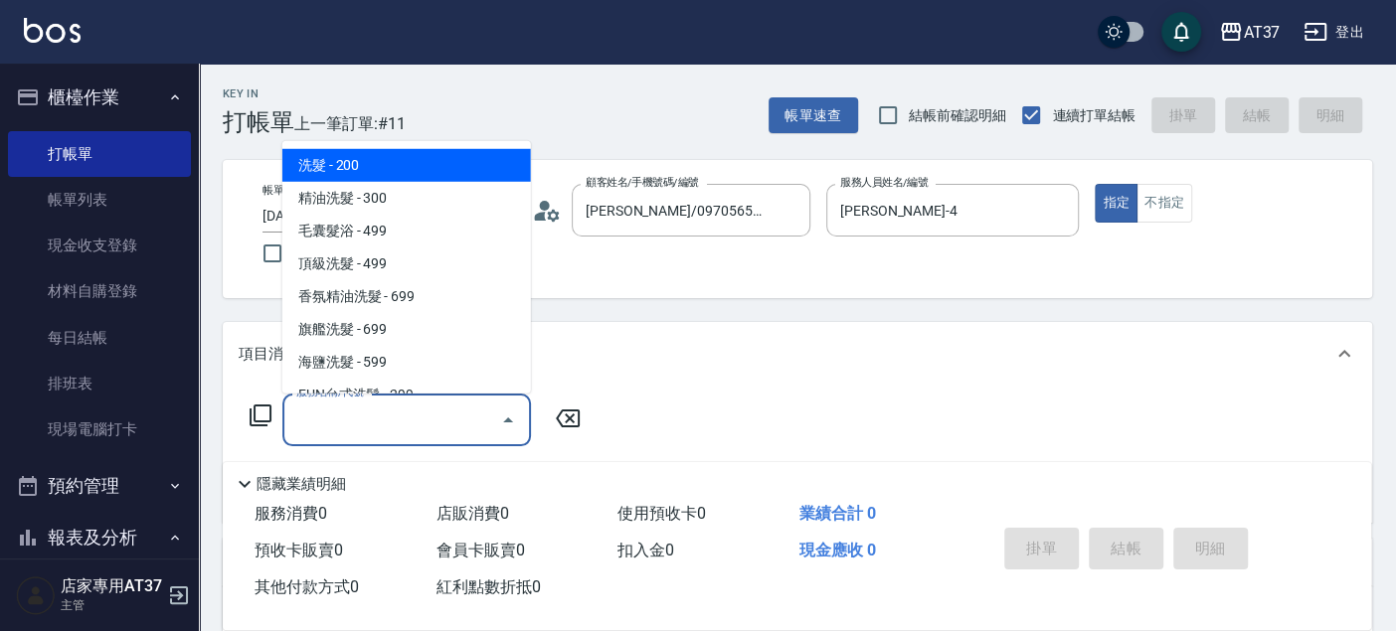
click at [400, 424] on input "服務名稱/代號" at bounding box center [391, 420] width 201 height 35
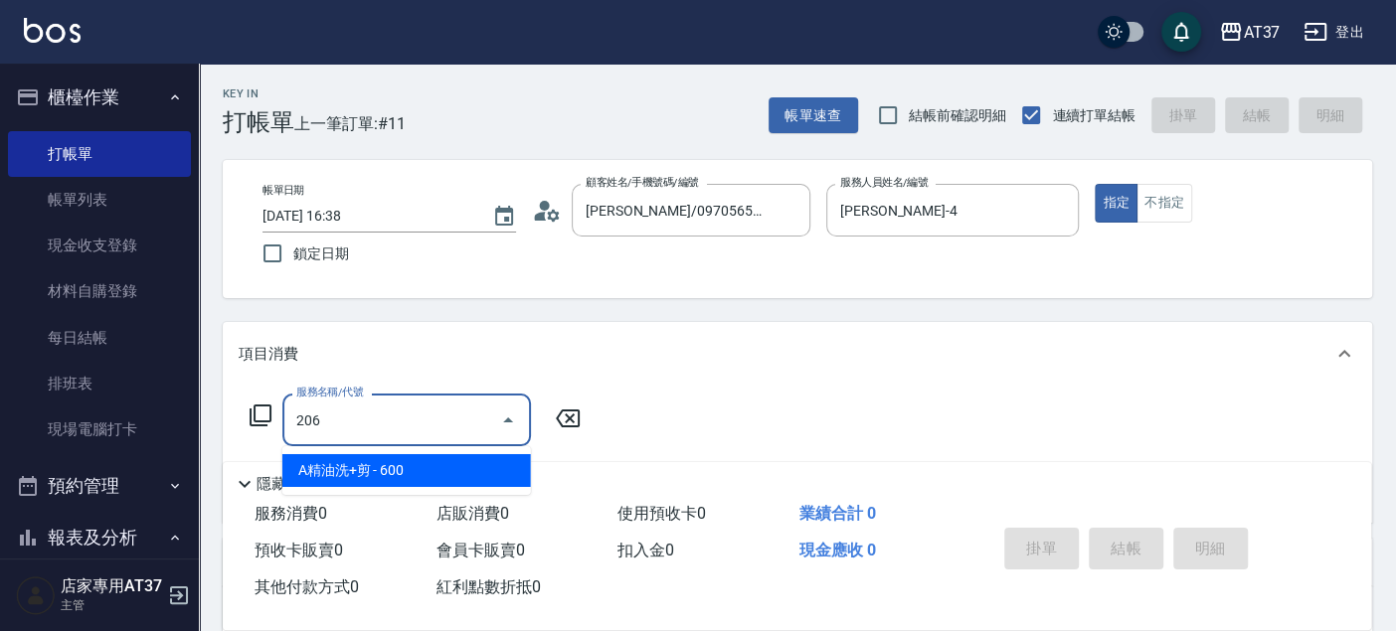
type input "A精油洗+剪(206)"
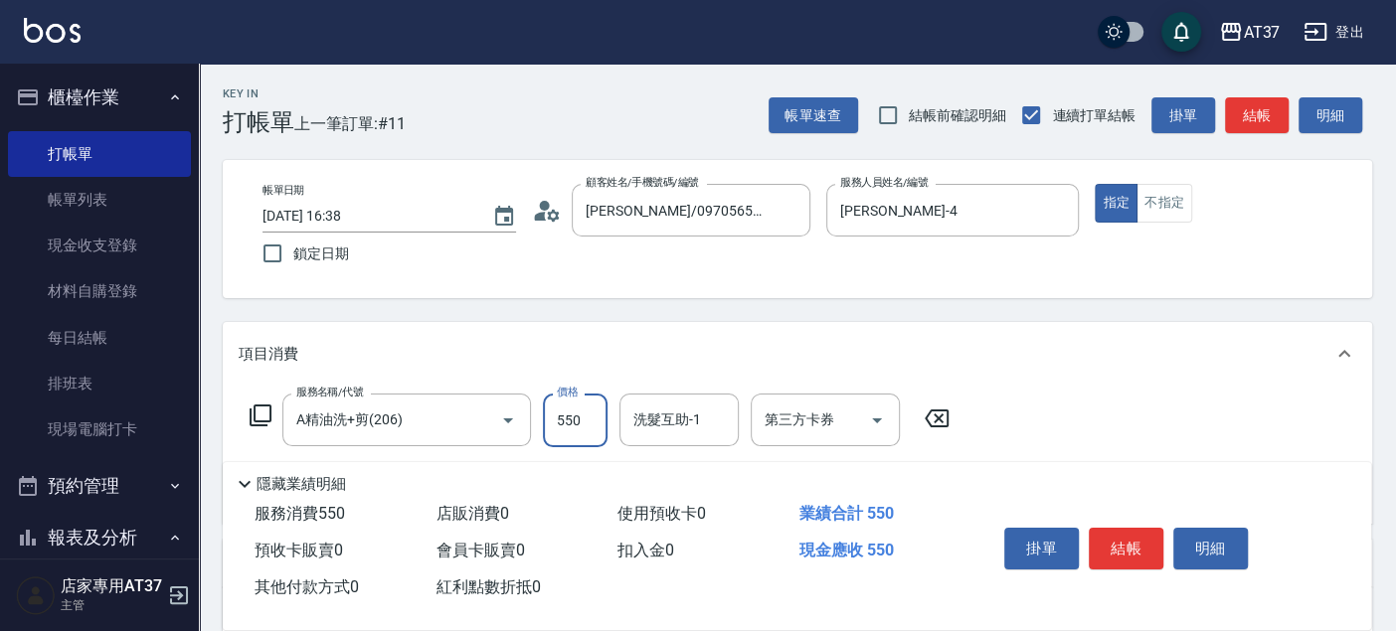
type input "550"
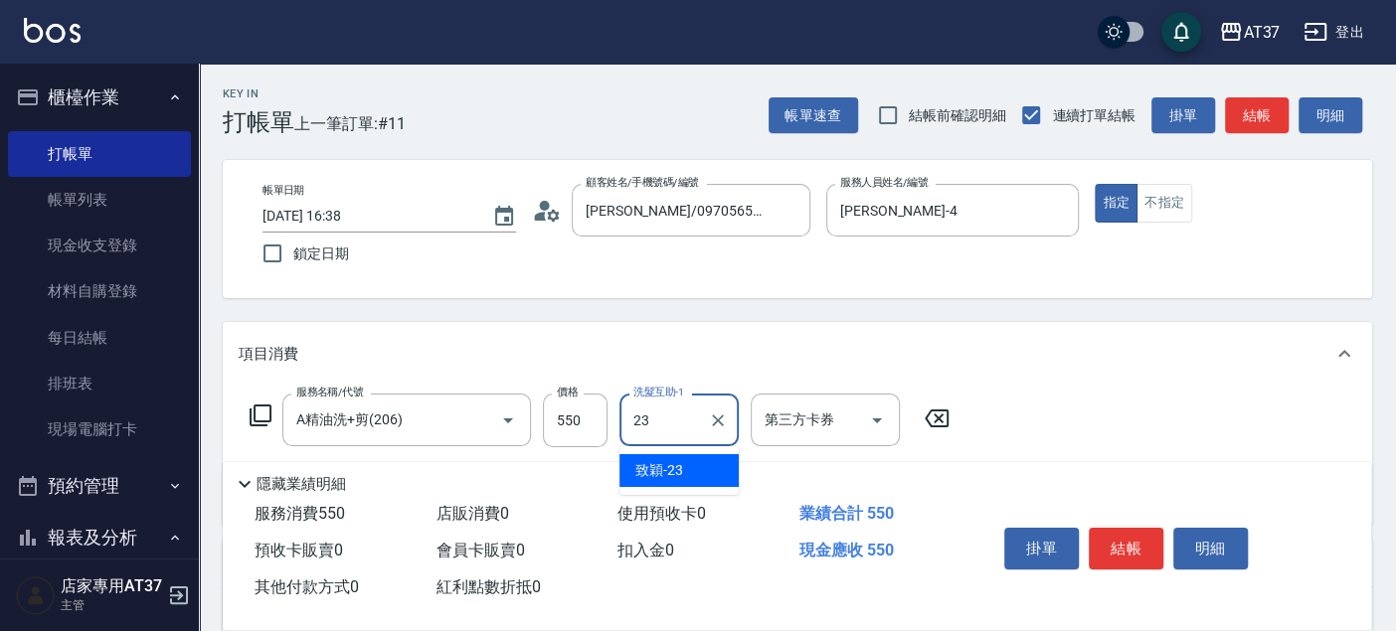
type input "致穎-23"
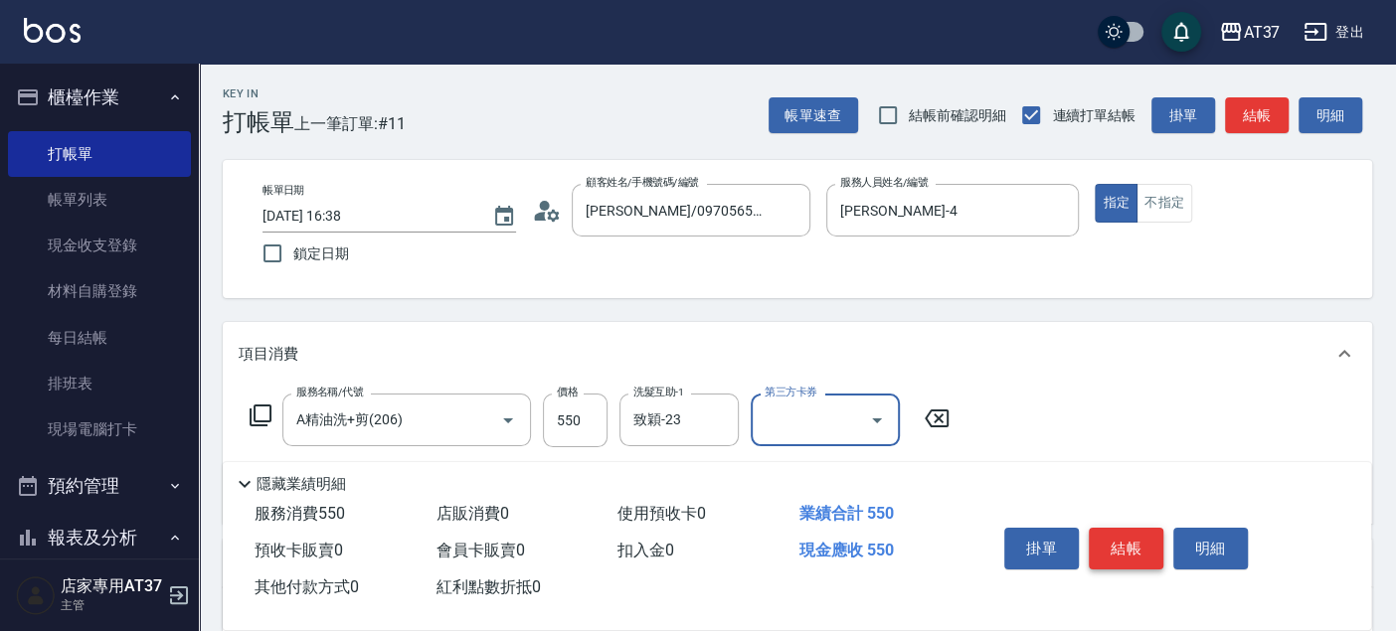
click at [1126, 556] on button "結帳" at bounding box center [1126, 549] width 75 height 42
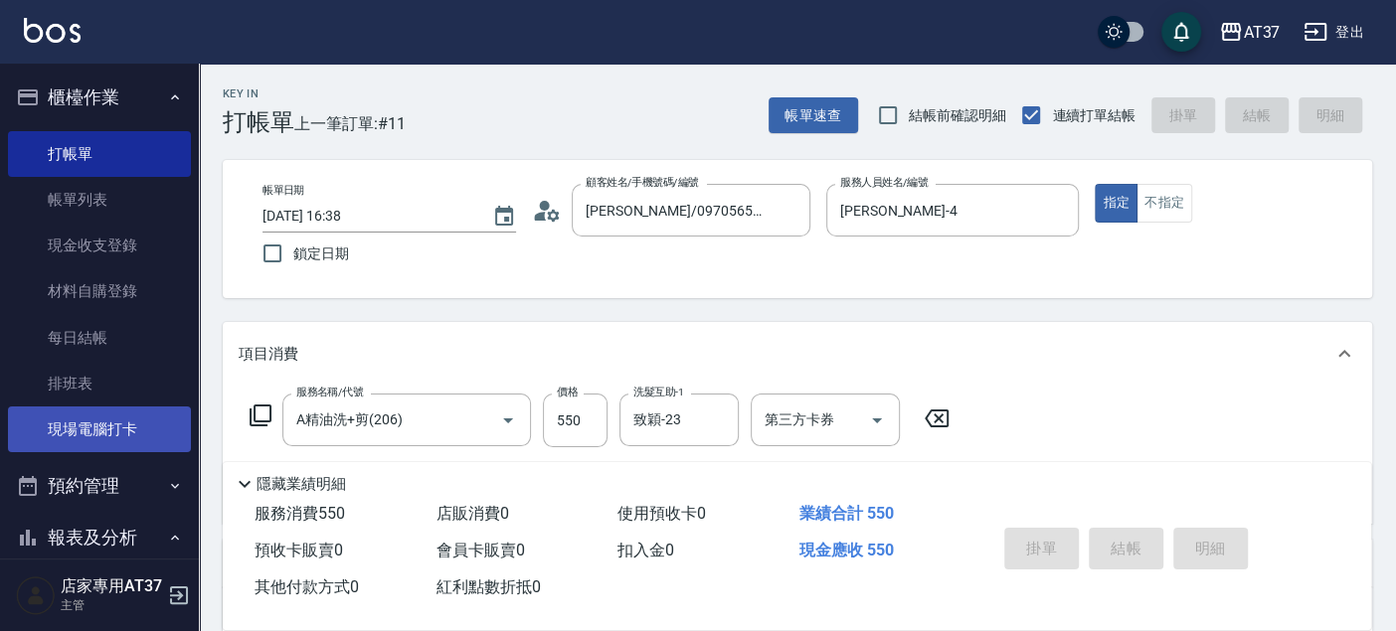
type input "[DATE] 16:42"
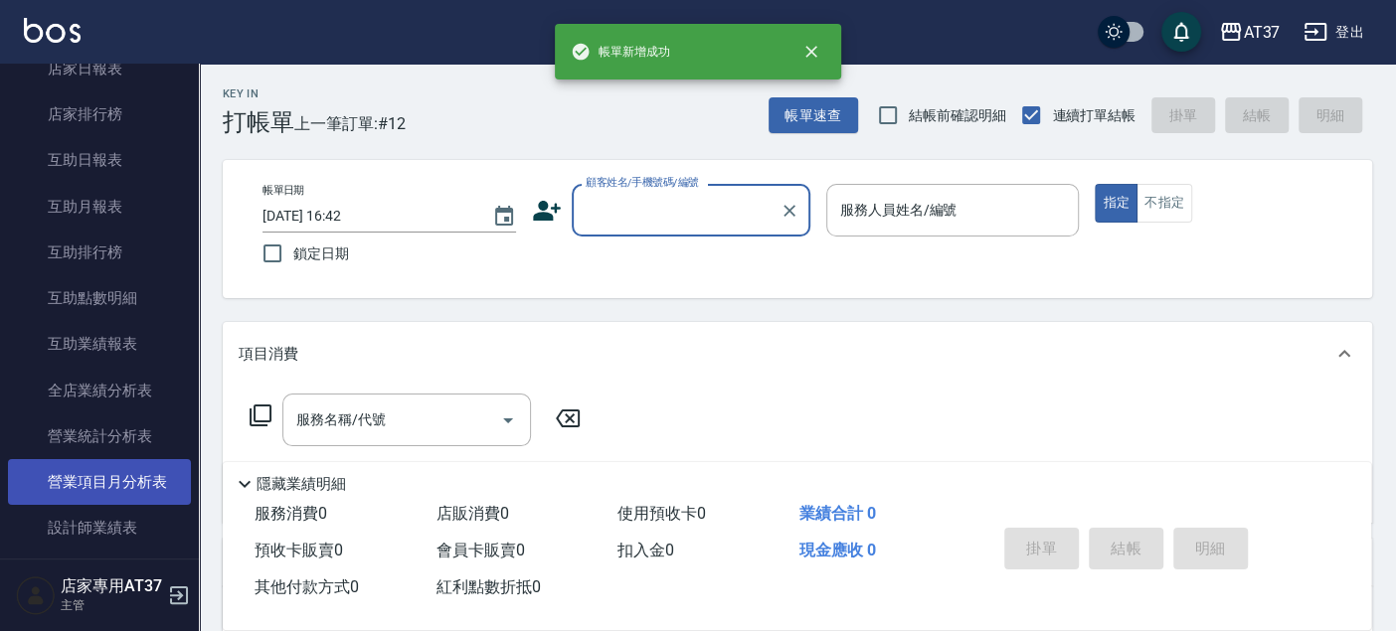
scroll to position [662, 0]
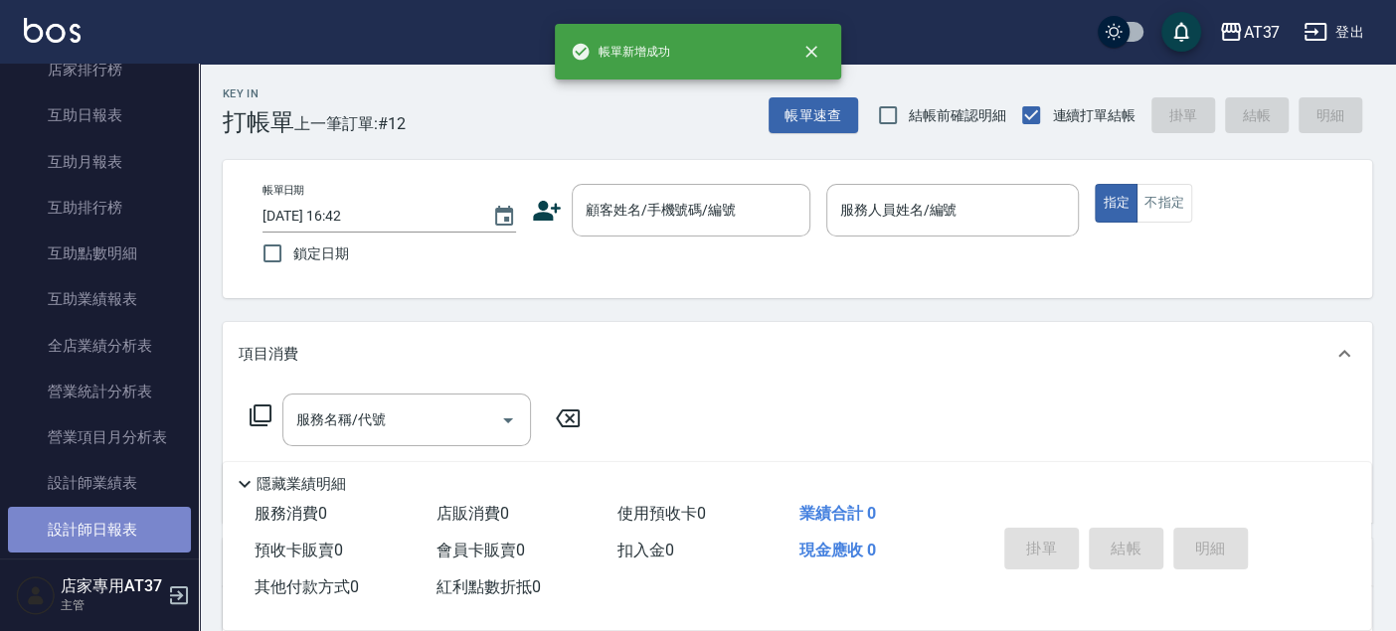
click at [113, 515] on link "設計師日報表" at bounding box center [99, 530] width 183 height 46
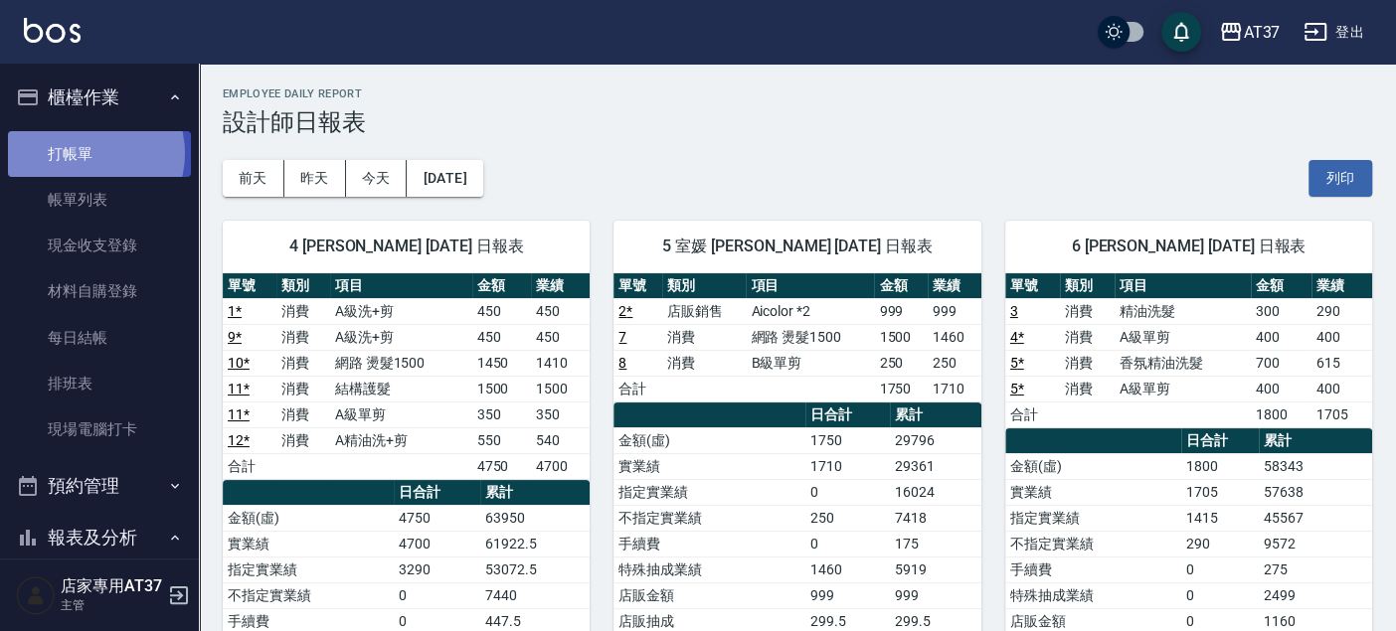
click at [84, 153] on link "打帳單" at bounding box center [99, 154] width 183 height 46
